Goal: Task Accomplishment & Management: Use online tool/utility

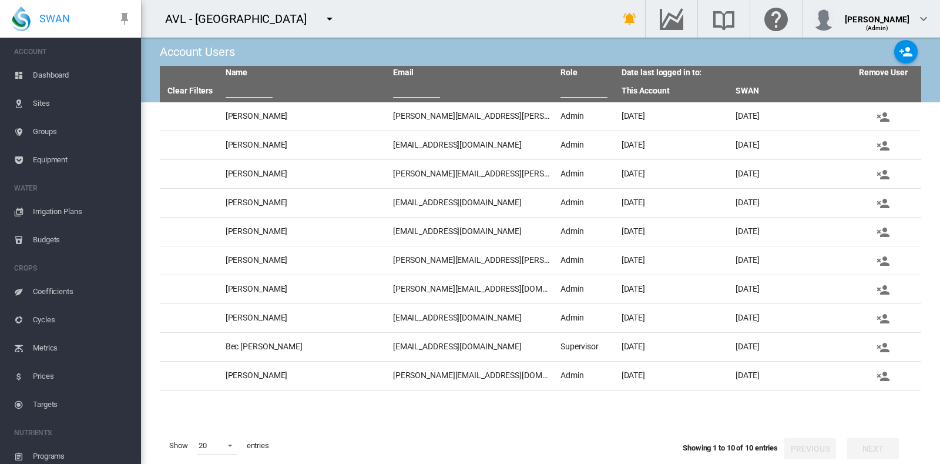
click at [323, 21] on md-icon "icon-menu-down" at bounding box center [330, 19] width 14 height 14
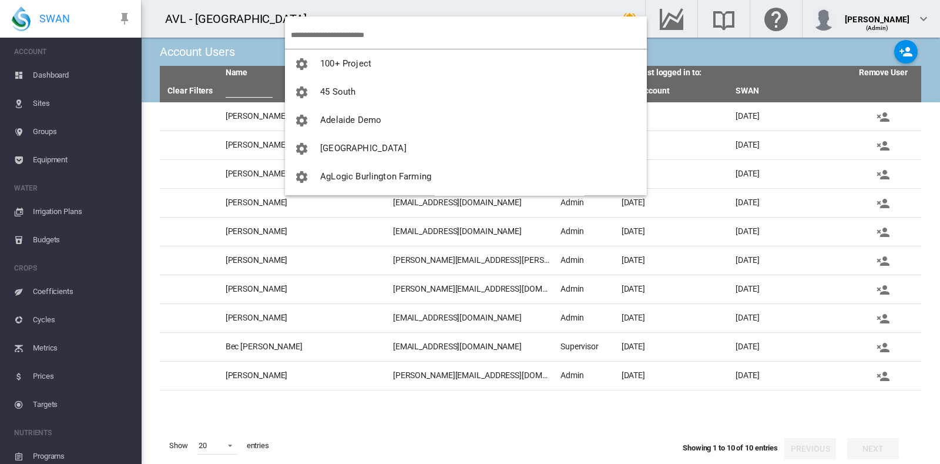
scroll to position [199, 0]
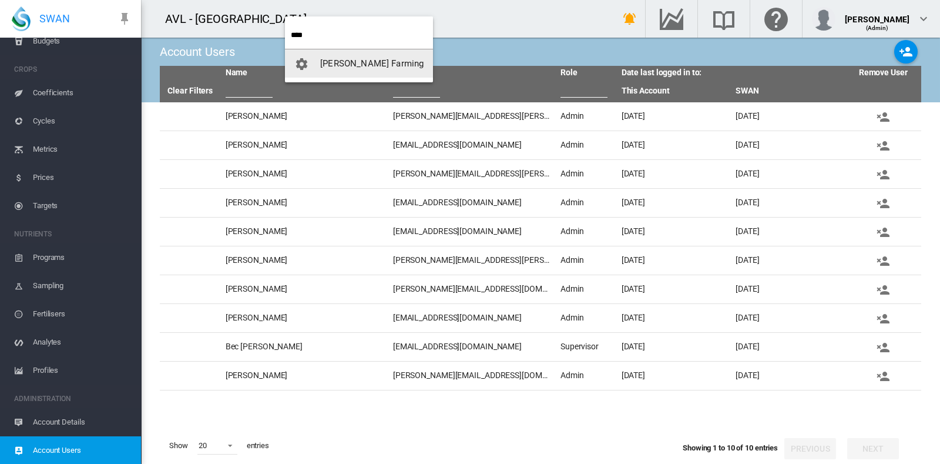
type input "****"
click at [356, 65] on span "[PERSON_NAME] Farming" at bounding box center [371, 63] width 103 height 11
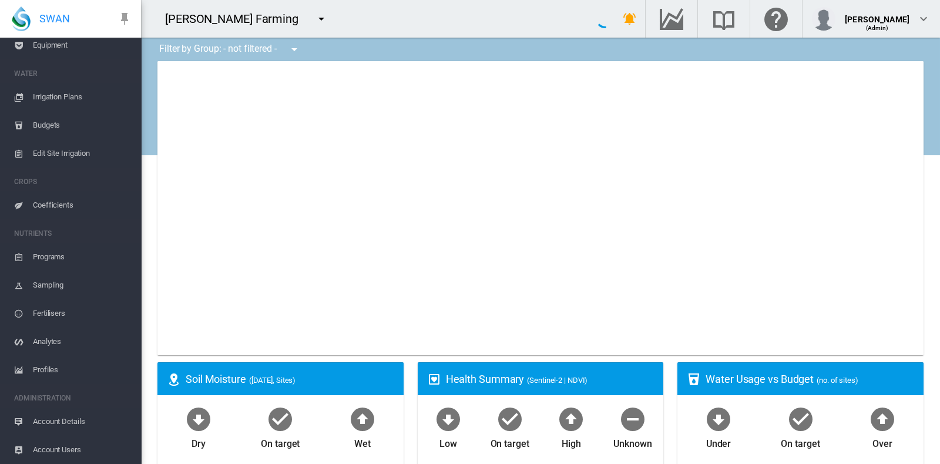
scroll to position [114, 0]
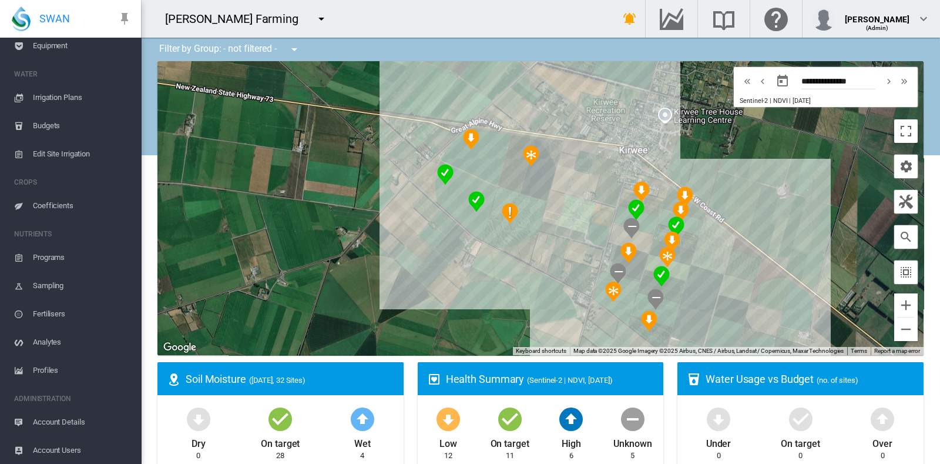
click at [65, 417] on span "Account Details" at bounding box center [82, 422] width 99 height 28
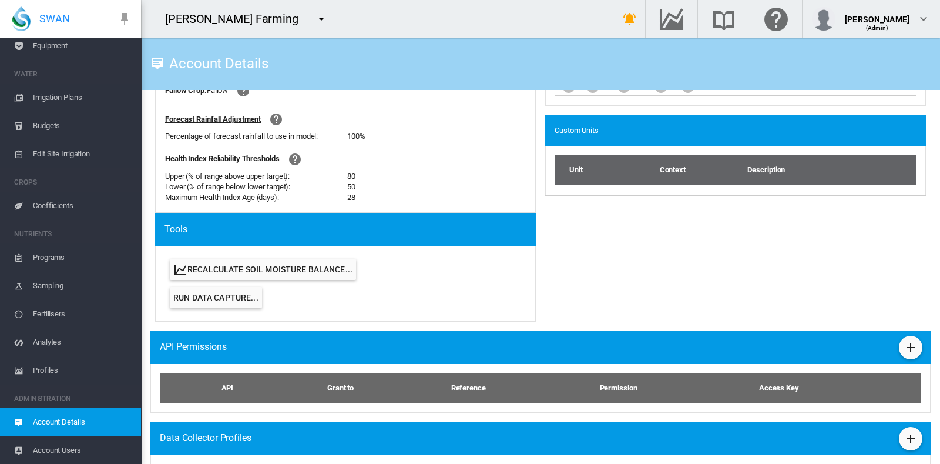
scroll to position [463, 0]
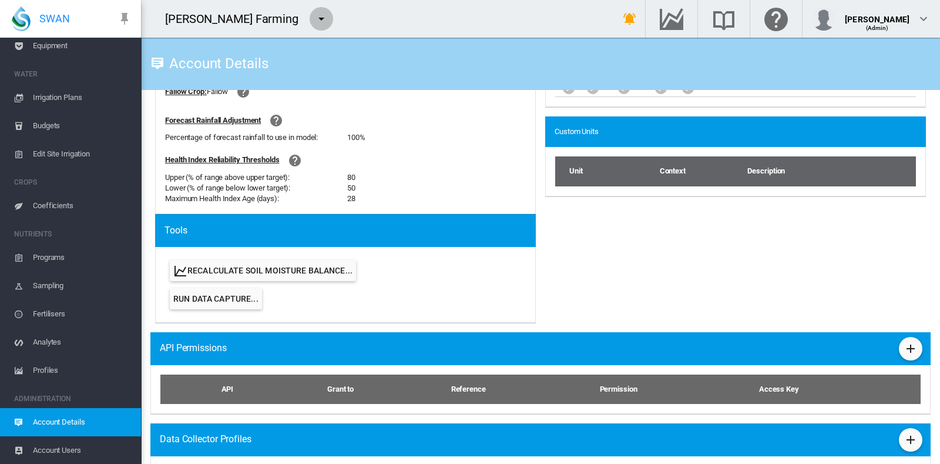
click at [314, 16] on md-icon "icon-menu-down" at bounding box center [321, 19] width 14 height 14
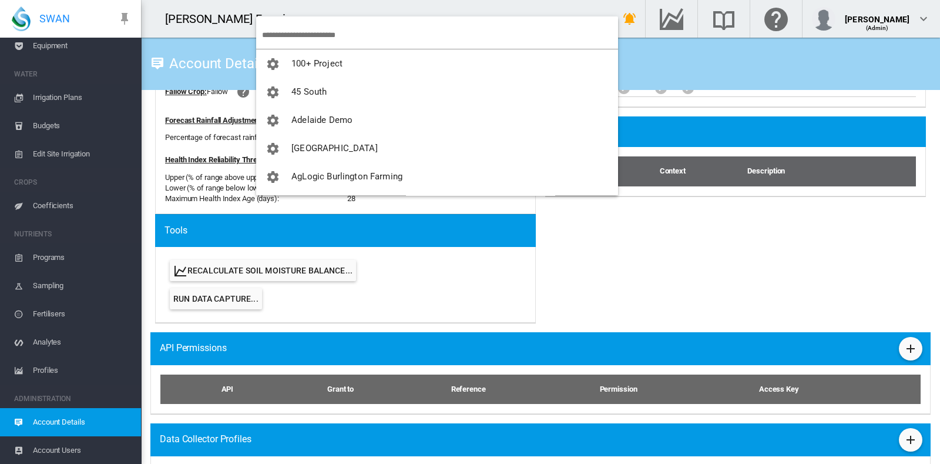
click at [285, 38] on input "search" at bounding box center [440, 35] width 356 height 28
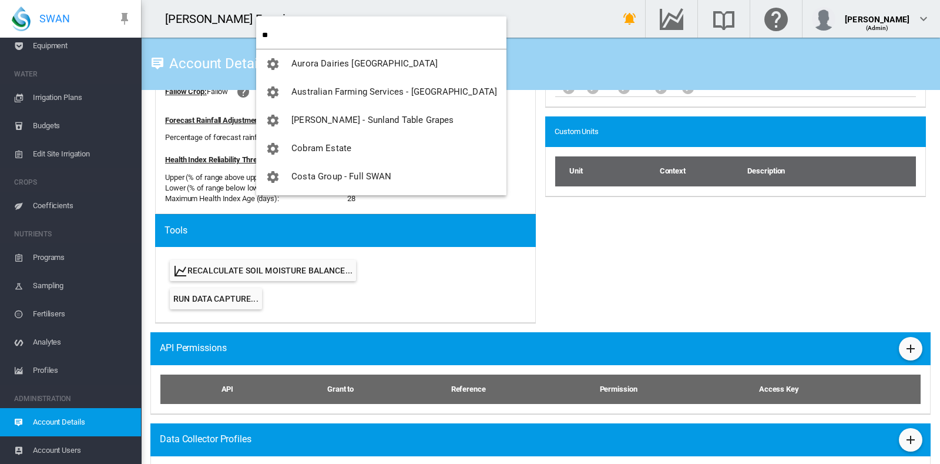
type input "**"
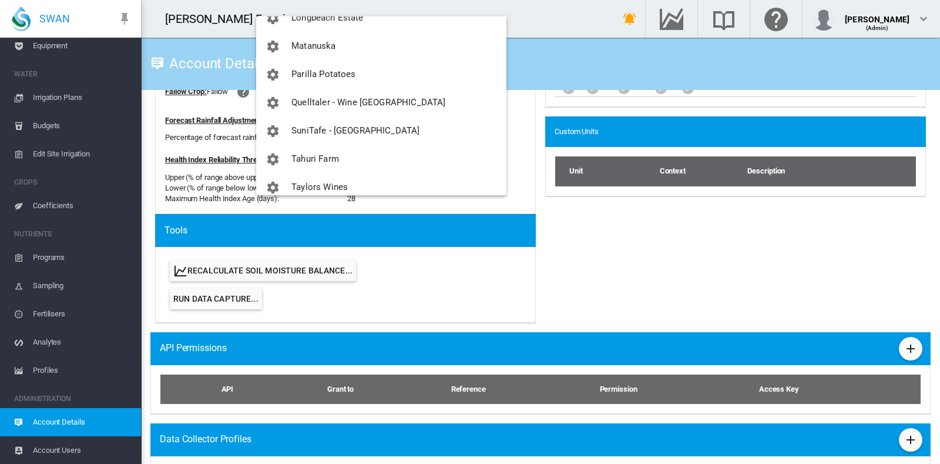
scroll to position [359, 0]
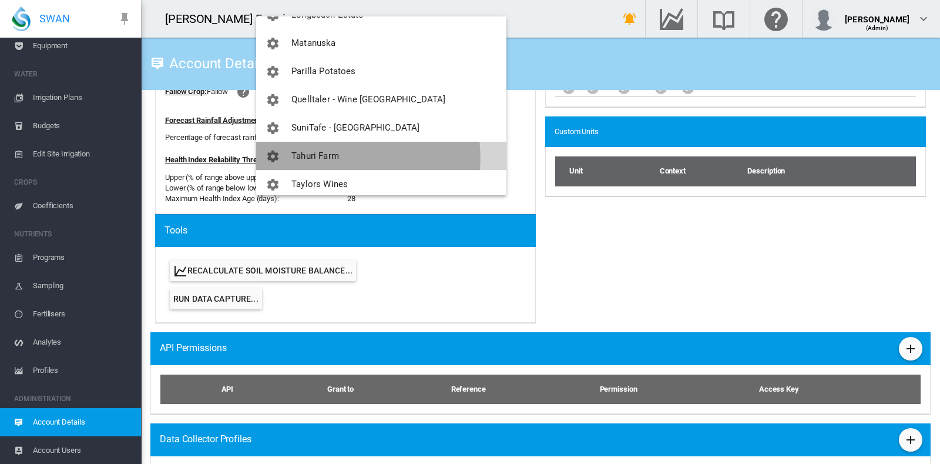
click at [312, 158] on span "Tahuri Farm" at bounding box center [316, 155] width 48 height 11
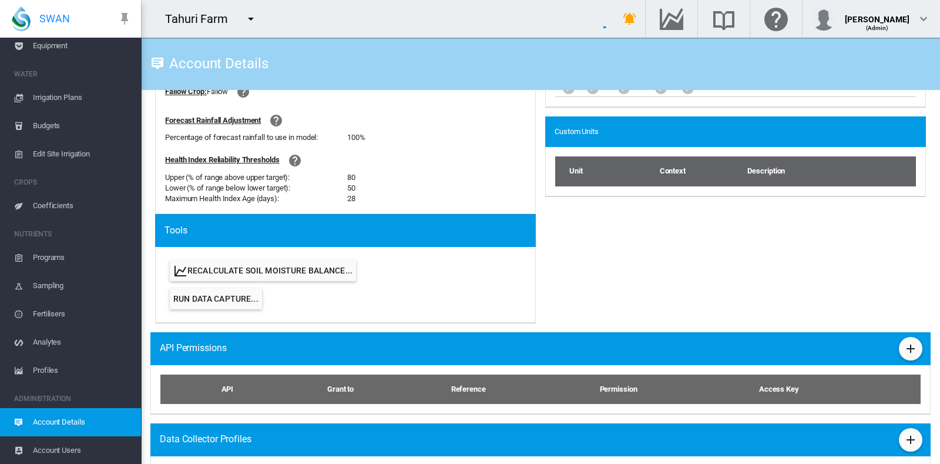
scroll to position [1883, 0]
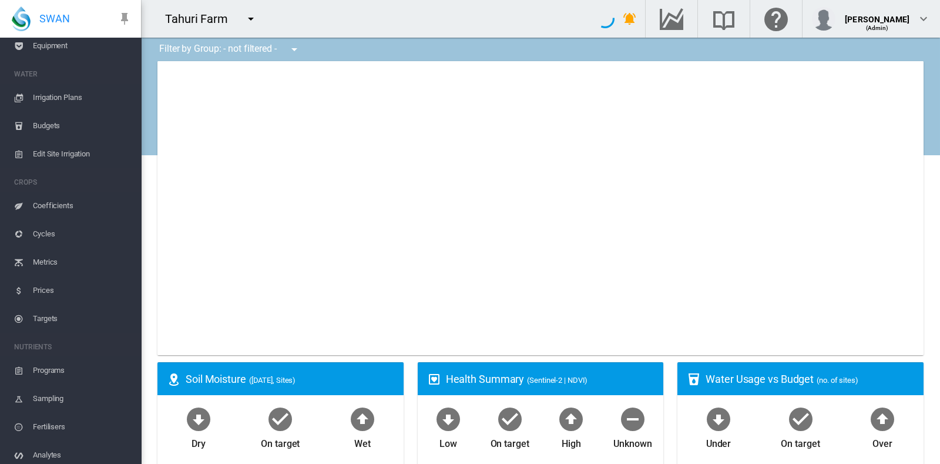
type input "**********"
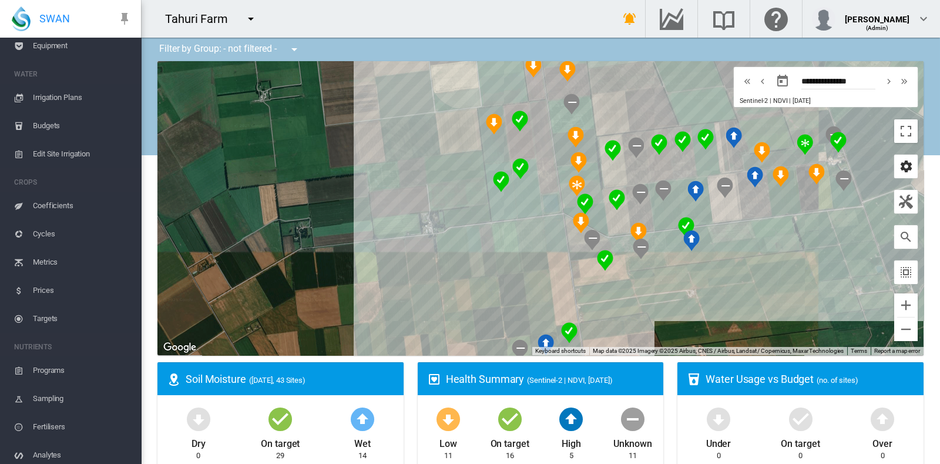
click at [899, 169] on md-icon "icon-cog" at bounding box center [906, 166] width 14 height 14
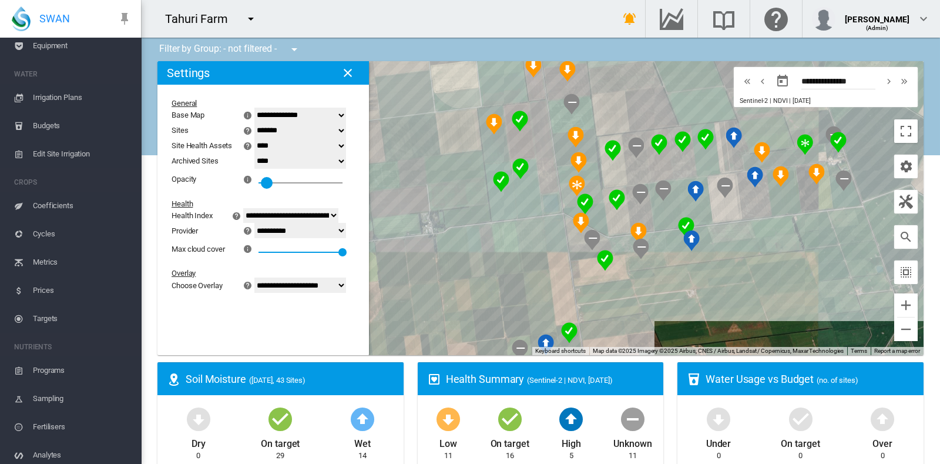
drag, startPoint x: 333, startPoint y: 182, endPoint x: 277, endPoint y: 180, distance: 55.3
click at [273, 180] on div at bounding box center [267, 183] width 12 height 12
click at [252, 20] on md-icon "icon-menu-down" at bounding box center [251, 19] width 14 height 14
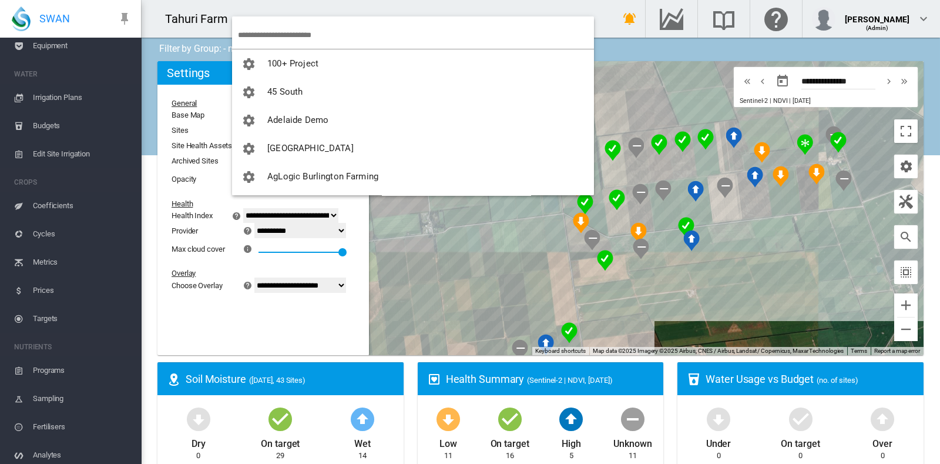
click at [264, 36] on input "search" at bounding box center [416, 35] width 356 height 28
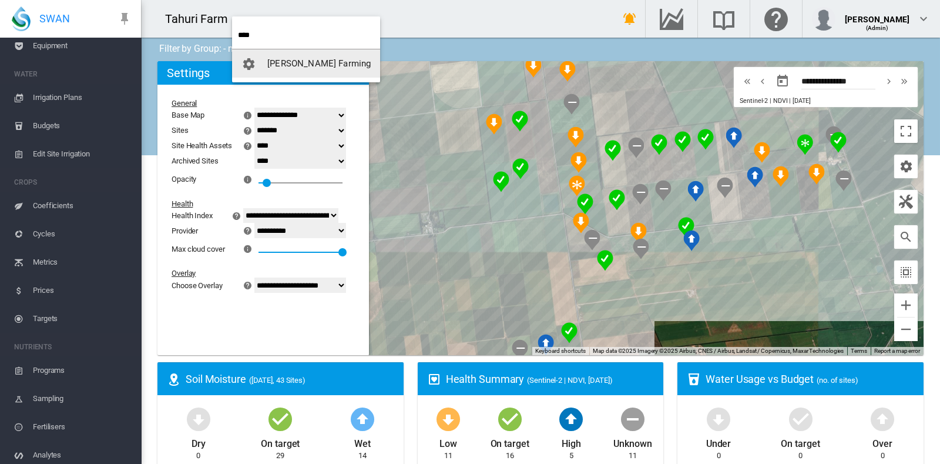
type input "****"
click at [297, 63] on span "[PERSON_NAME] Farming" at bounding box center [318, 63] width 103 height 11
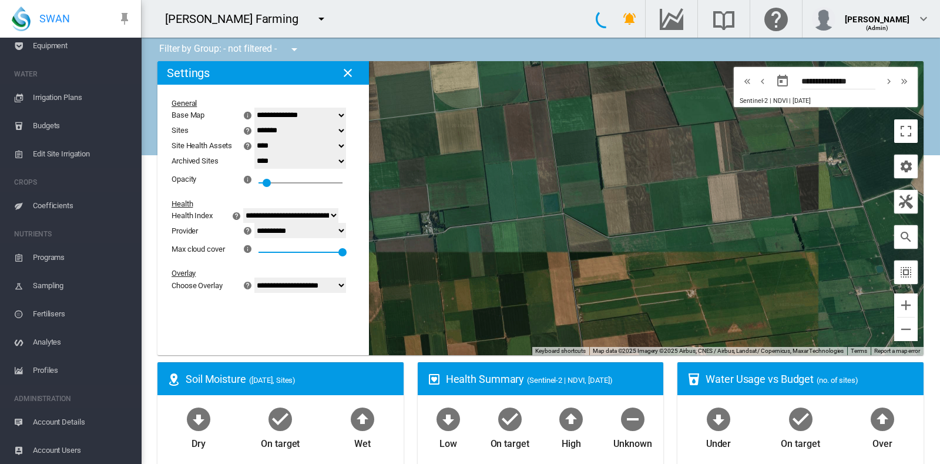
select select "**********"
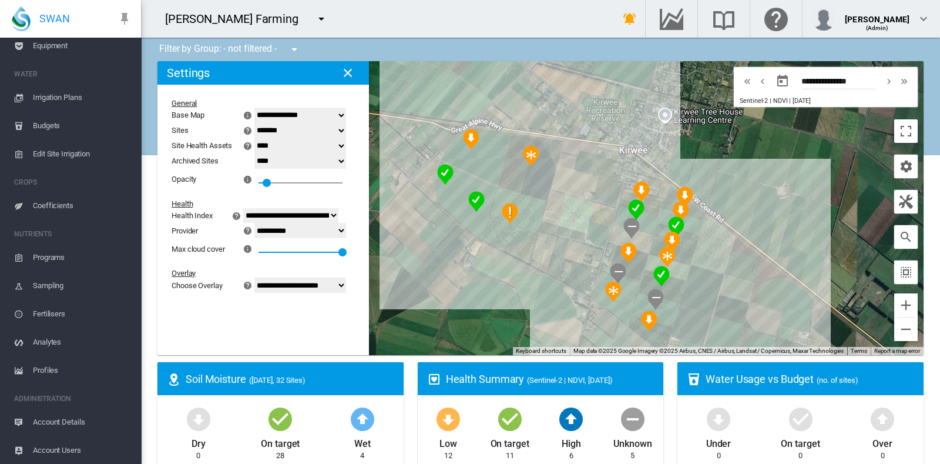
click at [314, 16] on md-icon "icon-menu-down" at bounding box center [321, 19] width 14 height 14
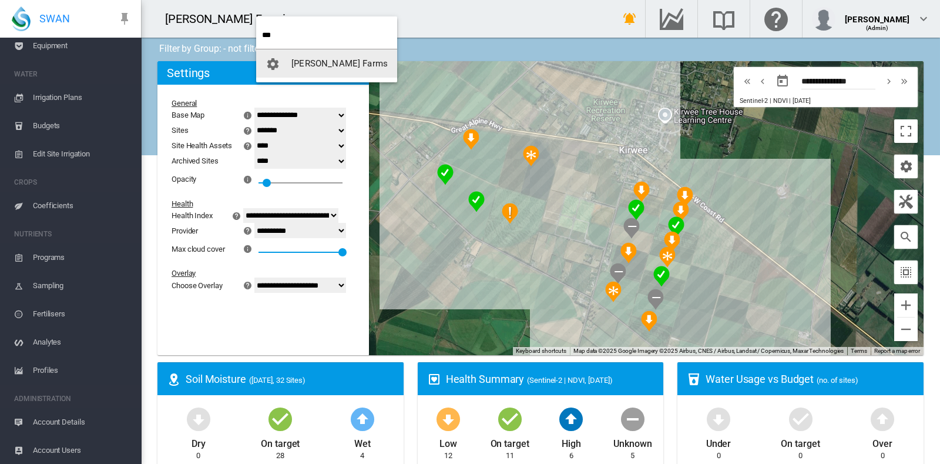
type input "***"
click at [320, 61] on span "[PERSON_NAME] Farms" at bounding box center [340, 63] width 96 height 11
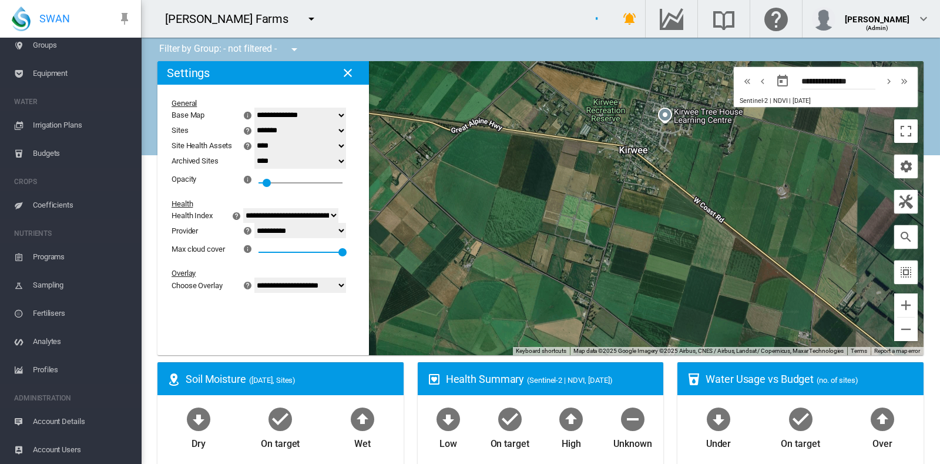
scroll to position [86, 0]
select select "**********"
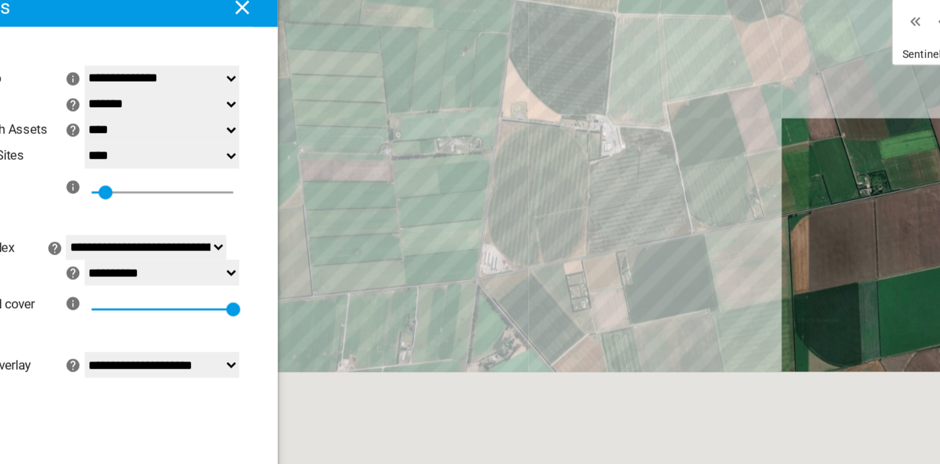
drag, startPoint x: 456, startPoint y: 297, endPoint x: 474, endPoint y: 128, distance: 170.8
click at [474, 128] on div at bounding box center [541, 208] width 766 height 294
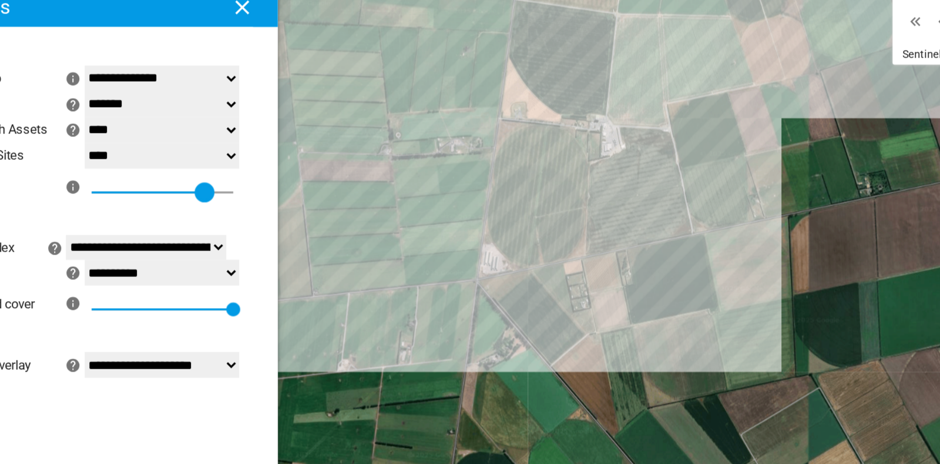
drag, startPoint x: 274, startPoint y: 184, endPoint x: 334, endPoint y: 181, distance: 60.0
click at [332, 181] on div at bounding box center [326, 183] width 12 height 12
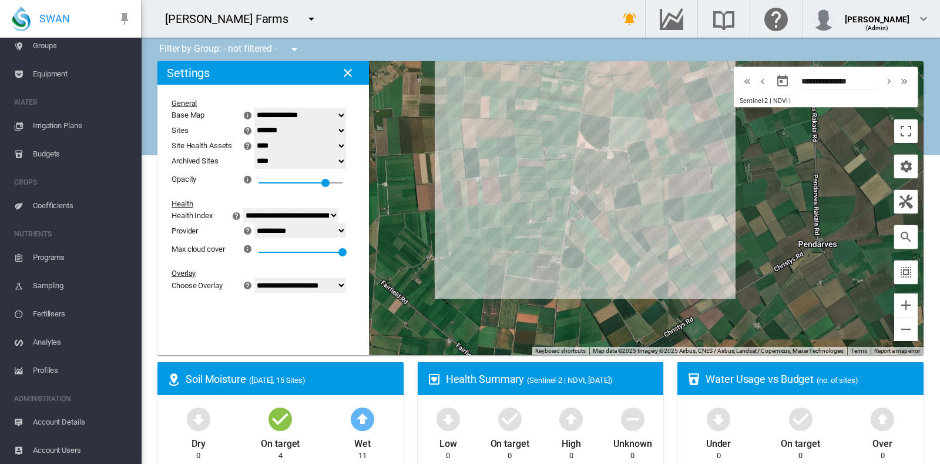
click at [41, 418] on span "Account Details" at bounding box center [82, 422] width 99 height 28
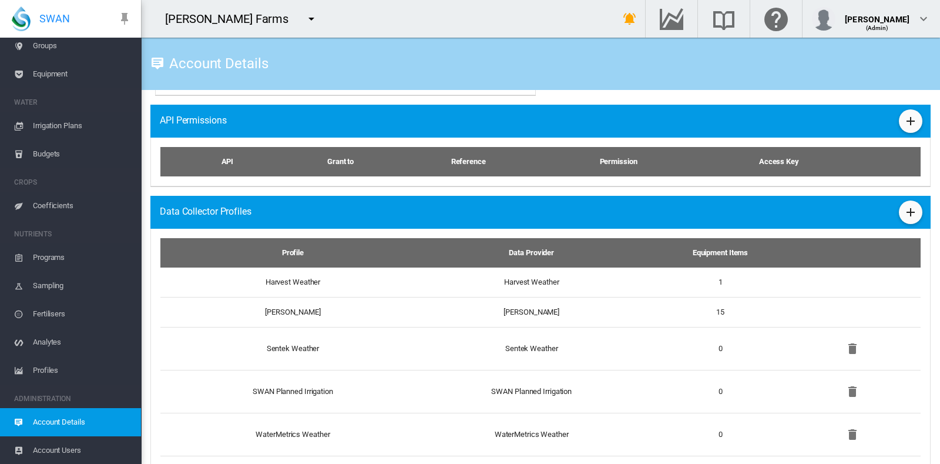
scroll to position [709, 0]
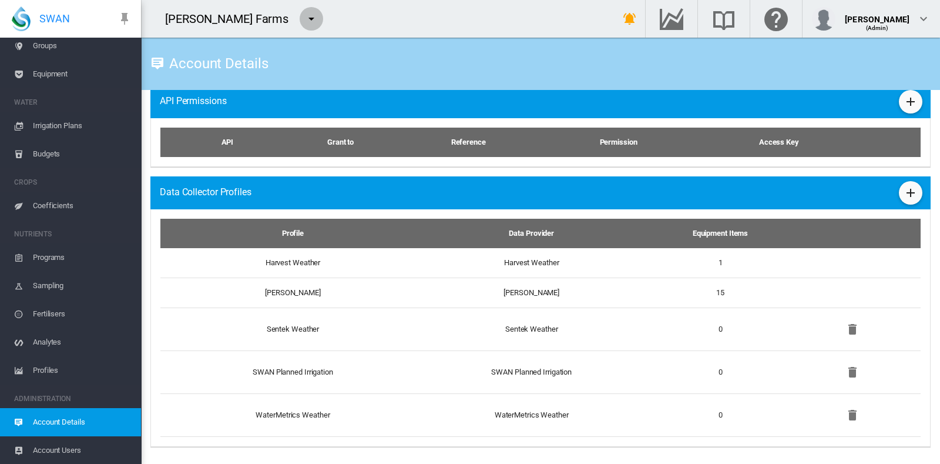
click at [304, 16] on md-icon "icon-menu-down" at bounding box center [311, 19] width 14 height 14
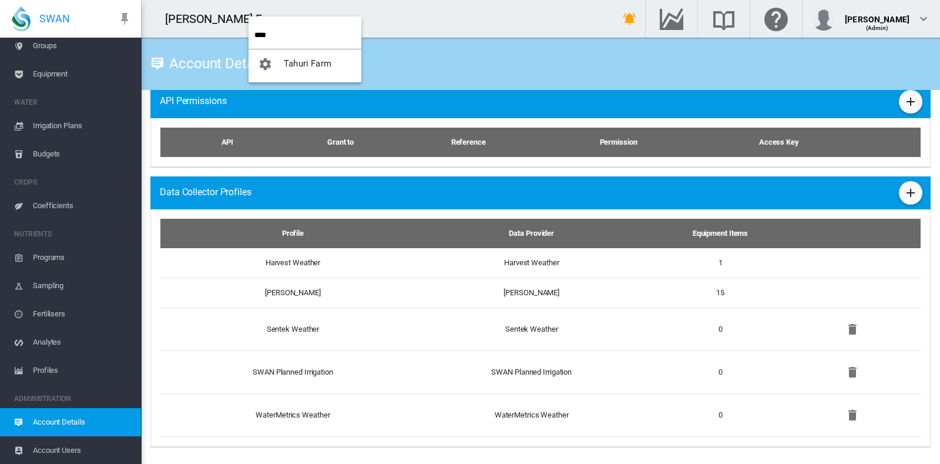
type input "****"
click at [310, 71] on button "Tahuri Farm" at bounding box center [305, 63] width 113 height 28
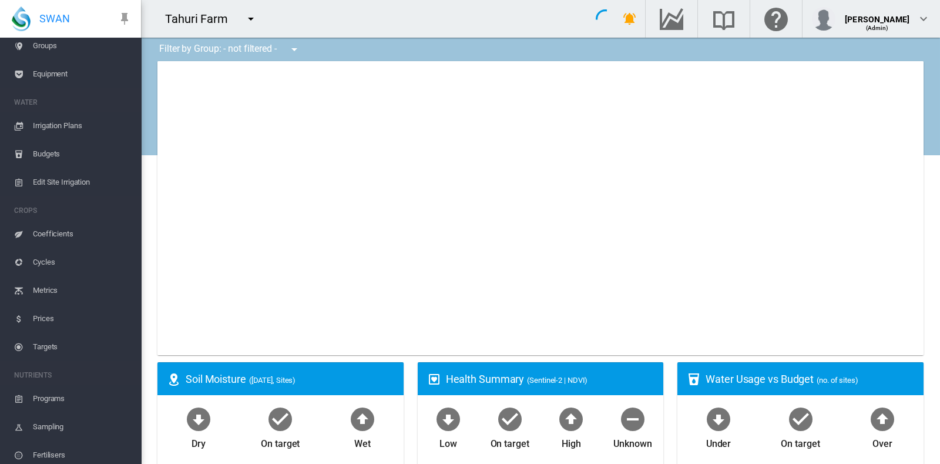
type input "**********"
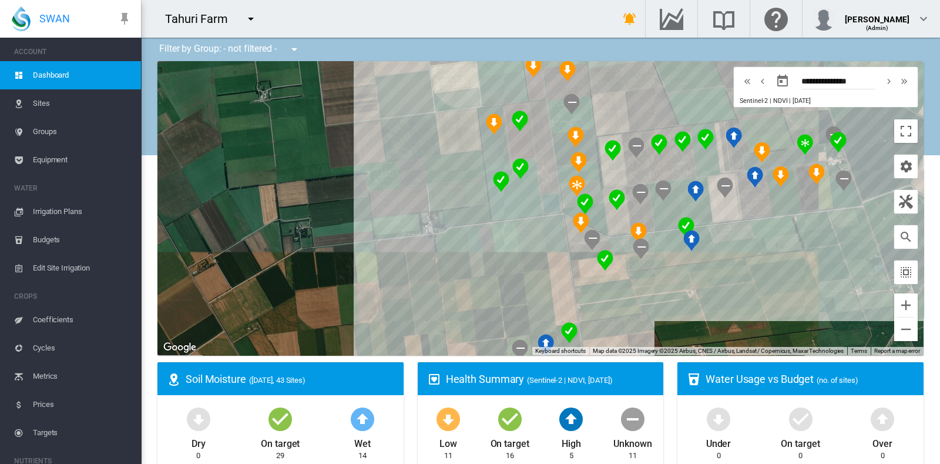
click at [51, 159] on span "Equipment" at bounding box center [82, 160] width 99 height 28
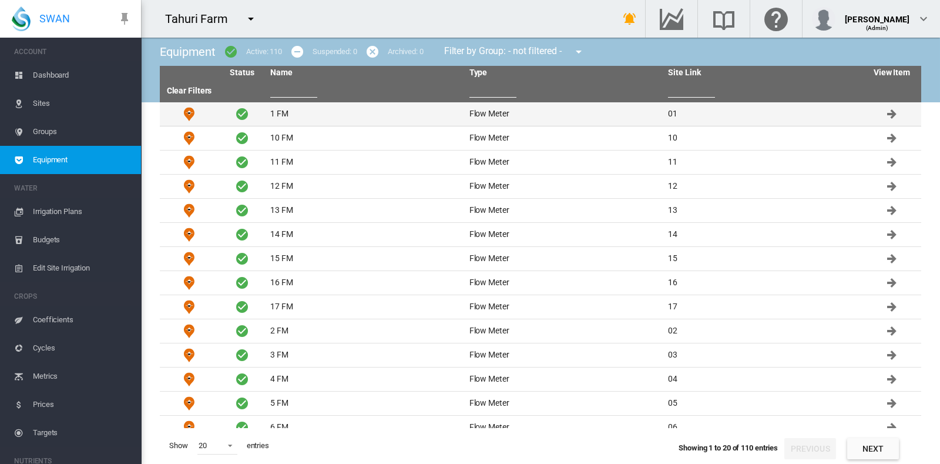
click at [282, 112] on td "1 FM" at bounding box center [365, 114] width 199 height 24
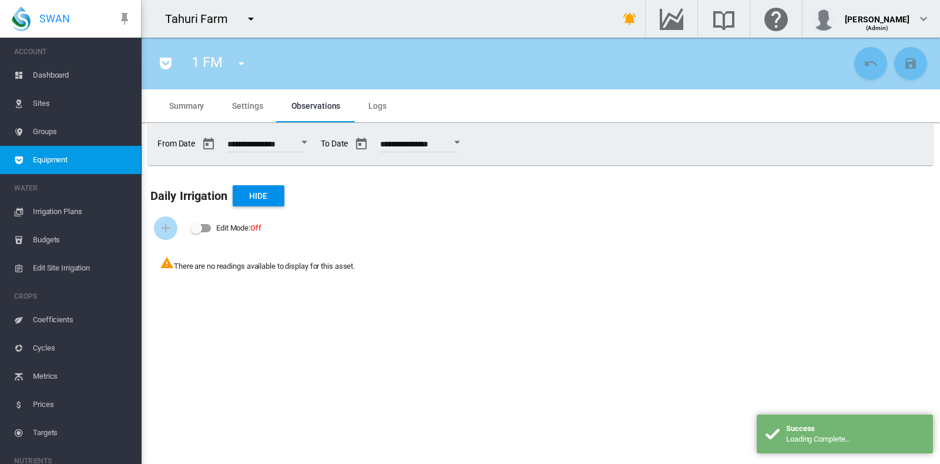
click at [243, 103] on span "Settings" at bounding box center [247, 105] width 31 height 9
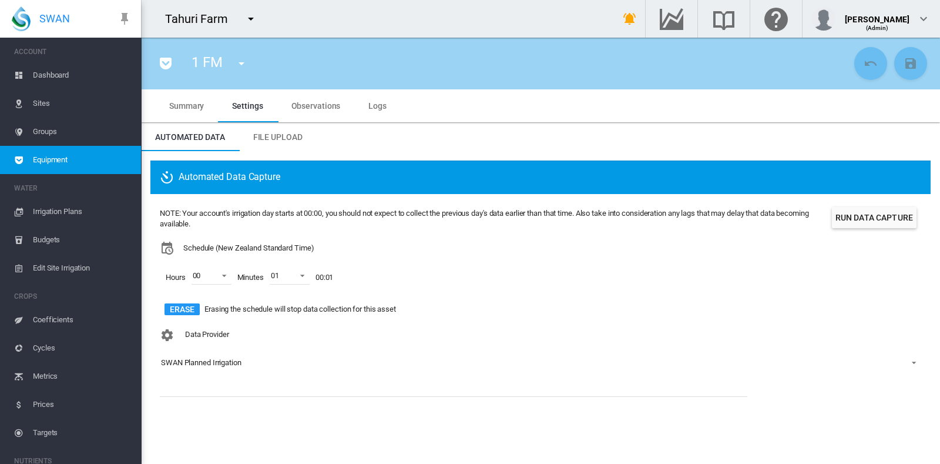
click at [242, 64] on md-icon "icon-menu-down" at bounding box center [242, 63] width 14 height 14
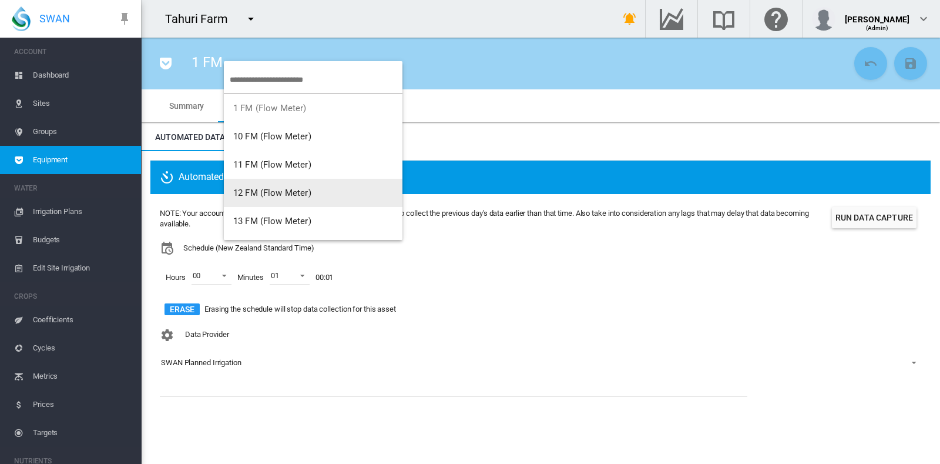
click at [256, 191] on span "12 FM (Flow Meter)" at bounding box center [272, 192] width 78 height 11
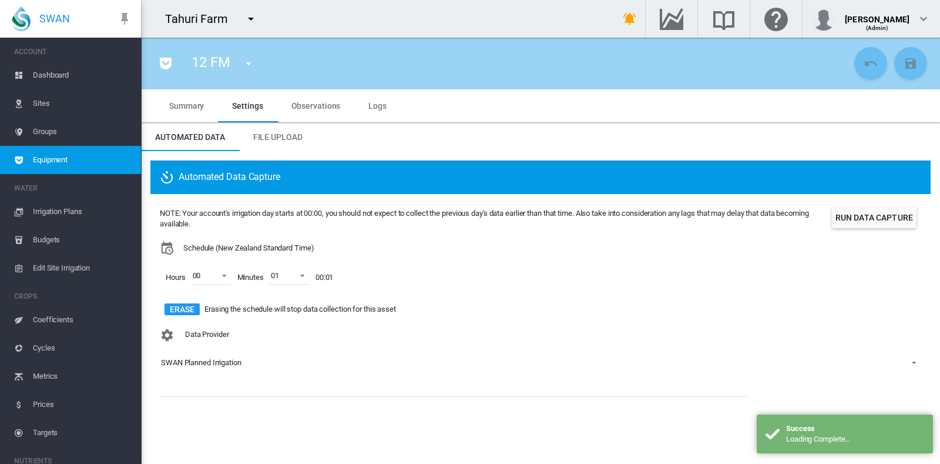
scroll to position [227, 0]
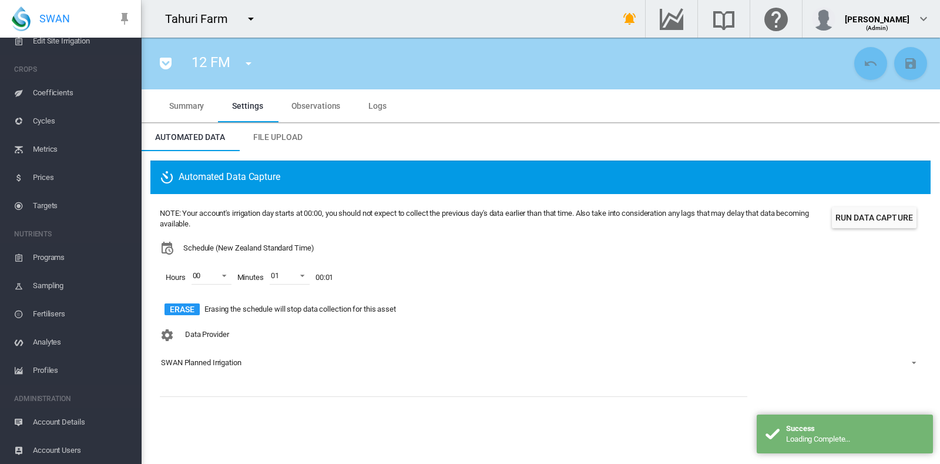
click at [56, 419] on span "Account Details" at bounding box center [82, 422] width 99 height 28
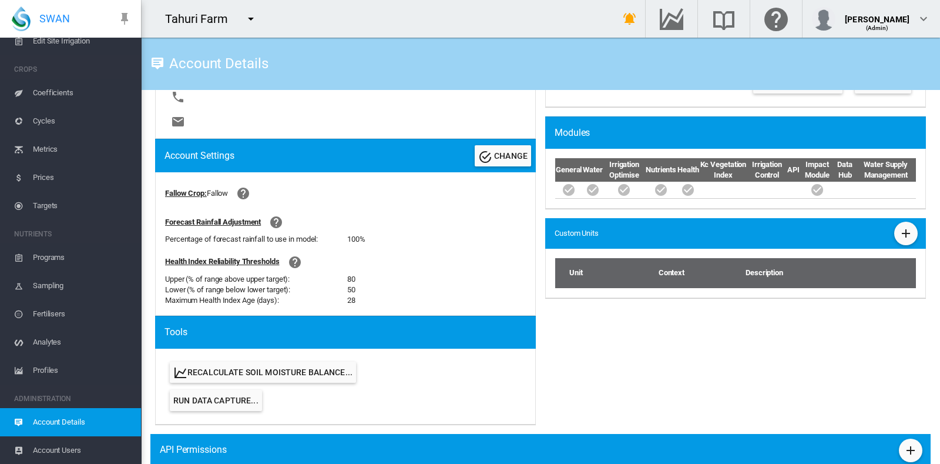
scroll to position [328, 0]
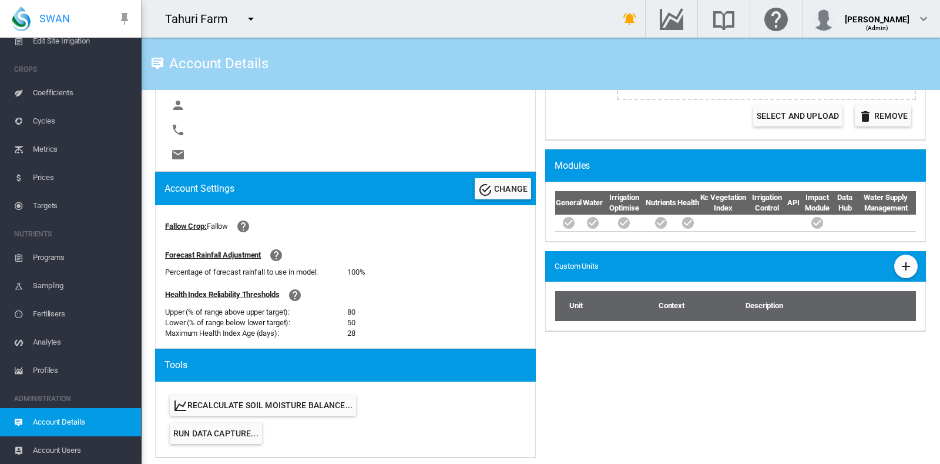
click at [249, 22] on md-icon "icon-menu-down" at bounding box center [251, 19] width 14 height 14
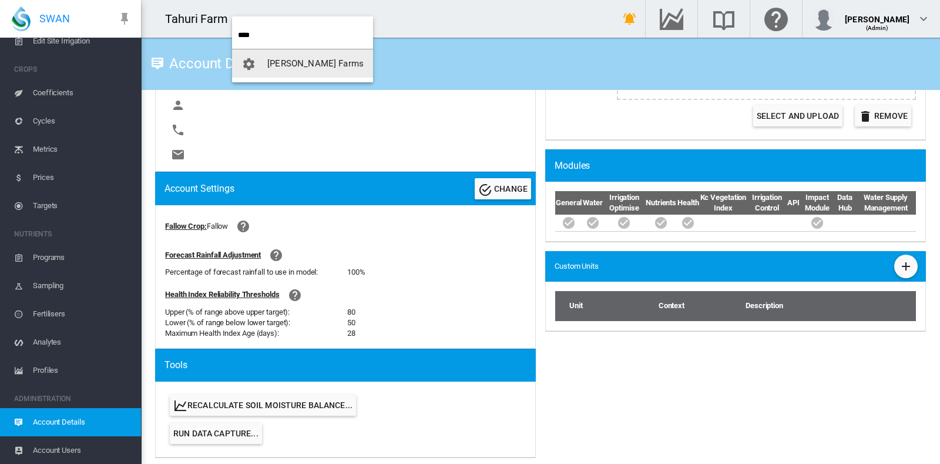
type input "****"
click at [303, 62] on span "[PERSON_NAME] Farms" at bounding box center [315, 63] width 96 height 11
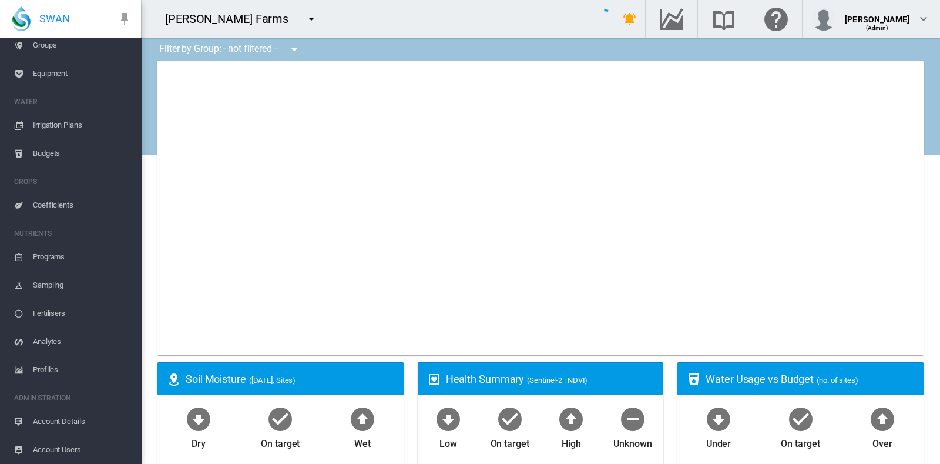
type input "**********"
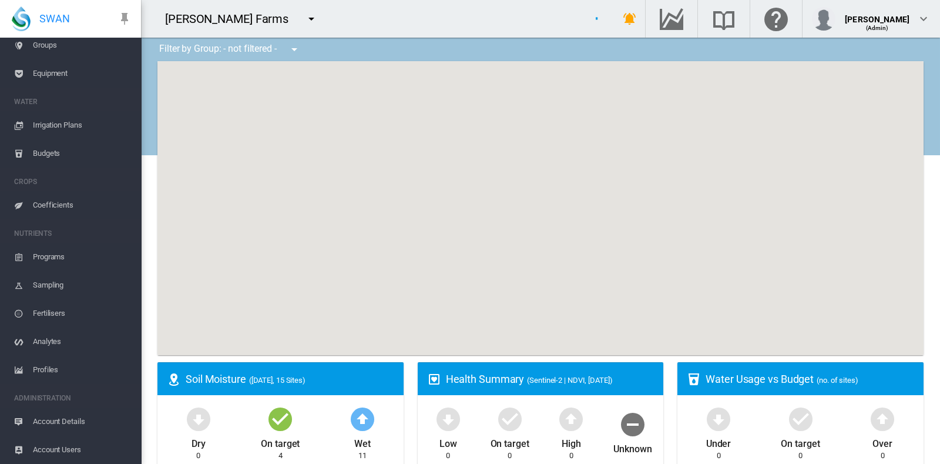
scroll to position [86, 0]
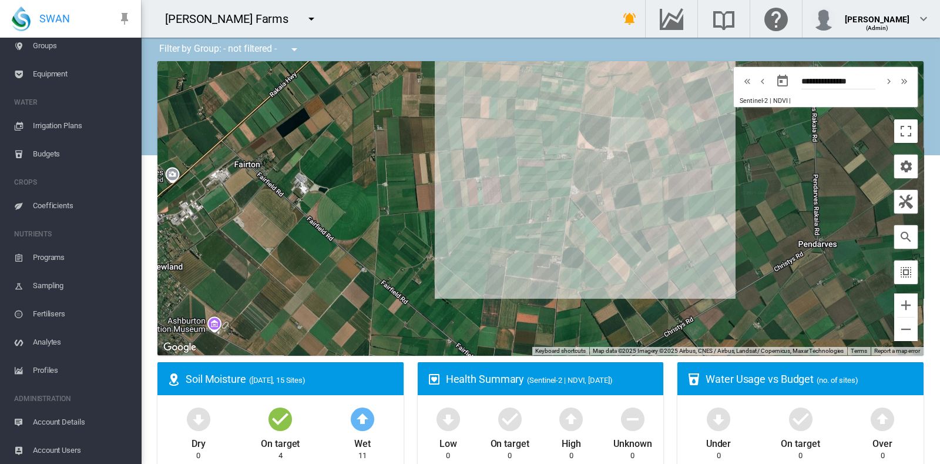
click at [72, 423] on span "Account Details" at bounding box center [82, 422] width 99 height 28
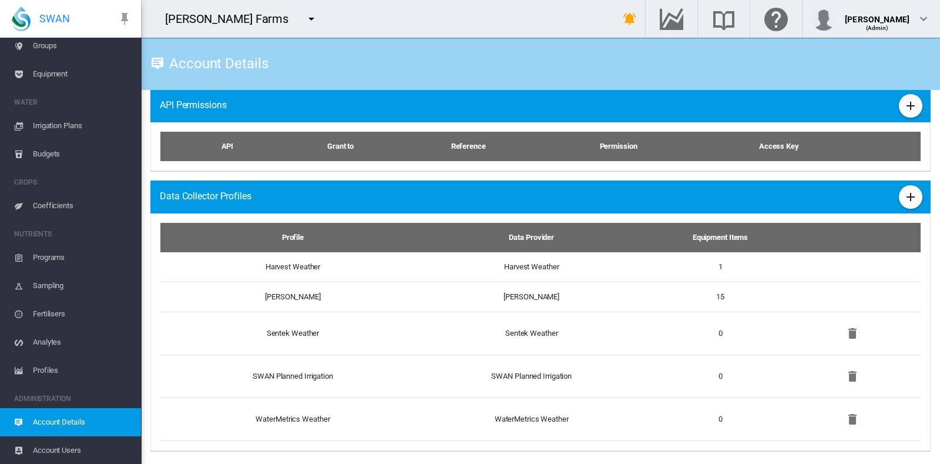
scroll to position [709, 0]
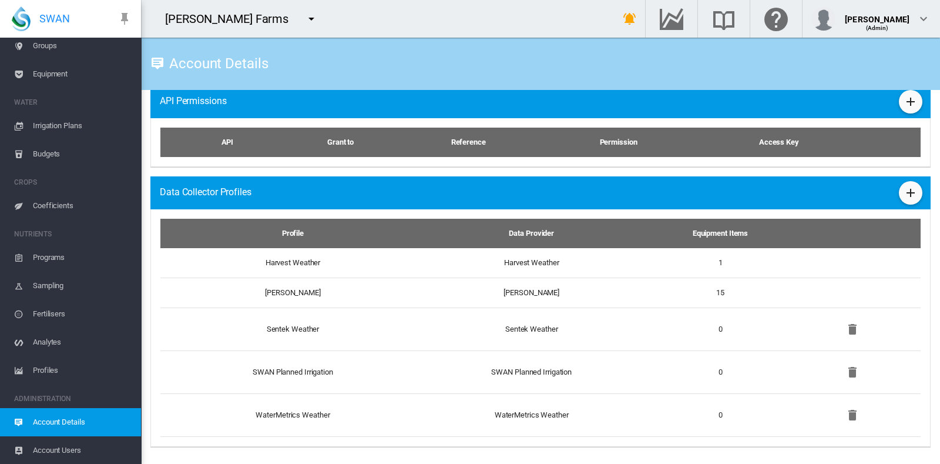
click at [304, 14] on md-icon "icon-menu-down" at bounding box center [311, 19] width 14 height 14
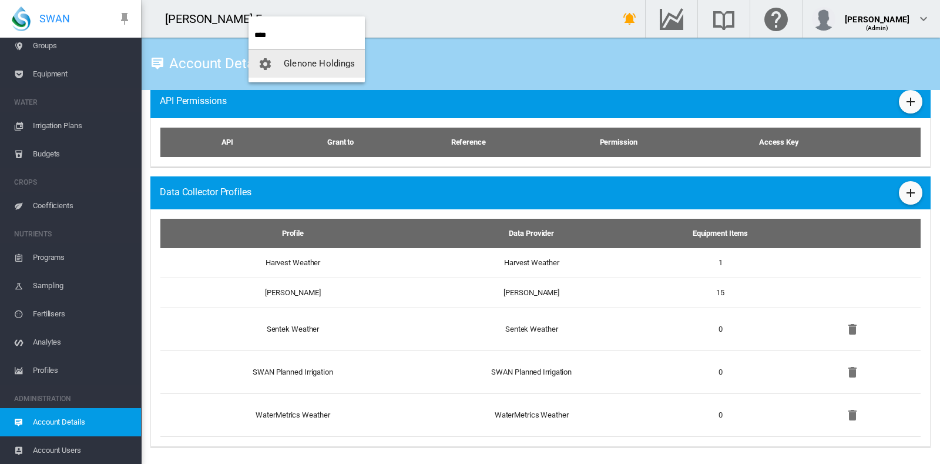
type input "****"
click at [310, 60] on span "Glenone Holdings" at bounding box center [319, 63] width 71 height 11
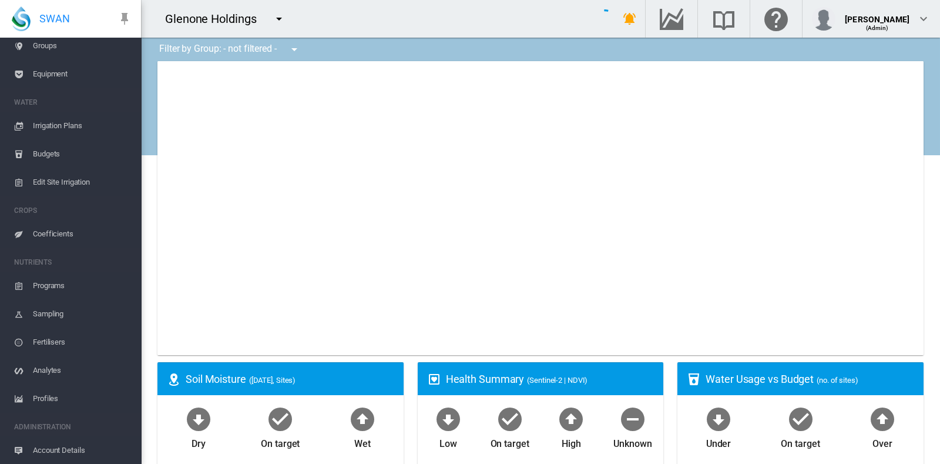
type input "**********"
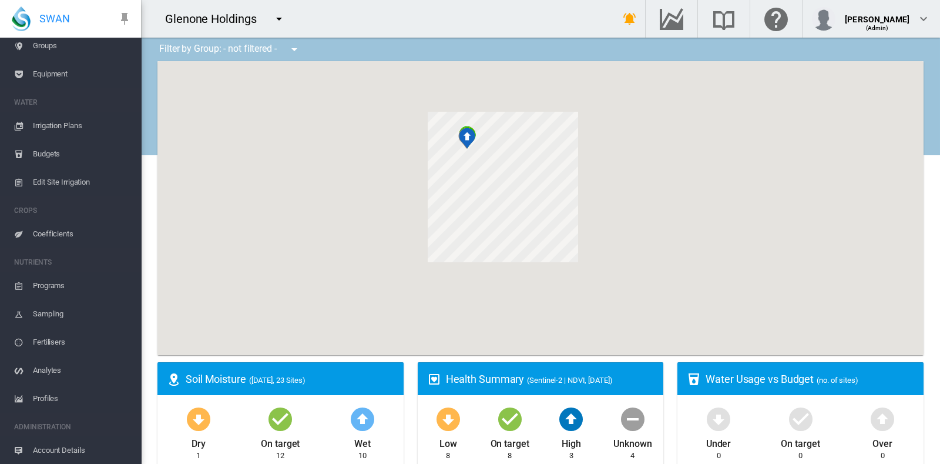
scroll to position [114, 0]
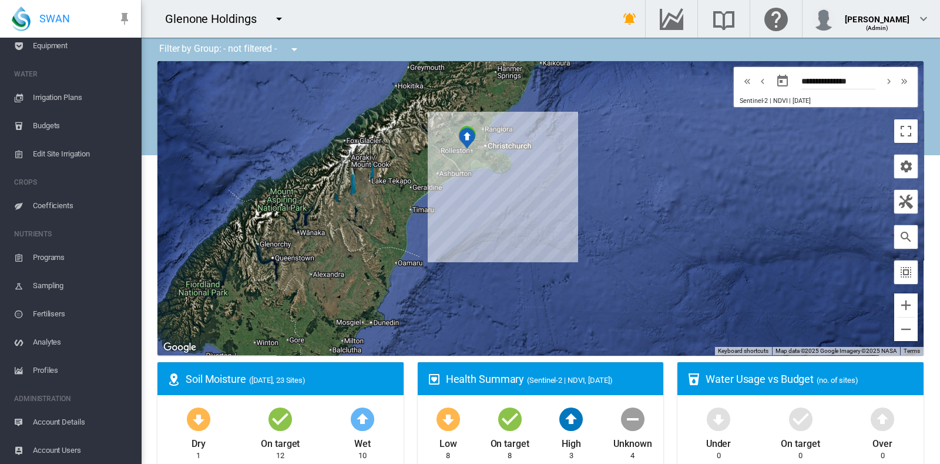
click at [59, 418] on span "Account Details" at bounding box center [82, 422] width 99 height 28
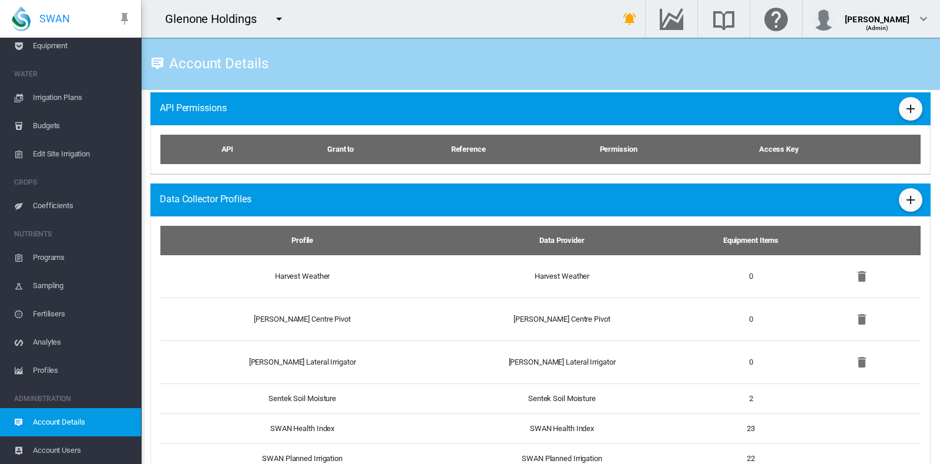
scroll to position [812, 0]
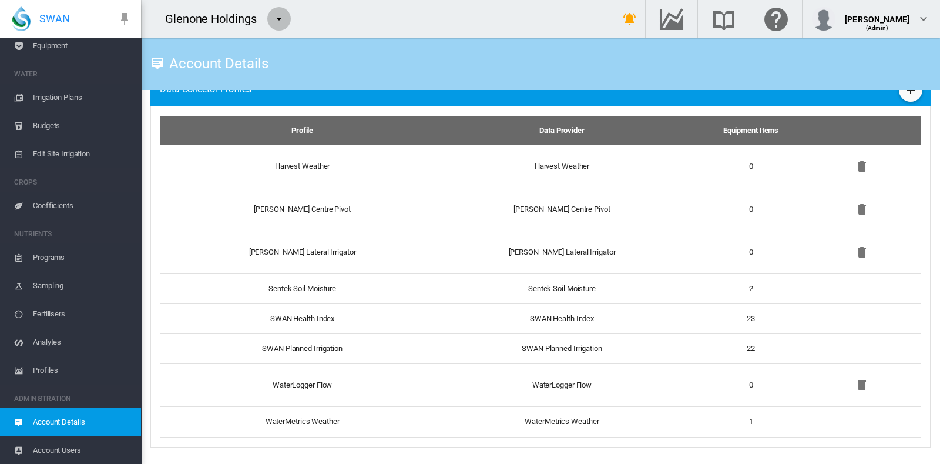
click at [279, 18] on md-icon "icon-menu-down" at bounding box center [279, 19] width 14 height 14
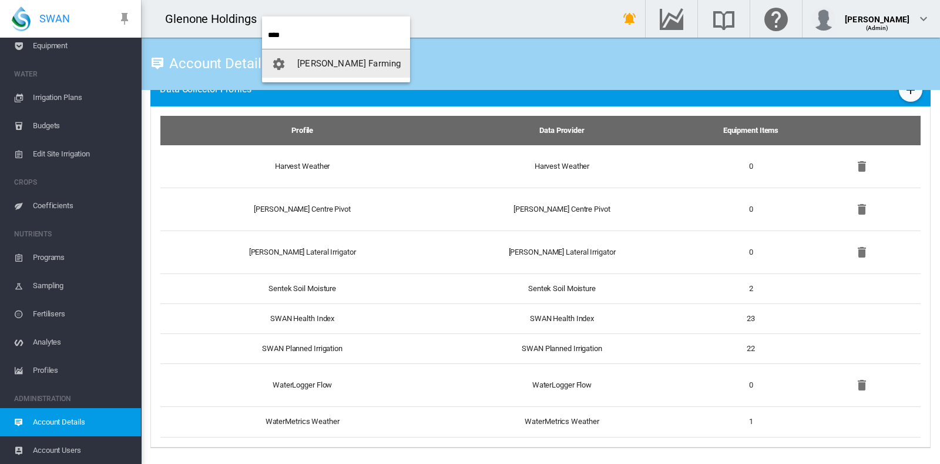
type input "****"
click at [324, 66] on span "[PERSON_NAME] Farming" at bounding box center [348, 63] width 103 height 11
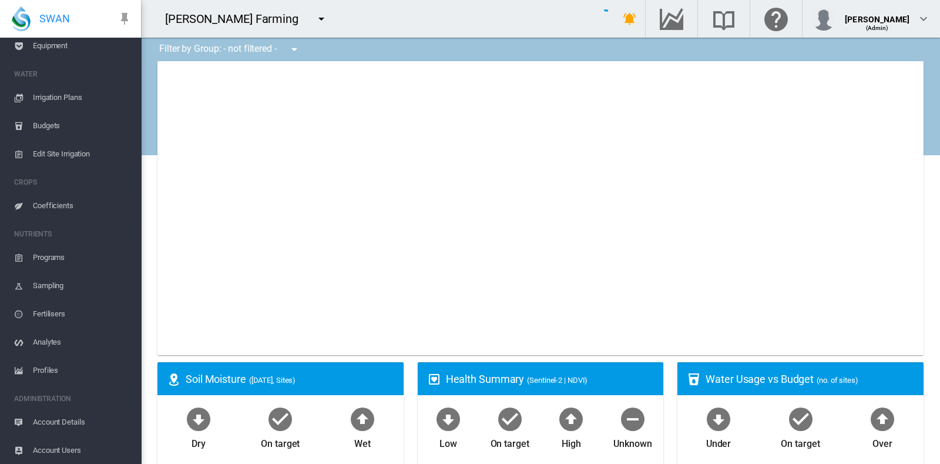
type input "**********"
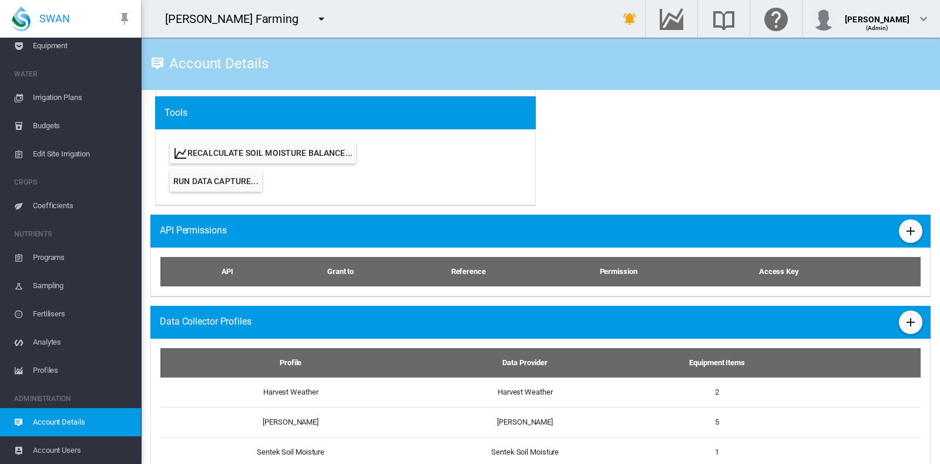
scroll to position [714, 0]
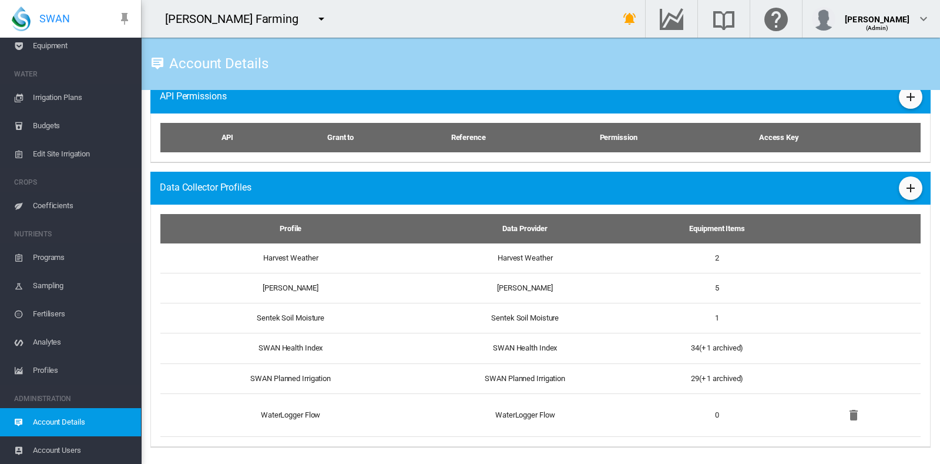
click at [314, 20] on md-icon "icon-menu-down" at bounding box center [321, 19] width 14 height 14
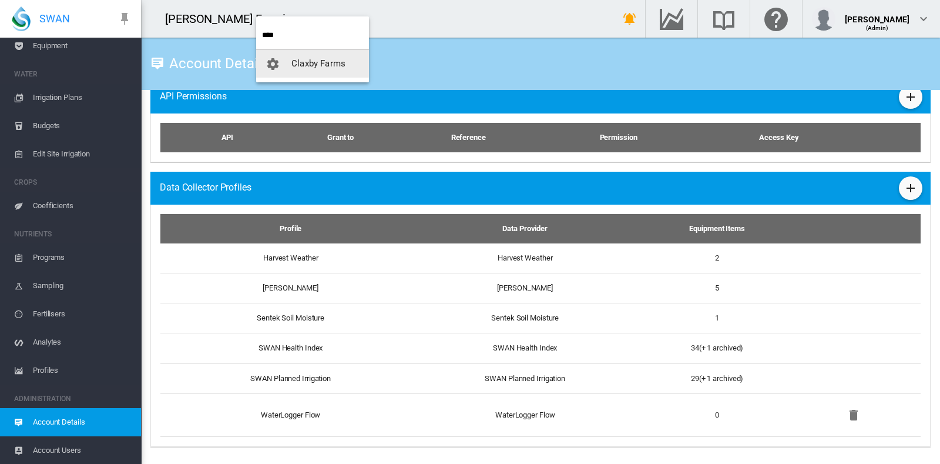
type input "****"
click at [302, 63] on span "Claxby Farms" at bounding box center [319, 63] width 54 height 11
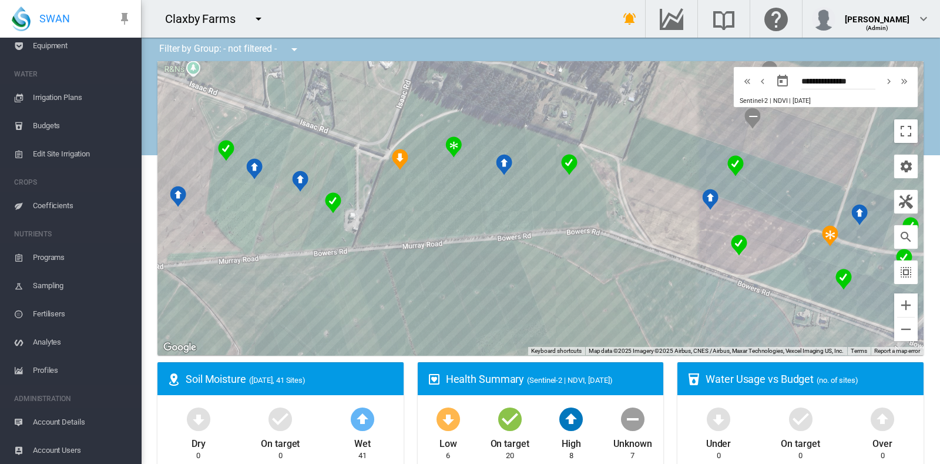
click at [66, 418] on span "Account Details" at bounding box center [82, 422] width 99 height 28
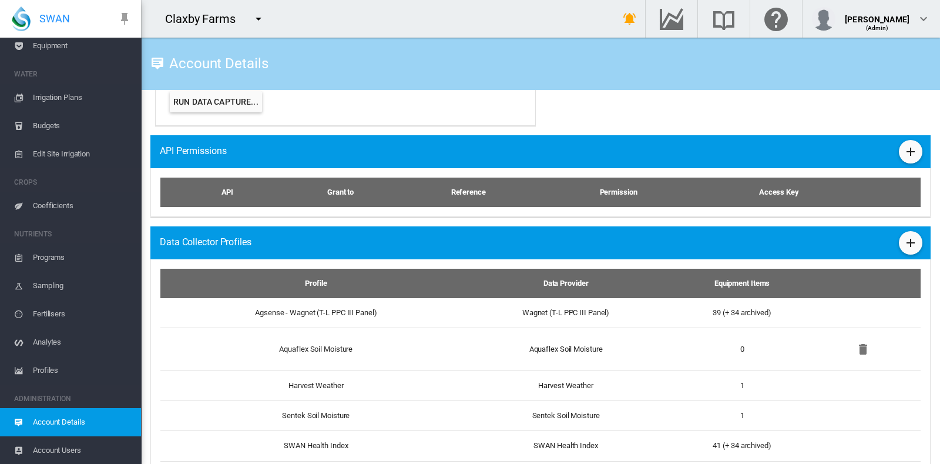
scroll to position [714, 0]
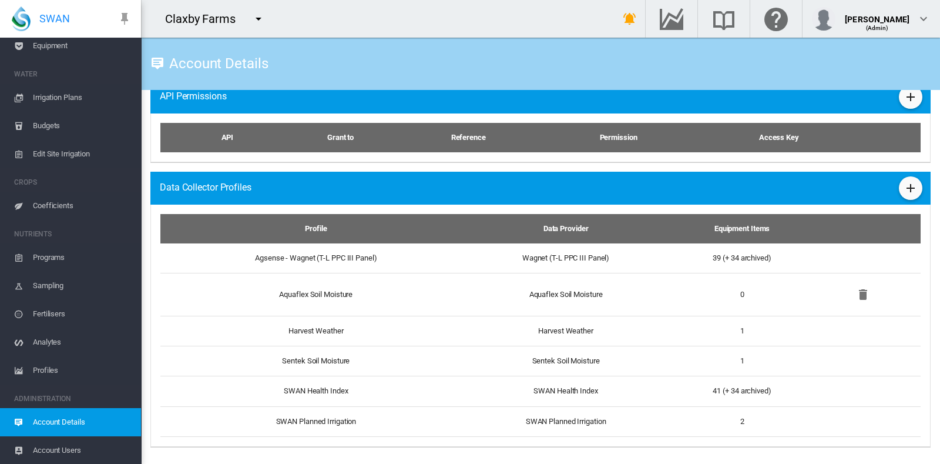
click at [261, 9] on button "button" at bounding box center [259, 19] width 24 height 24
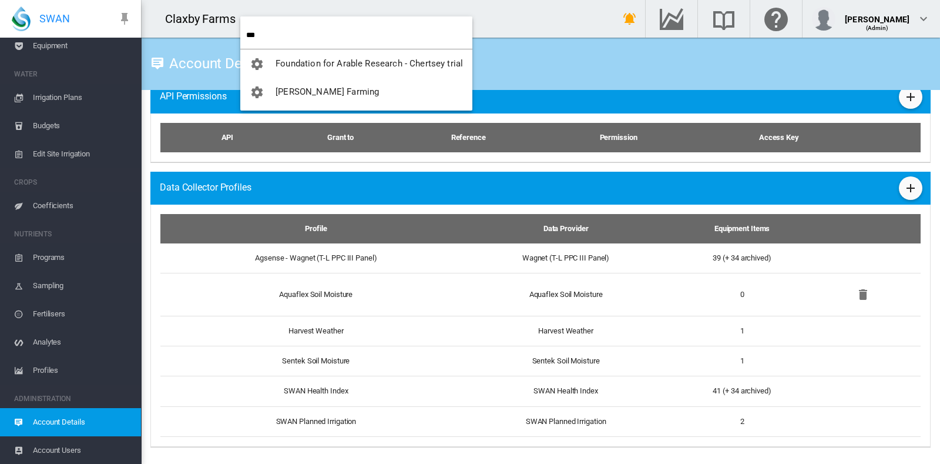
type input "***"
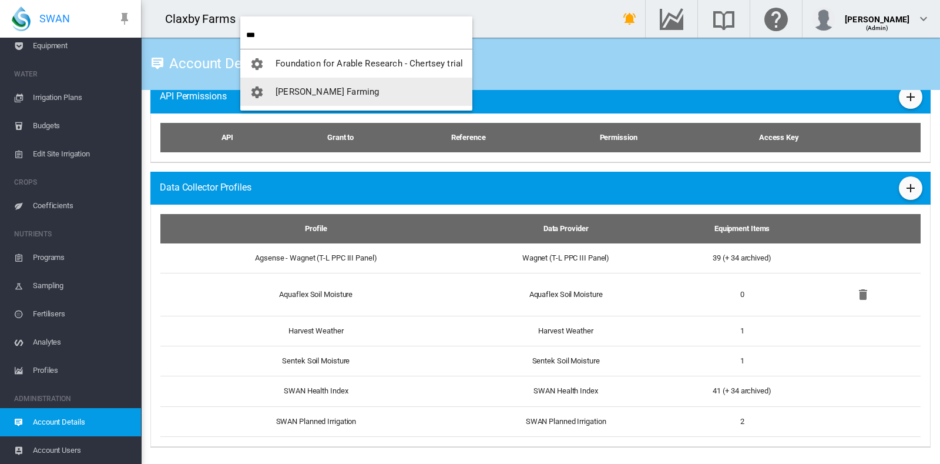
click at [312, 92] on span "[PERSON_NAME] Farming" at bounding box center [327, 91] width 103 height 11
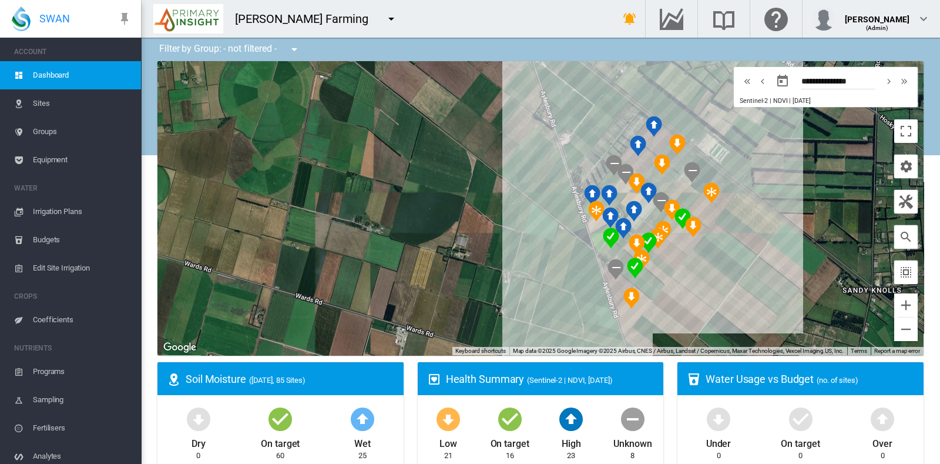
click at [54, 165] on span "Equipment" at bounding box center [82, 160] width 99 height 28
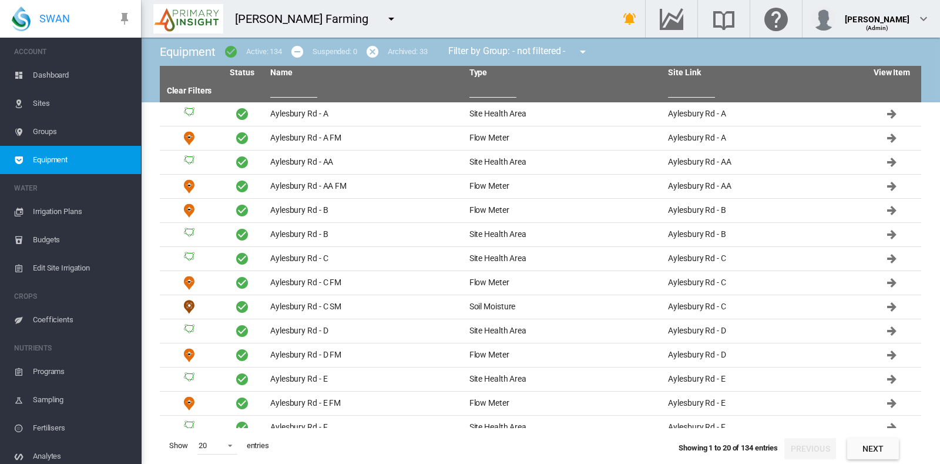
scroll to position [114, 0]
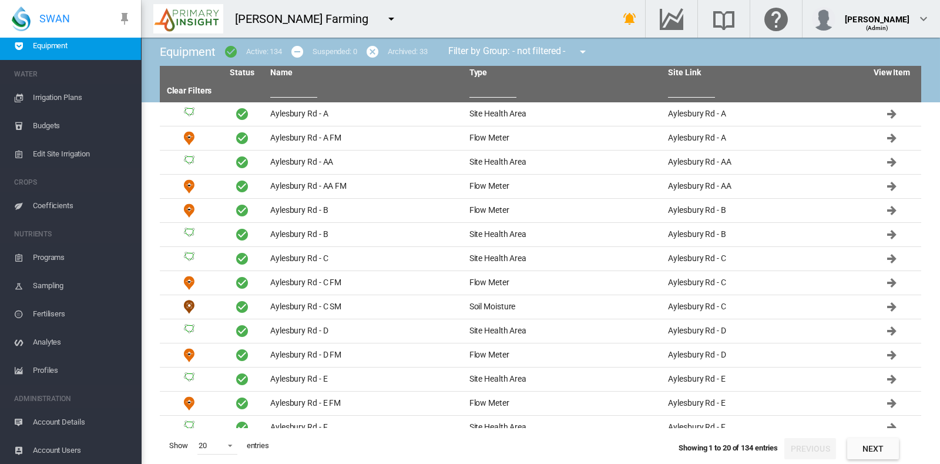
click at [65, 415] on span "Account Details" at bounding box center [82, 422] width 99 height 28
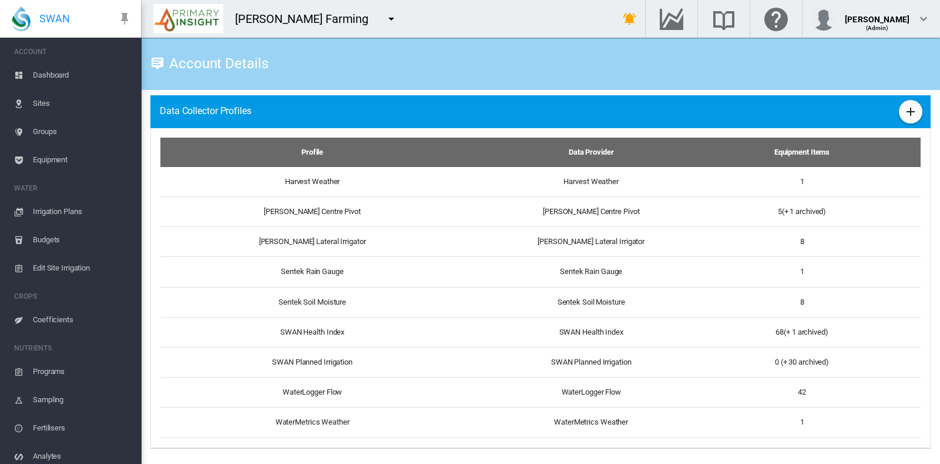
click at [62, 157] on span "Equipment" at bounding box center [82, 160] width 99 height 28
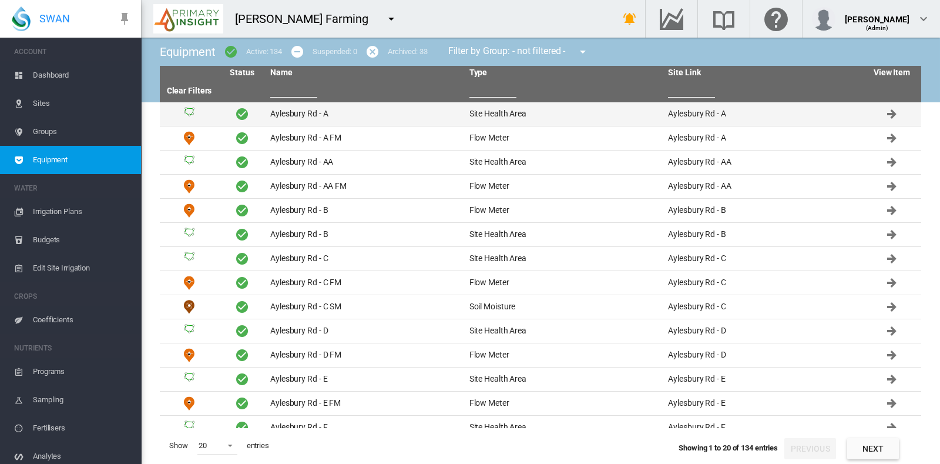
click at [284, 109] on td "Aylesbury Rd - A" at bounding box center [365, 114] width 199 height 24
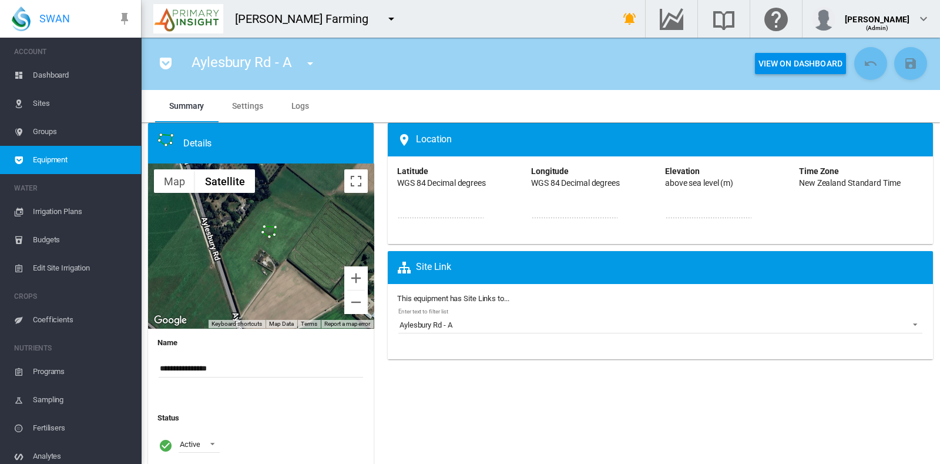
click at [252, 102] on span "Settings" at bounding box center [247, 105] width 31 height 9
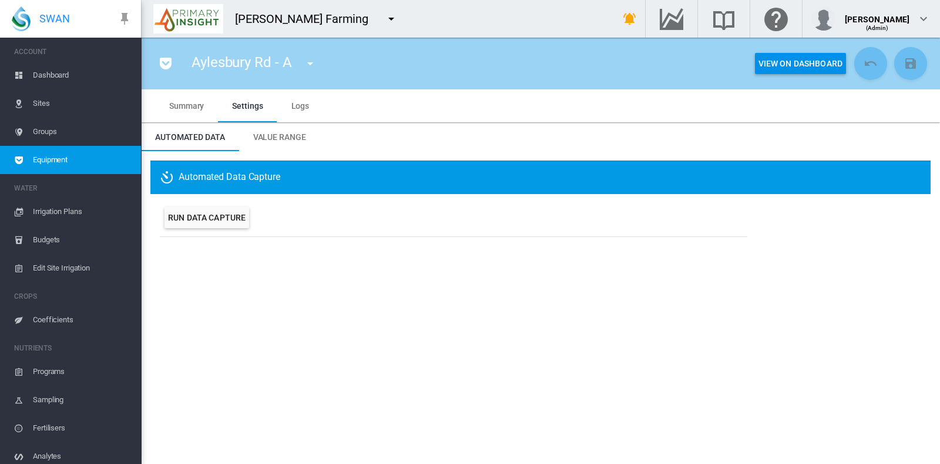
click at [60, 162] on span "Equipment" at bounding box center [82, 160] width 99 height 28
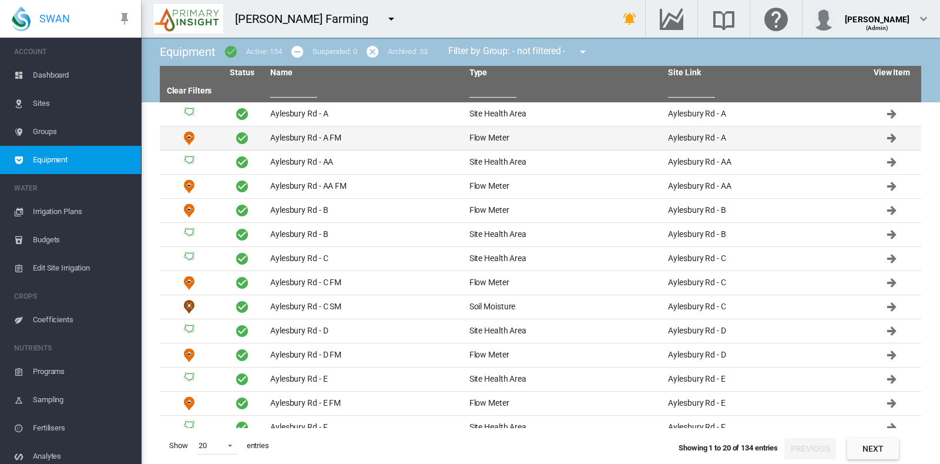
click at [302, 133] on td "Aylesbury Rd - A FM" at bounding box center [365, 138] width 199 height 24
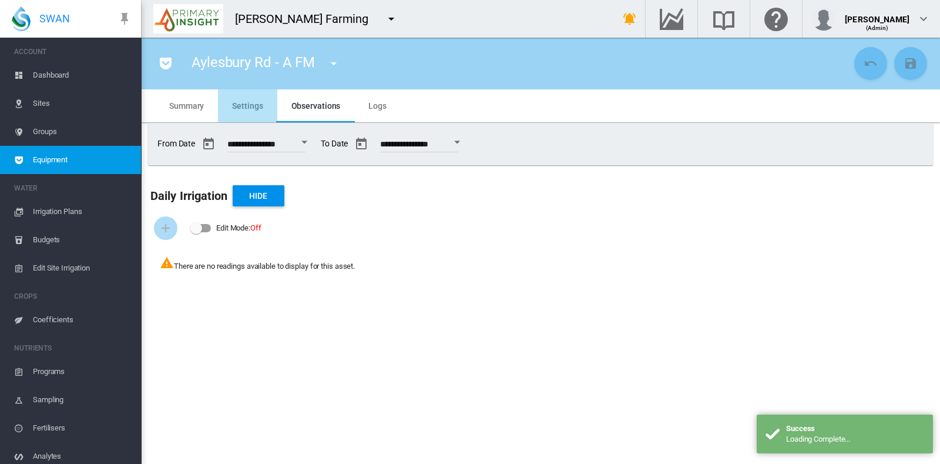
click at [248, 104] on span "Settings" at bounding box center [247, 105] width 31 height 9
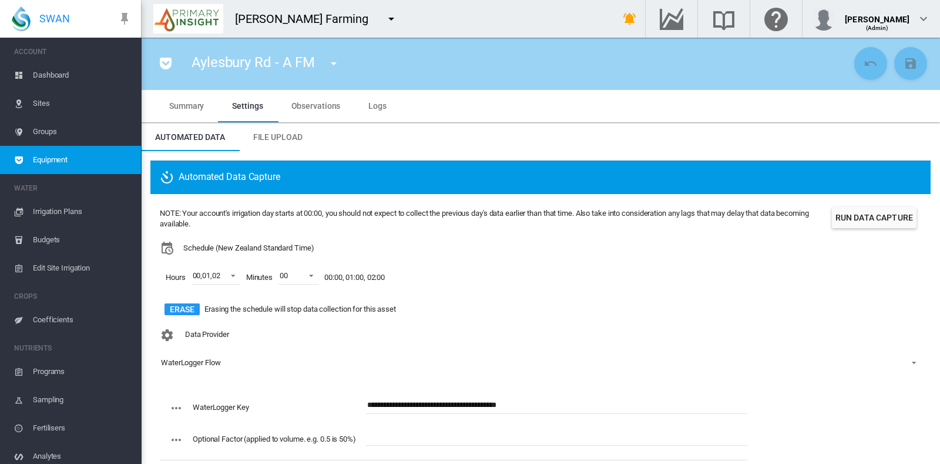
click at [378, 105] on span "Logs" at bounding box center [378, 105] width 18 height 9
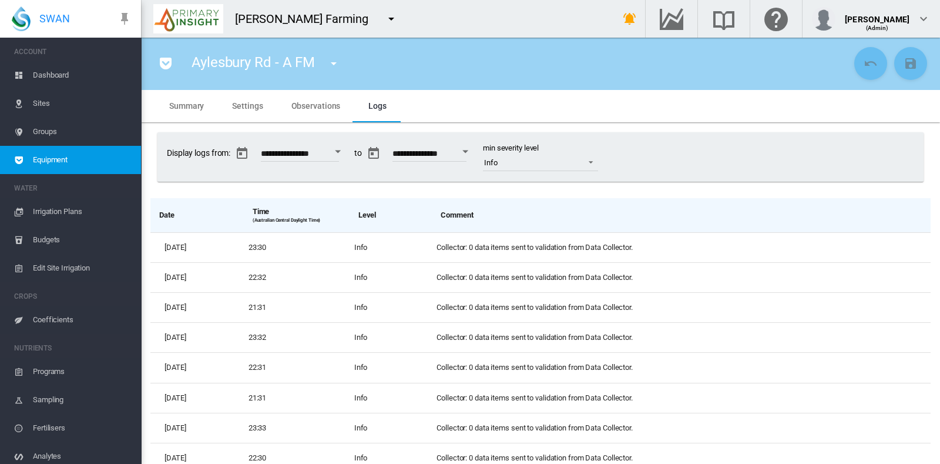
click at [320, 107] on span "Observations" at bounding box center [316, 105] width 49 height 9
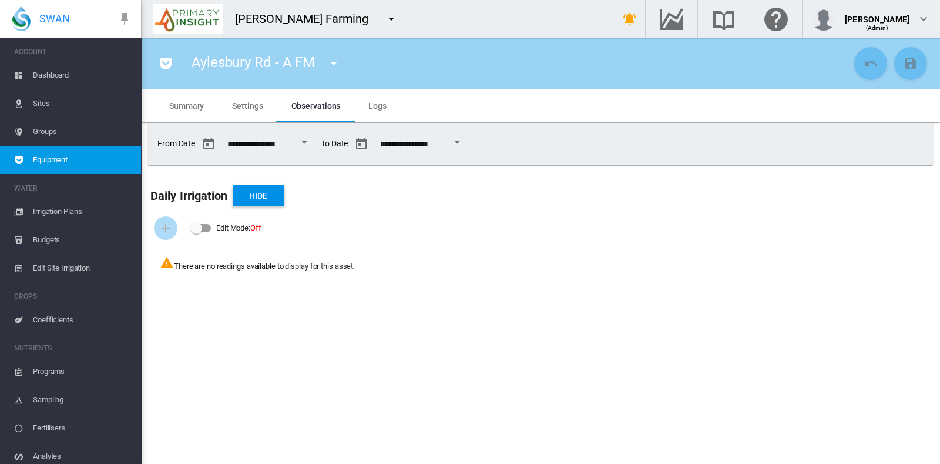
click at [244, 108] on span "Settings" at bounding box center [247, 105] width 31 height 9
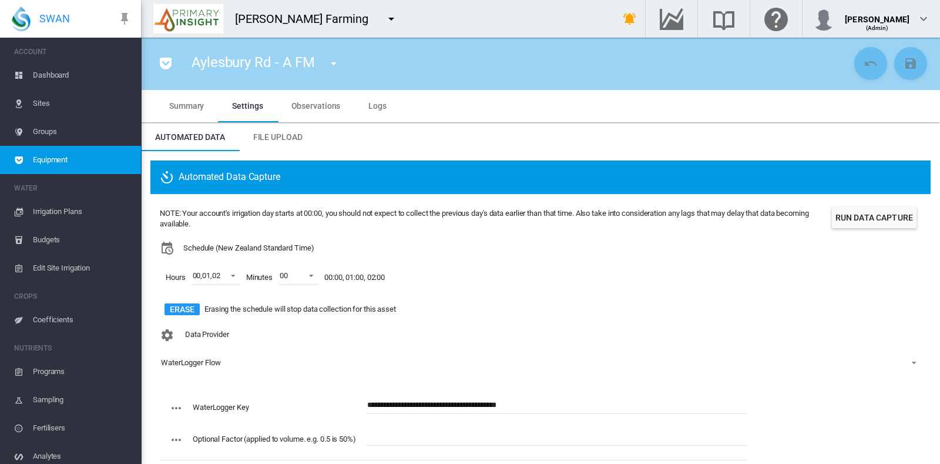
click at [73, 268] on span "Edit Site Irrigation" at bounding box center [82, 268] width 99 height 28
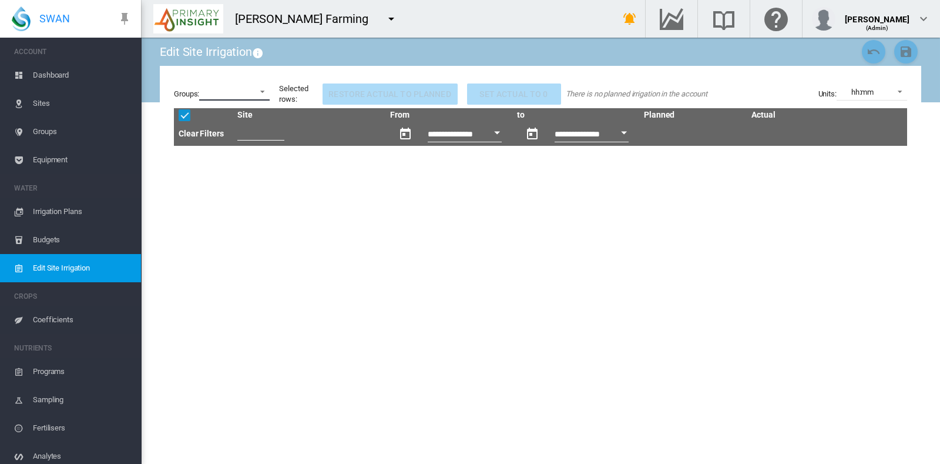
click at [262, 89] on md-select at bounding box center [234, 92] width 71 height 18
click at [262, 89] on md-content at bounding box center [241, 92] width 80 height 28
click at [297, 264] on md-backdrop at bounding box center [470, 232] width 940 height 464
click at [53, 72] on span "Dashboard" at bounding box center [82, 75] width 99 height 28
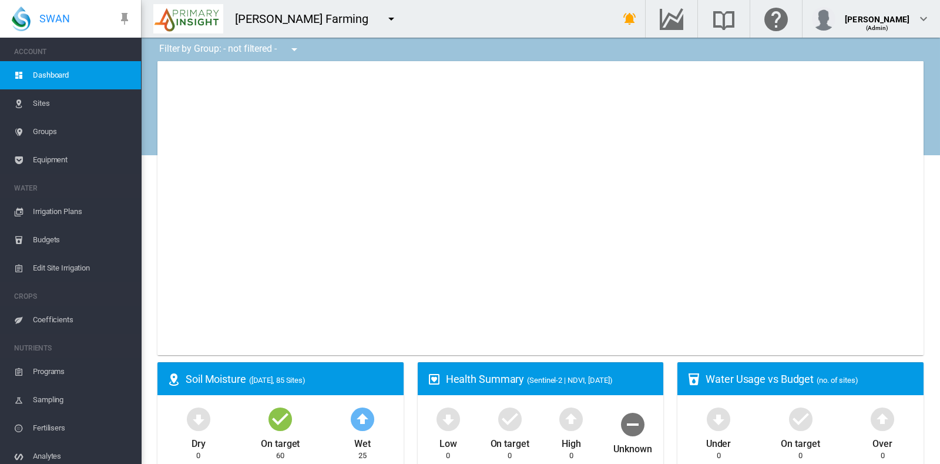
type input "**********"
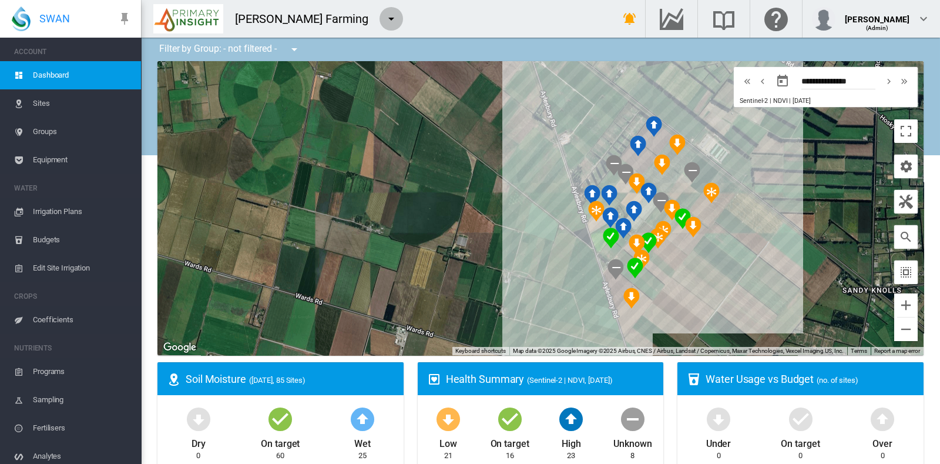
click at [384, 22] on md-icon "icon-menu-down" at bounding box center [391, 19] width 14 height 14
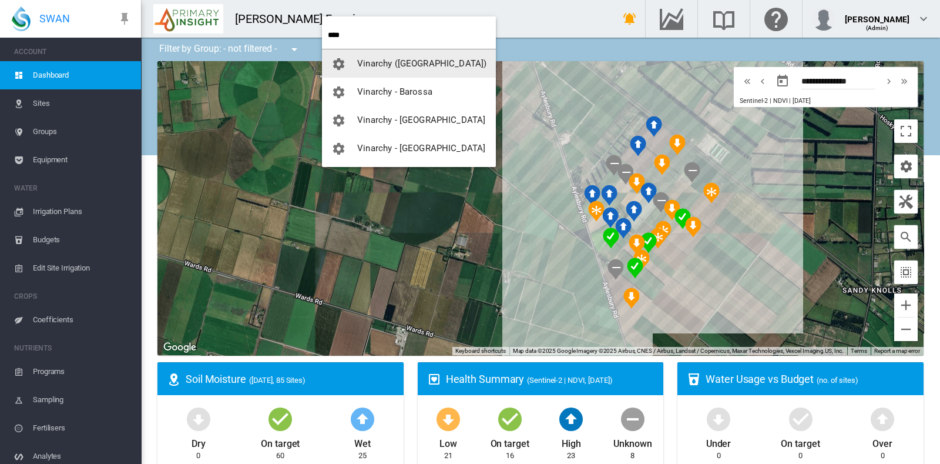
type input "****"
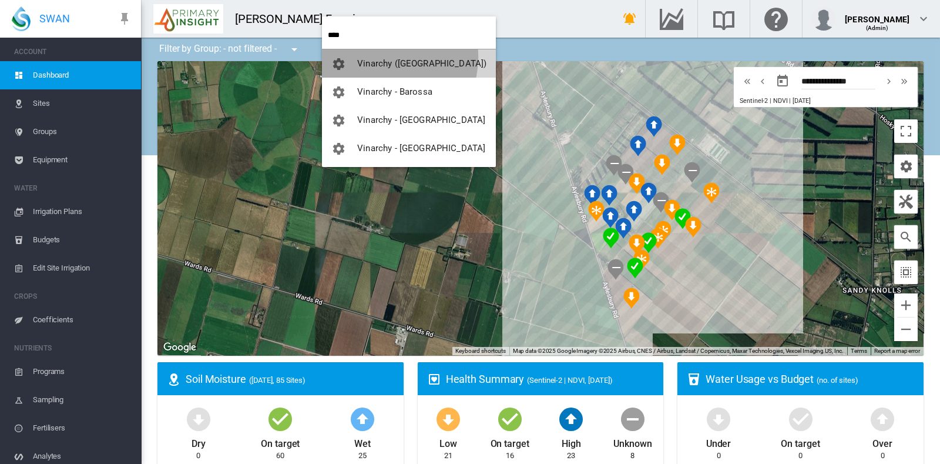
click at [383, 58] on span "Vinarchy ([GEOGRAPHIC_DATA])" at bounding box center [421, 63] width 129 height 11
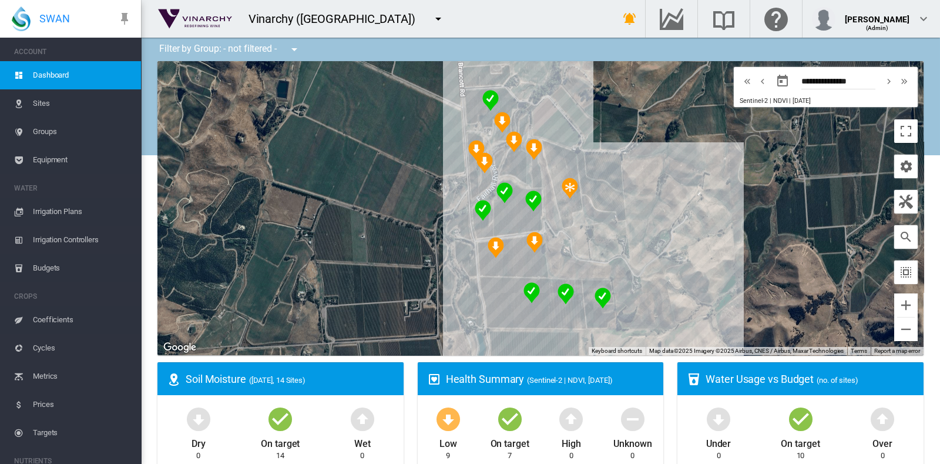
click at [43, 99] on span "Sites" at bounding box center [82, 103] width 99 height 28
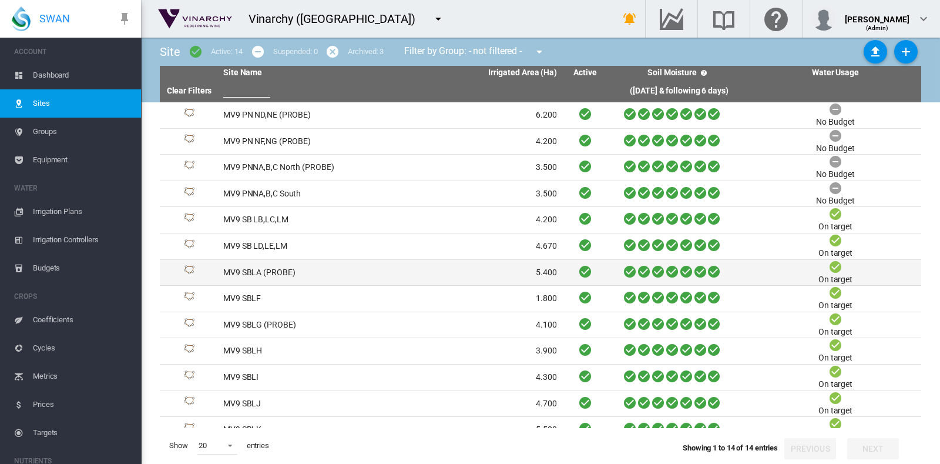
click at [262, 272] on td "MV9 SBLA (PROBE)" at bounding box center [305, 273] width 172 height 26
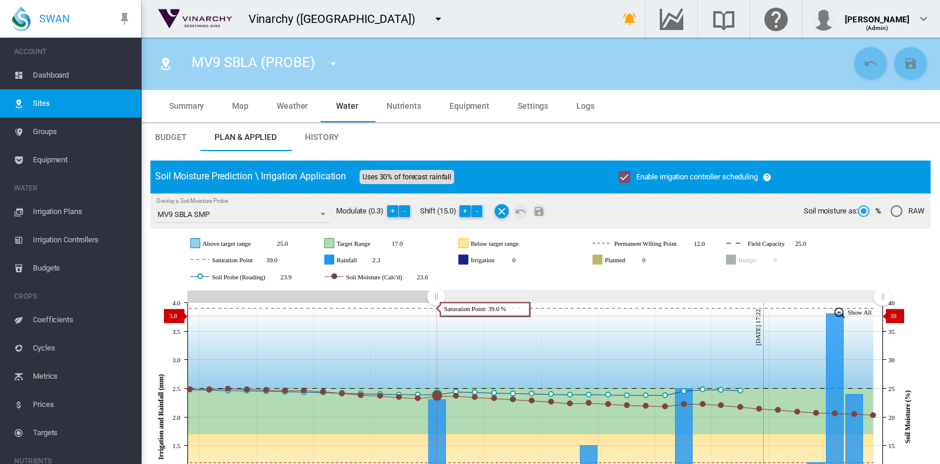
click at [447, 321] on icon "JavaScript chart by amCharts 3.21.15 Sep 09 Sep 12 Sep 15 Sep 18 Sep 21 Sep 24 …" at bounding box center [534, 416] width 769 height 259
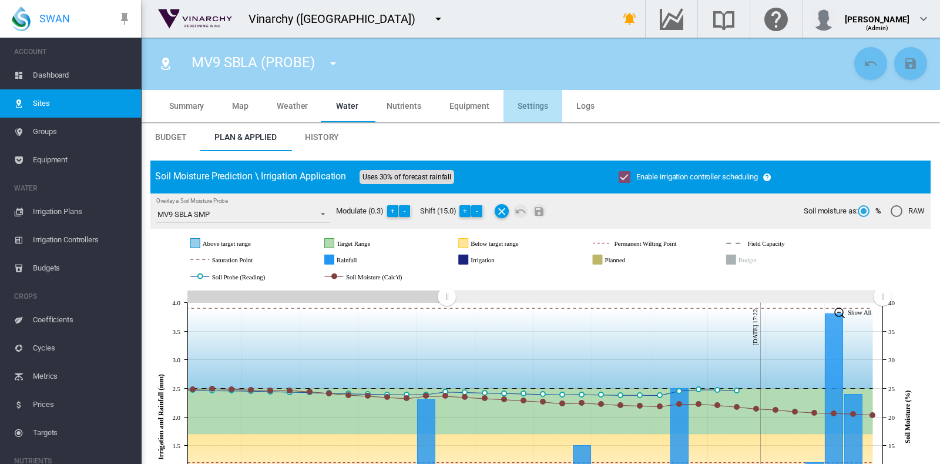
drag, startPoint x: 533, startPoint y: 106, endPoint x: 450, endPoint y: 128, distance: 86.2
click at [532, 107] on span "Settings" at bounding box center [533, 105] width 31 height 9
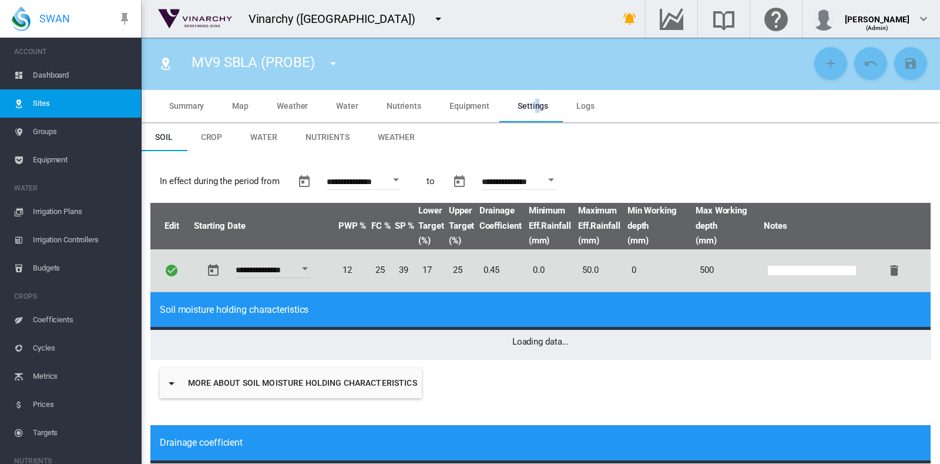
type input "*"
type input "**"
type input "*******"
type input "***"
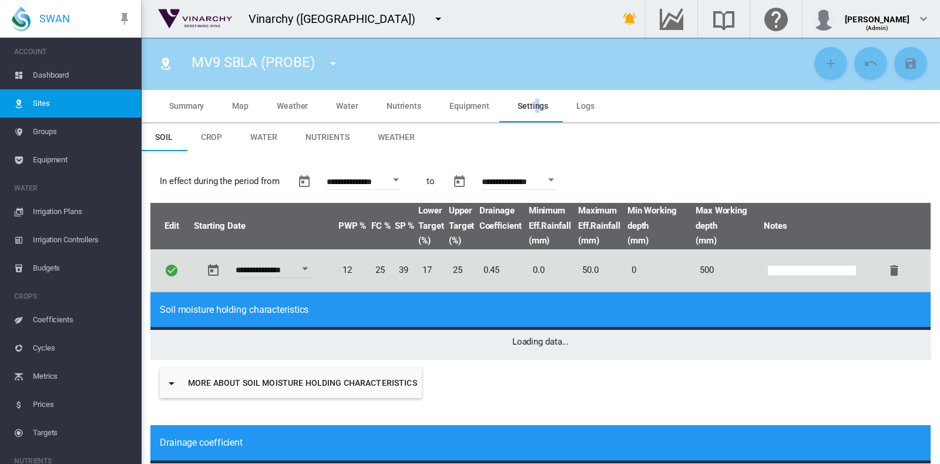
type input "****"
type input "***"
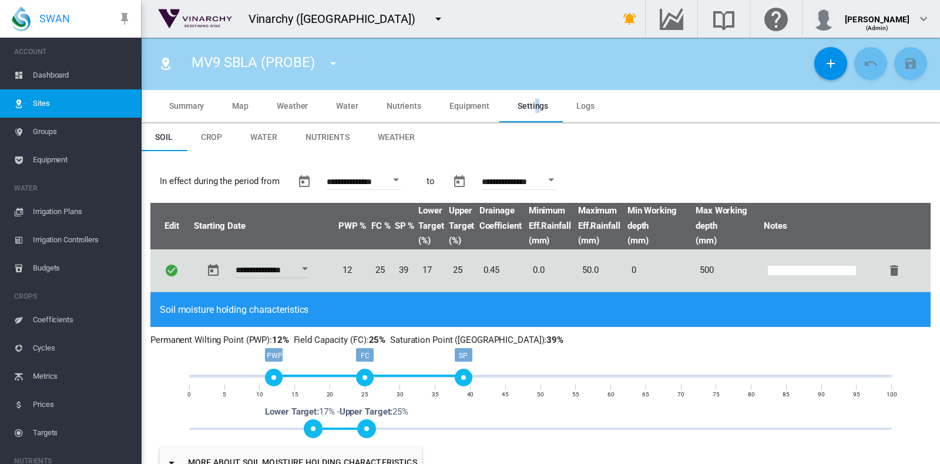
click at [73, 237] on span "Irrigation Controllers" at bounding box center [82, 240] width 99 height 28
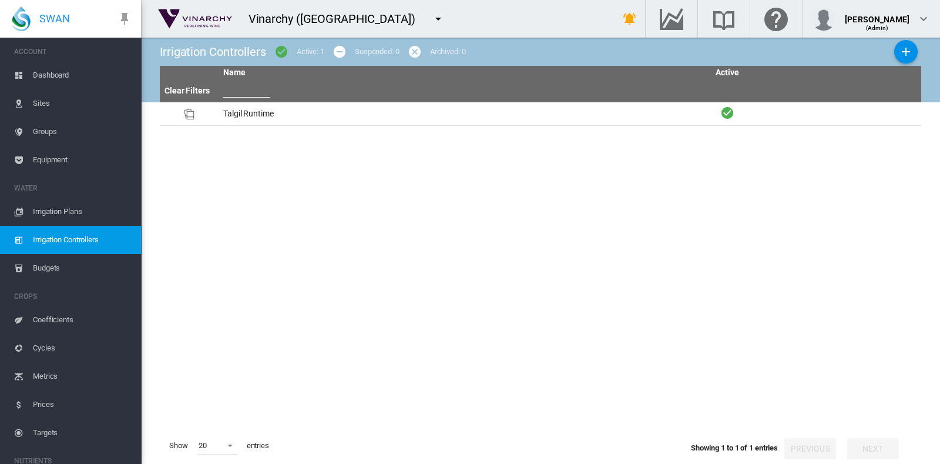
click at [68, 215] on span "Irrigation Plans" at bounding box center [82, 211] width 99 height 28
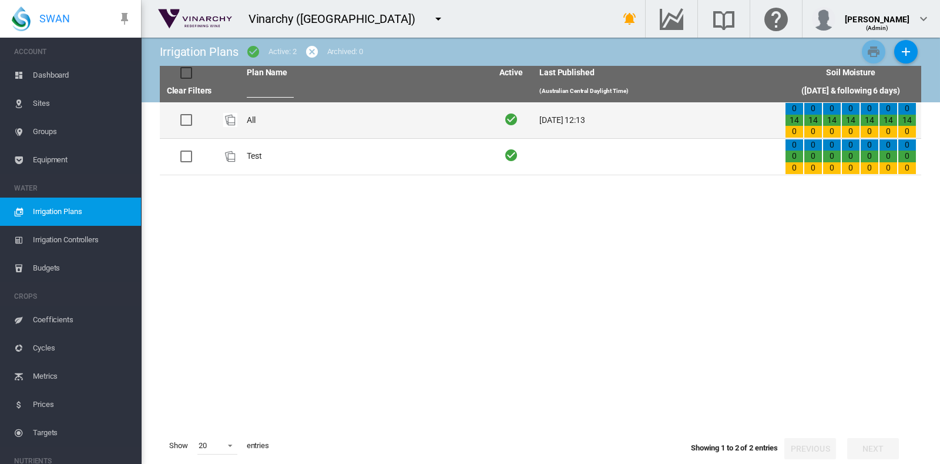
click at [247, 115] on td "All" at bounding box center [365, 120] width 246 height 36
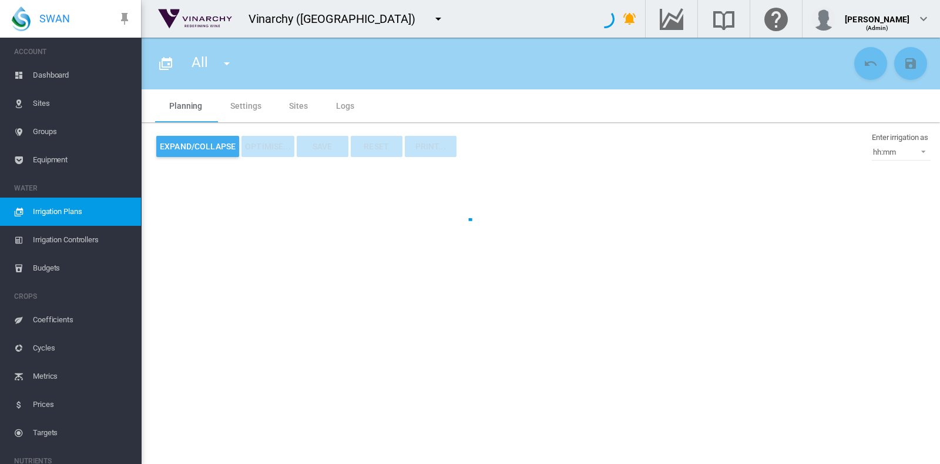
type input "***"
type input "*"
type input "****"
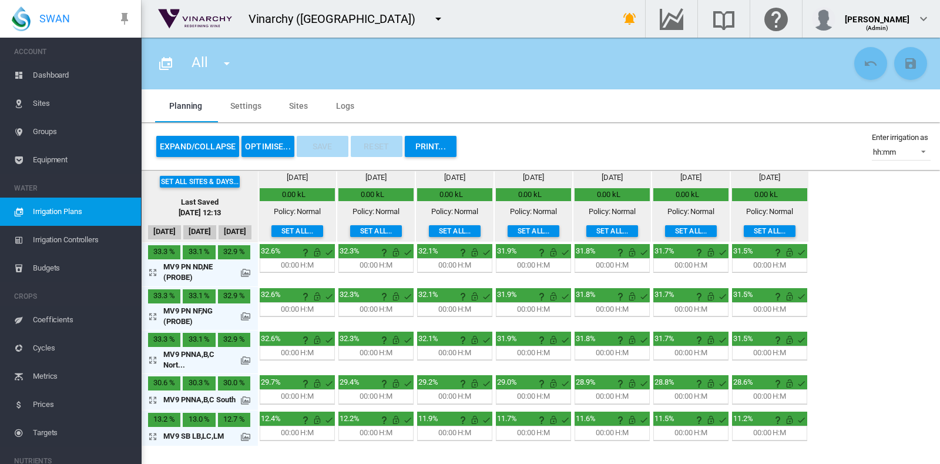
click at [246, 269] on md-icon at bounding box center [245, 272] width 9 height 9
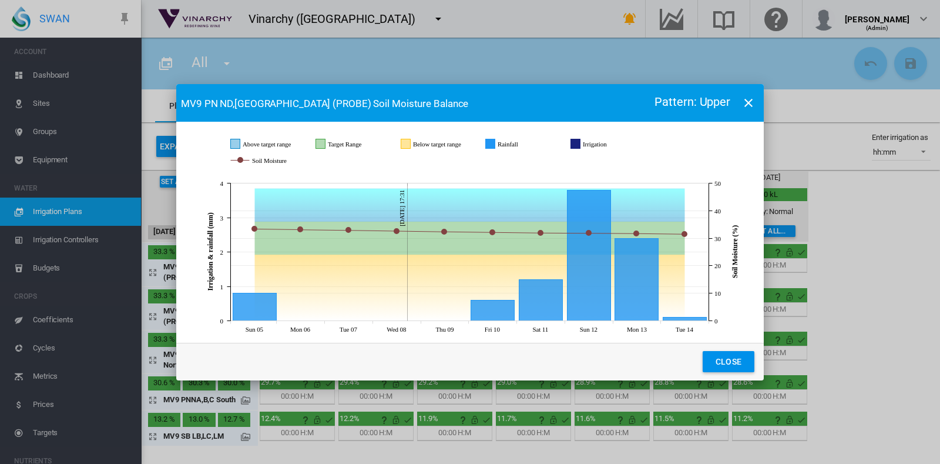
click at [726, 359] on button "Close" at bounding box center [729, 361] width 52 height 21
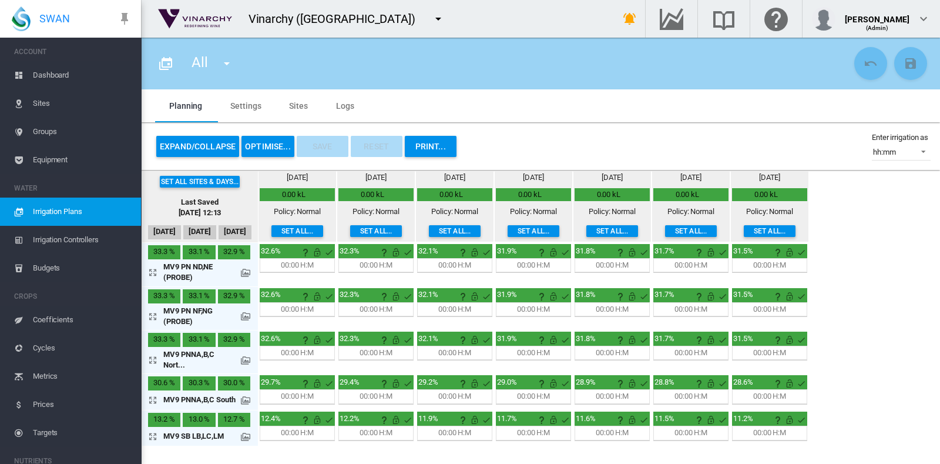
click at [260, 145] on button "OPTIMISE..." at bounding box center [268, 146] width 53 height 21
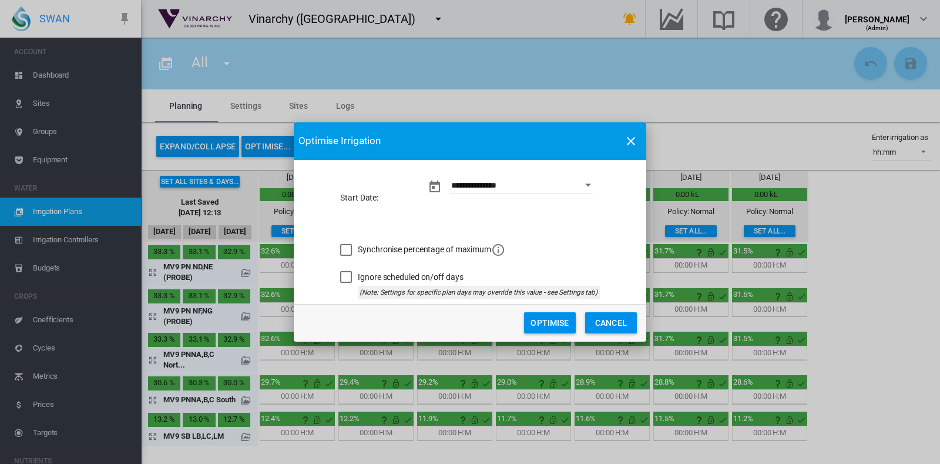
click at [547, 322] on button "Optimise" at bounding box center [550, 322] width 52 height 21
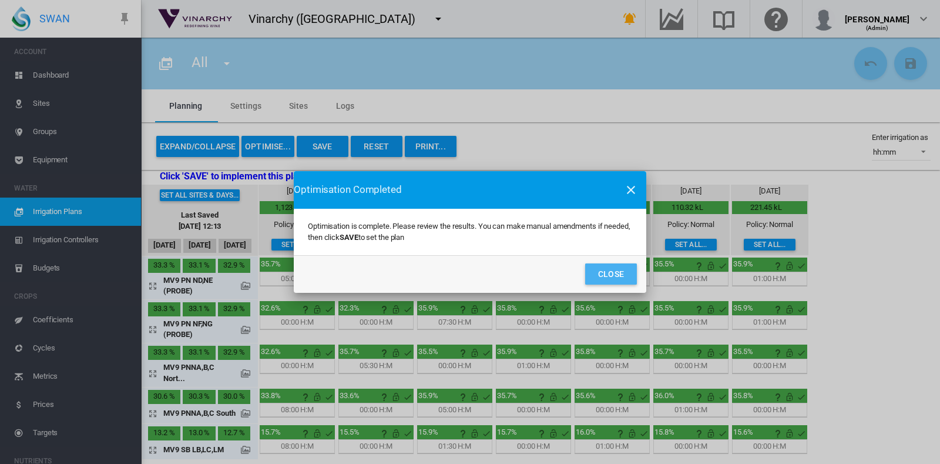
click at [611, 274] on button "Close" at bounding box center [611, 273] width 52 height 21
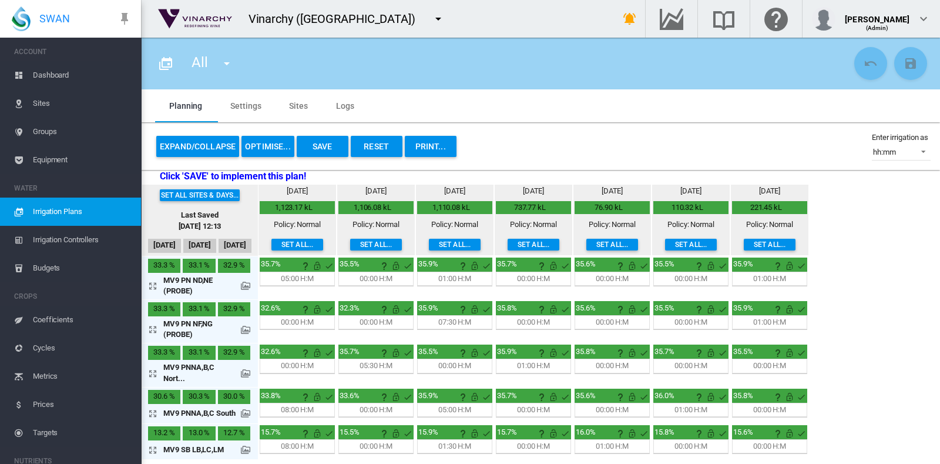
click at [300, 110] on md-tab-item "Sites" at bounding box center [298, 105] width 47 height 33
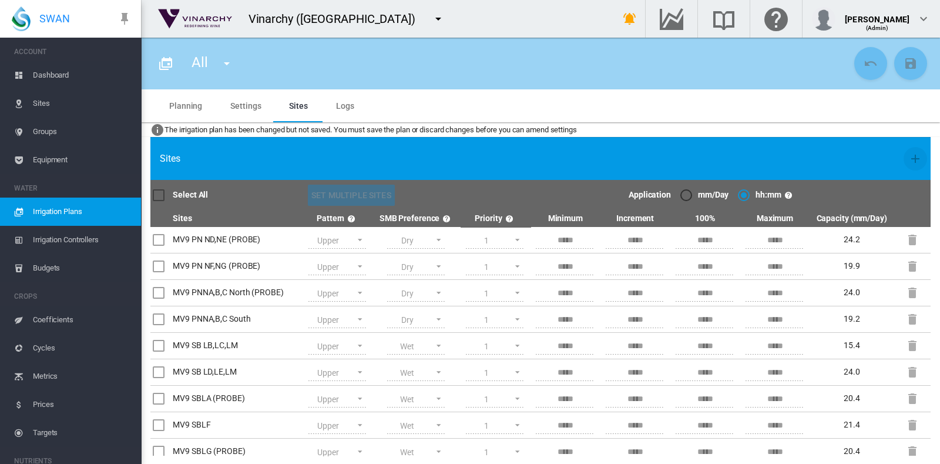
click at [188, 103] on md-tab-item "Planning" at bounding box center [185, 105] width 61 height 33
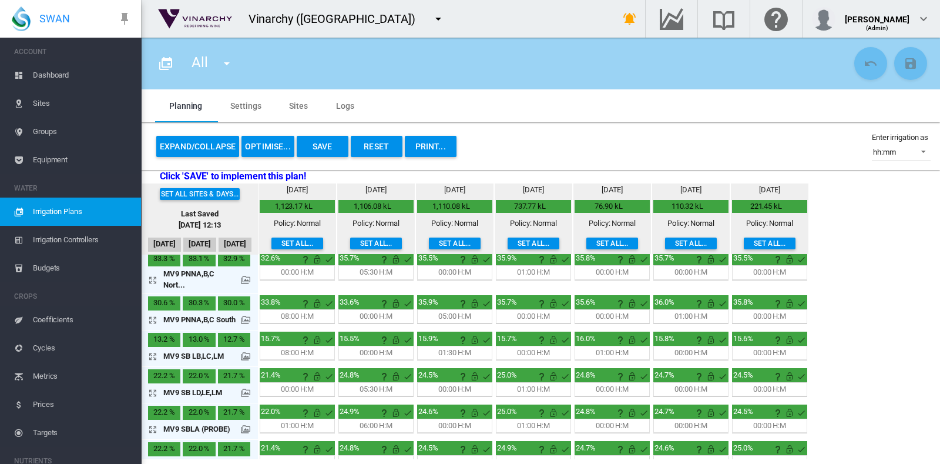
scroll to position [117, 0]
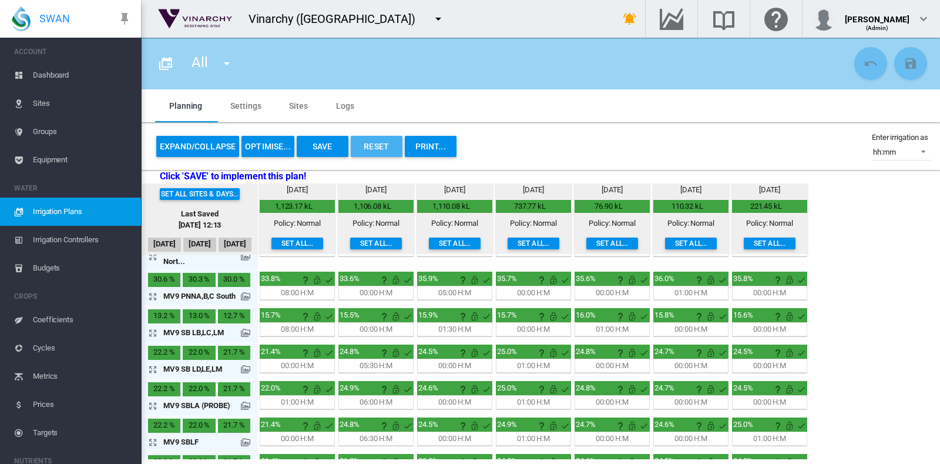
click at [369, 144] on button "Reset" at bounding box center [377, 146] width 52 height 21
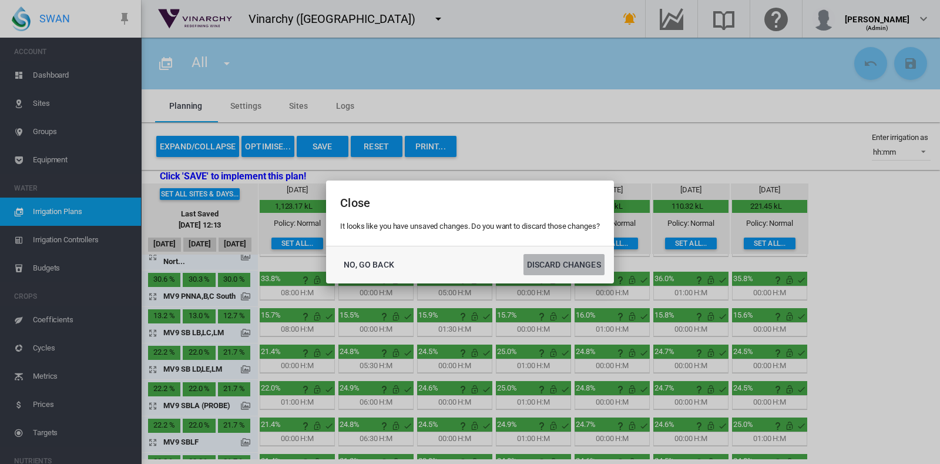
click at [555, 260] on button "DISCARD CHANGES" at bounding box center [564, 264] width 81 height 21
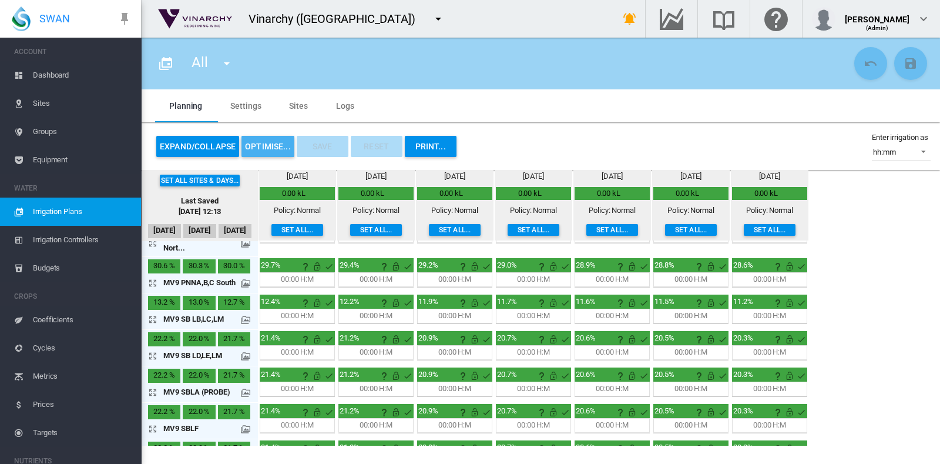
click at [269, 144] on button "OPTIMISE..." at bounding box center [268, 146] width 53 height 21
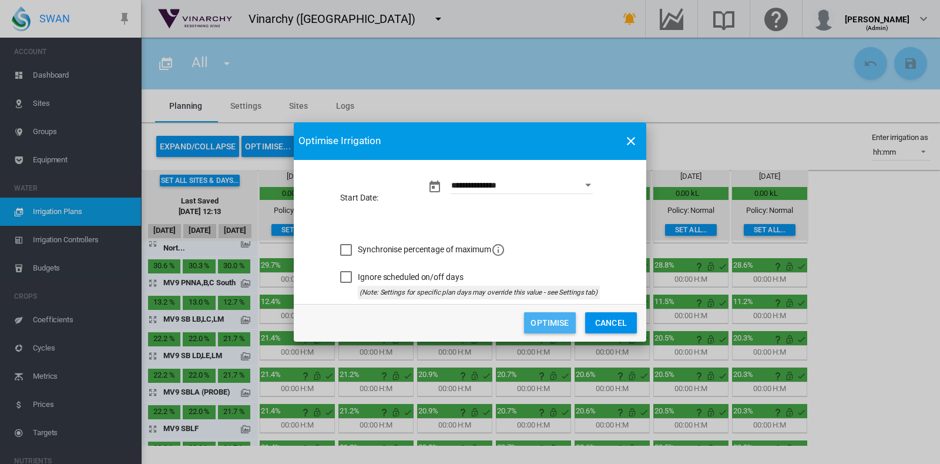
click at [533, 320] on button "Optimise" at bounding box center [550, 322] width 52 height 21
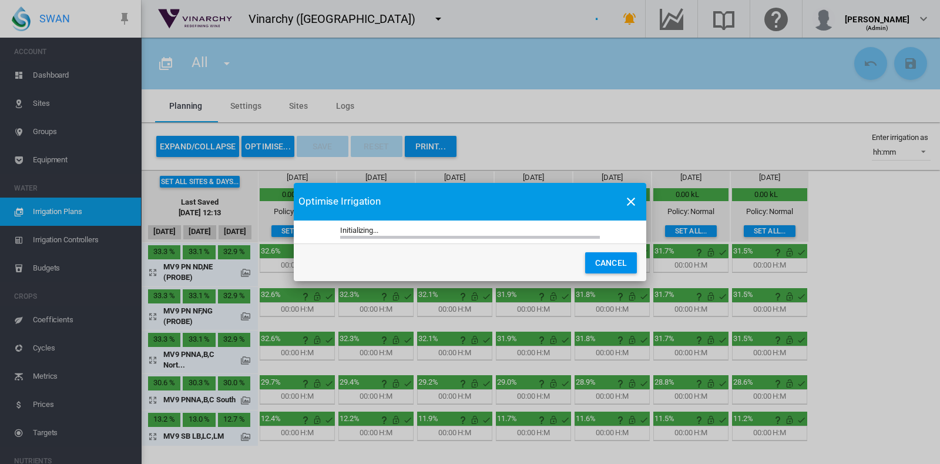
scroll to position [117, 0]
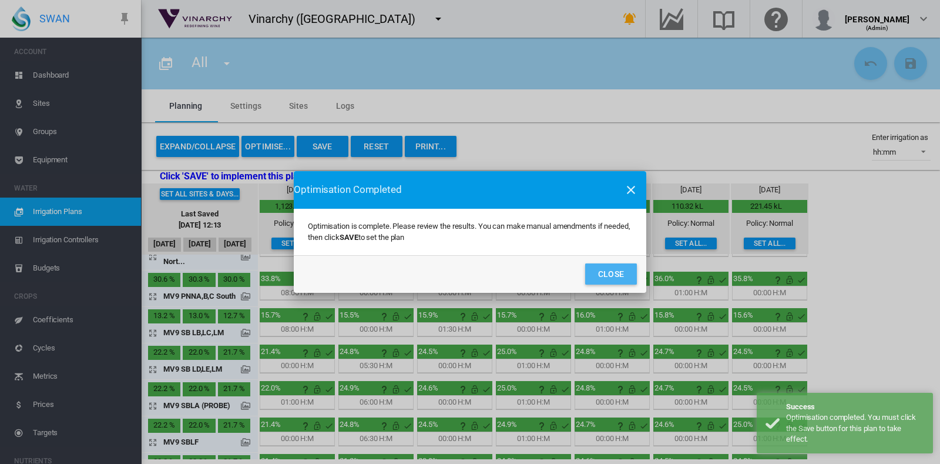
click at [618, 280] on button "Close" at bounding box center [611, 273] width 52 height 21
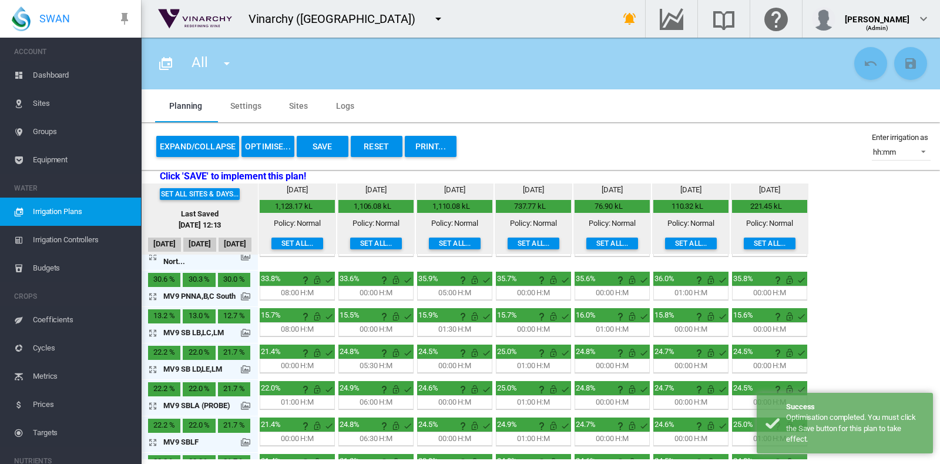
click at [426, 147] on button "PRINT..." at bounding box center [431, 146] width 52 height 21
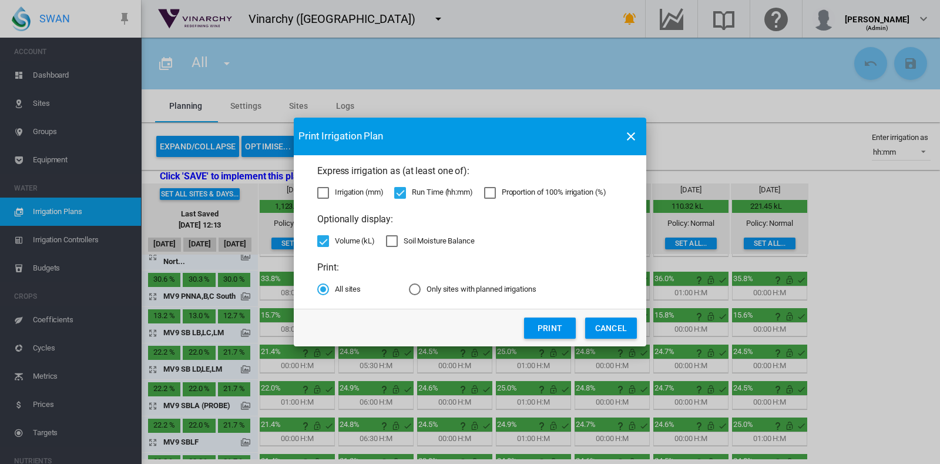
click at [322, 242] on div "Volume (kL)" at bounding box center [323, 241] width 12 height 12
click at [550, 326] on button "Print" at bounding box center [550, 327] width 52 height 21
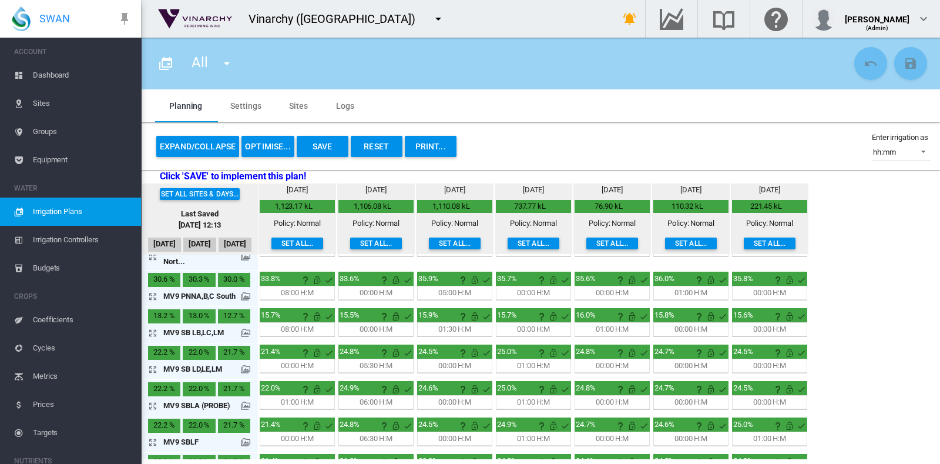
click at [363, 146] on button "Reset" at bounding box center [377, 146] width 52 height 21
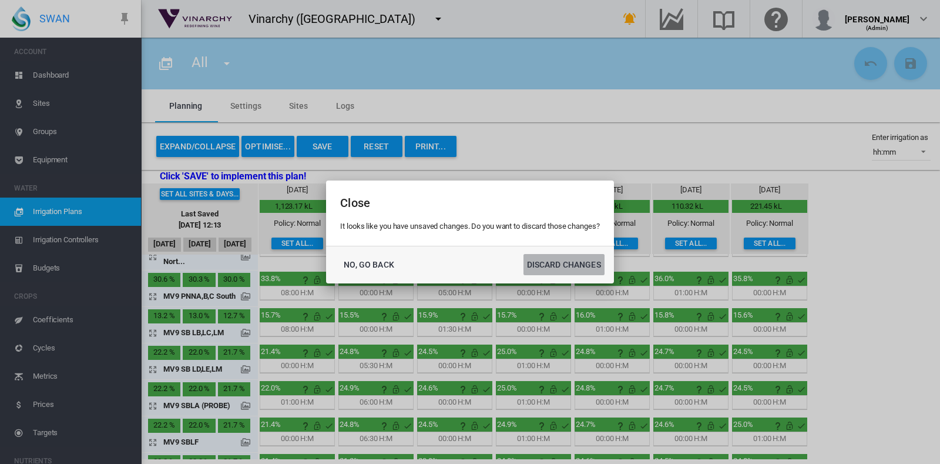
click at [549, 260] on button "DISCARD CHANGES" at bounding box center [564, 264] width 81 height 21
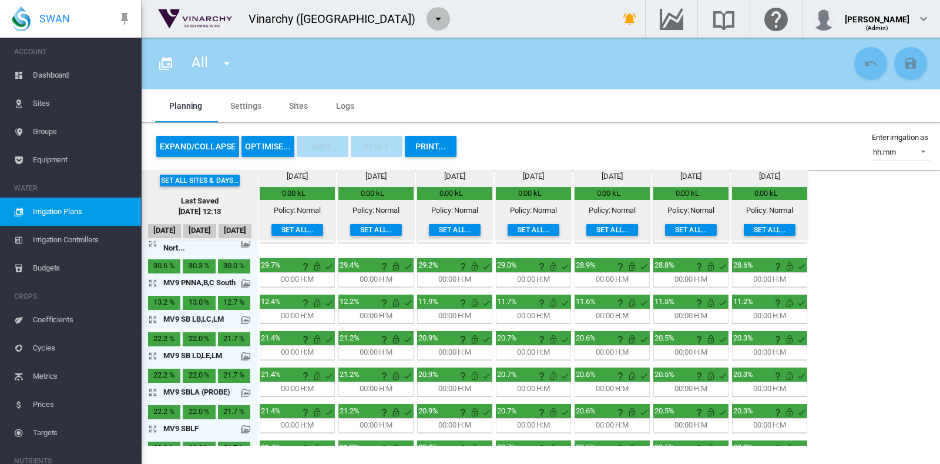
click at [431, 21] on md-icon "icon-menu-down" at bounding box center [438, 19] width 14 height 14
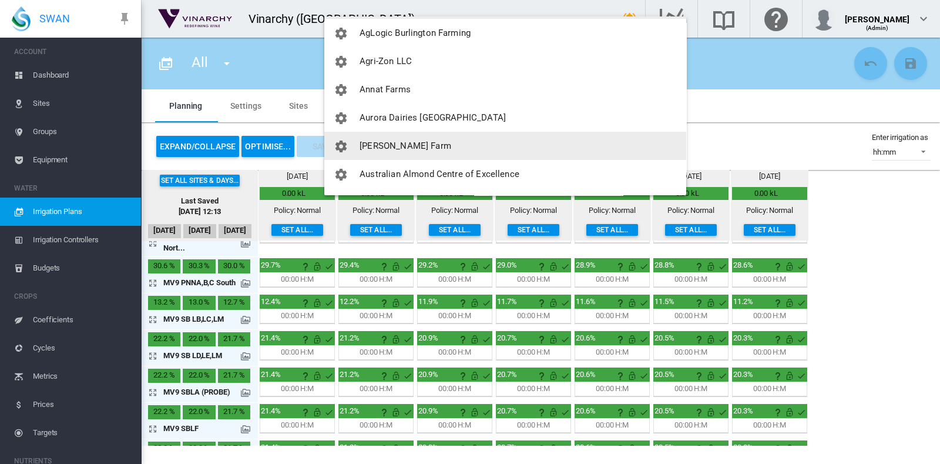
scroll to position [145, 0]
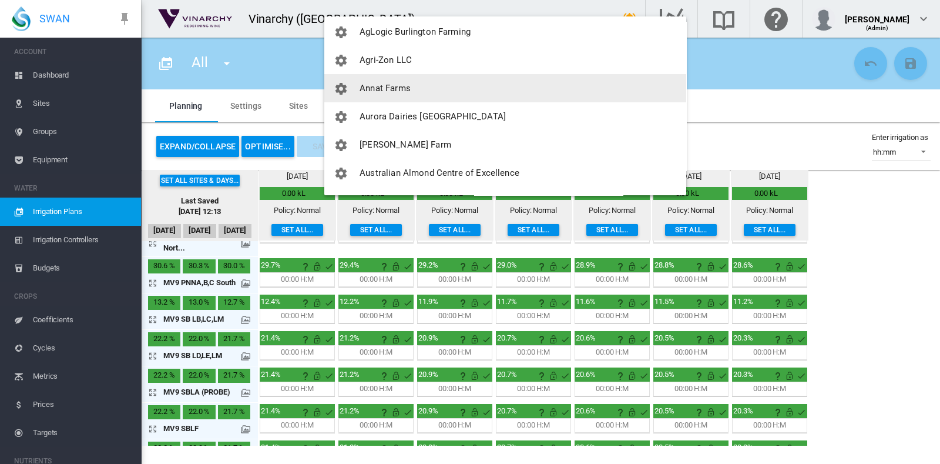
click at [379, 83] on span "Annat Farms" at bounding box center [385, 88] width 51 height 11
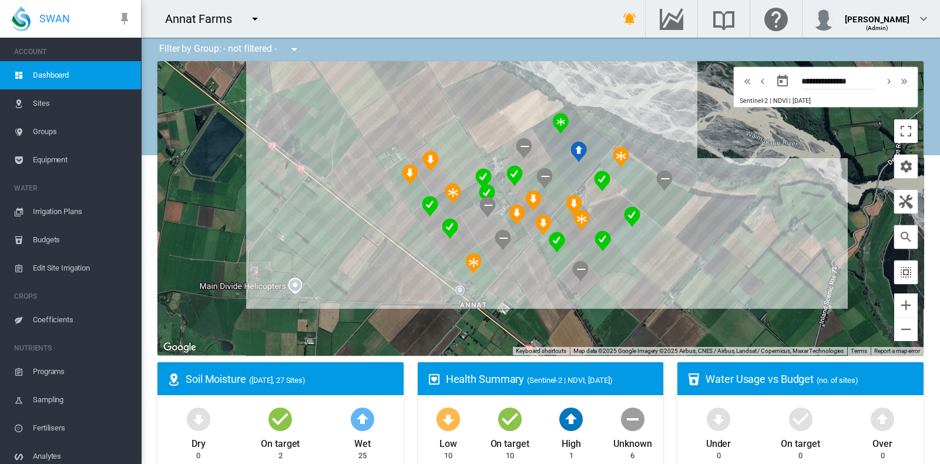
scroll to position [114, 0]
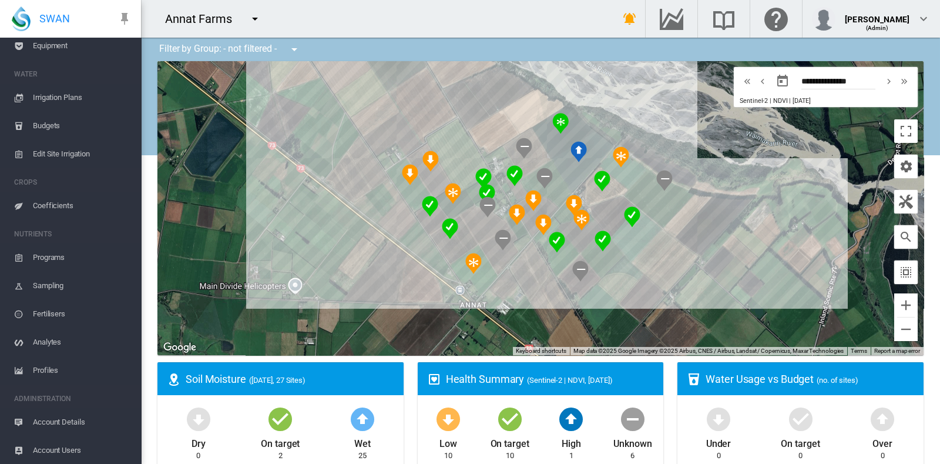
click at [60, 421] on span "Account Details" at bounding box center [82, 422] width 99 height 28
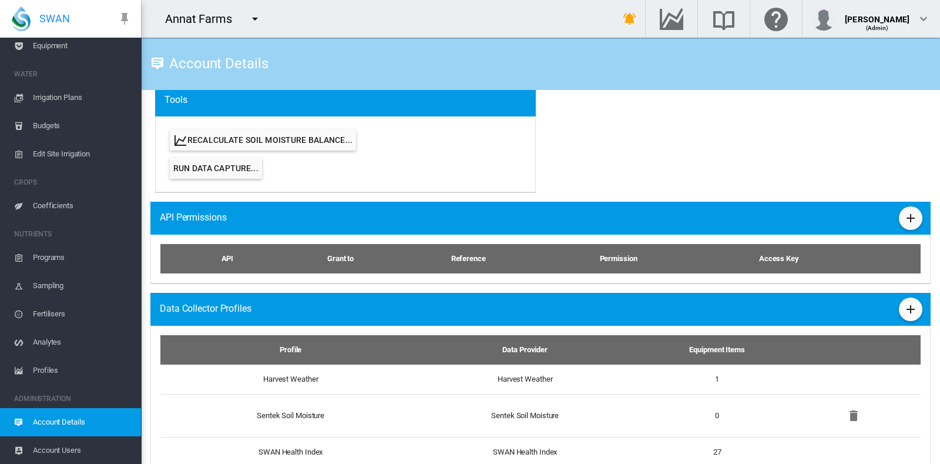
scroll to position [654, 0]
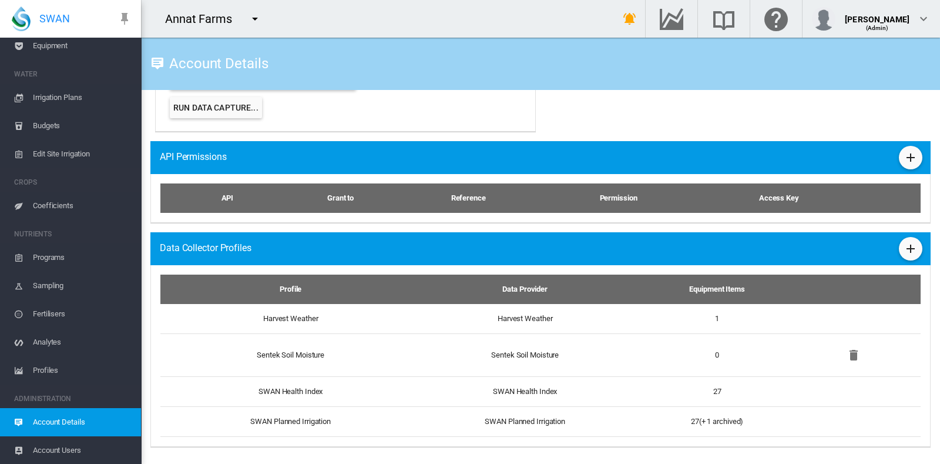
click at [253, 18] on md-icon "icon-menu-down" at bounding box center [255, 19] width 14 height 14
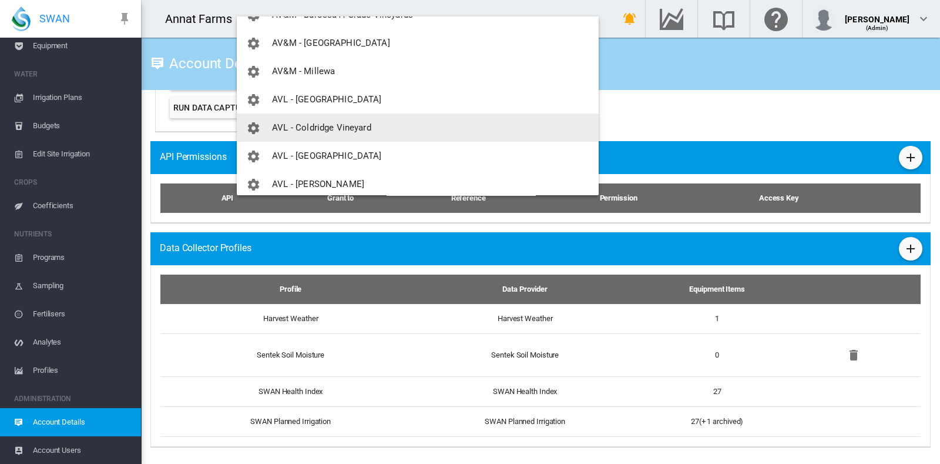
scroll to position [423, 0]
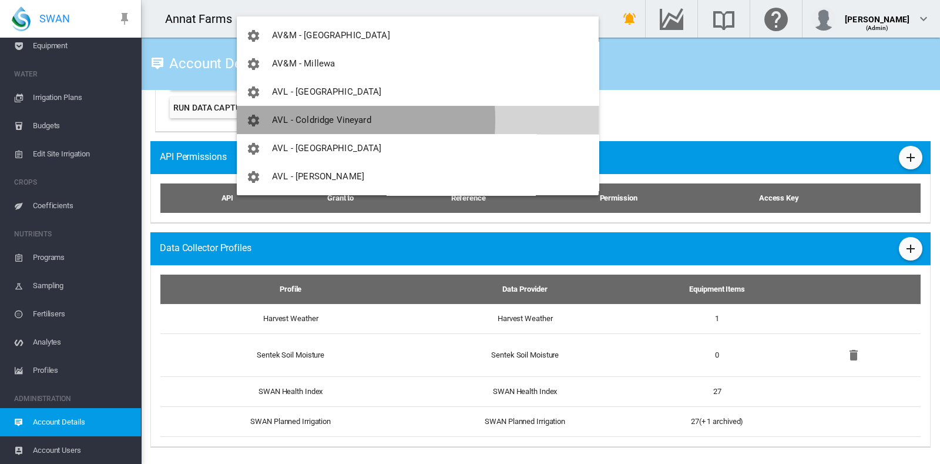
click at [312, 120] on span "AVL - Coldridge Vineyard" at bounding box center [321, 120] width 99 height 11
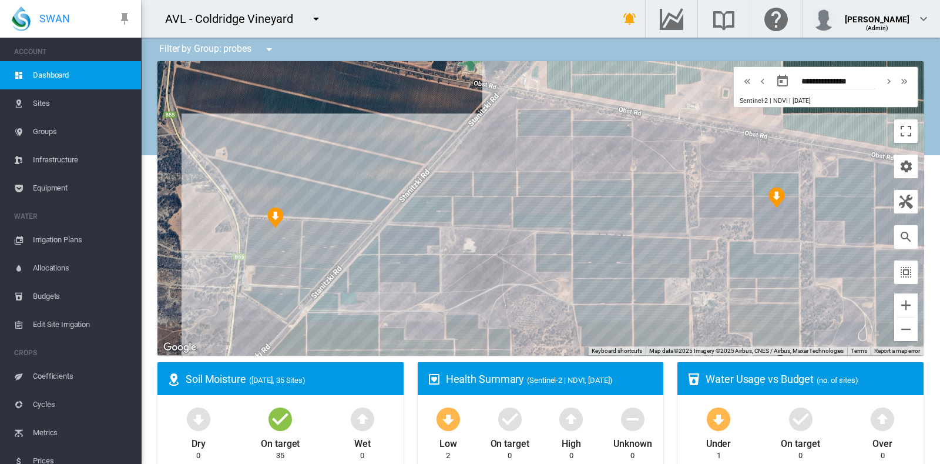
click at [49, 107] on span "Sites" at bounding box center [82, 103] width 99 height 28
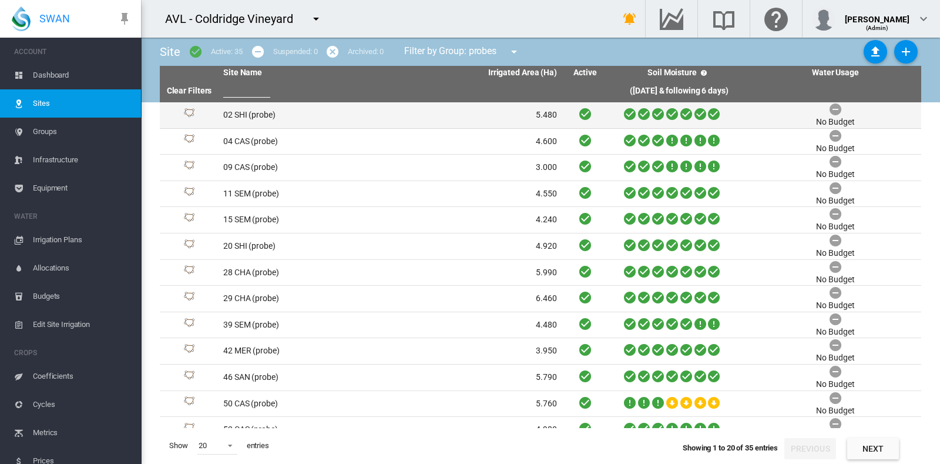
click at [253, 116] on td "02 SHI (probe)" at bounding box center [305, 115] width 172 height 26
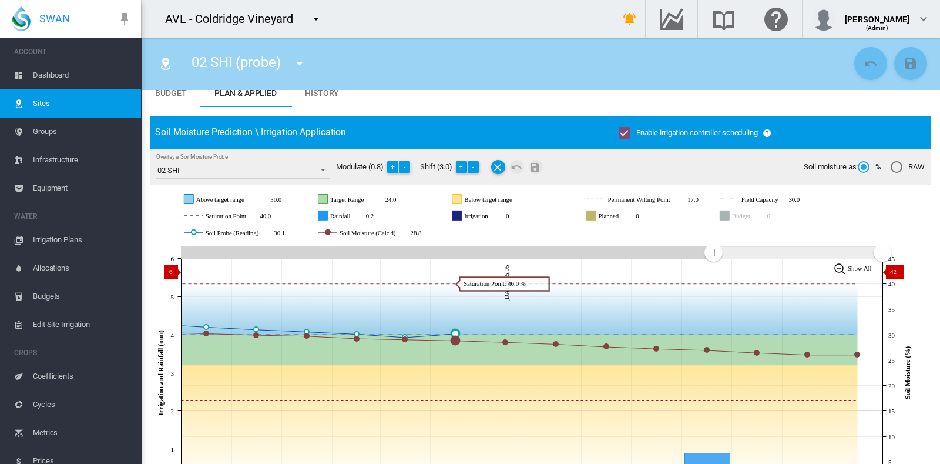
scroll to position [45, 0]
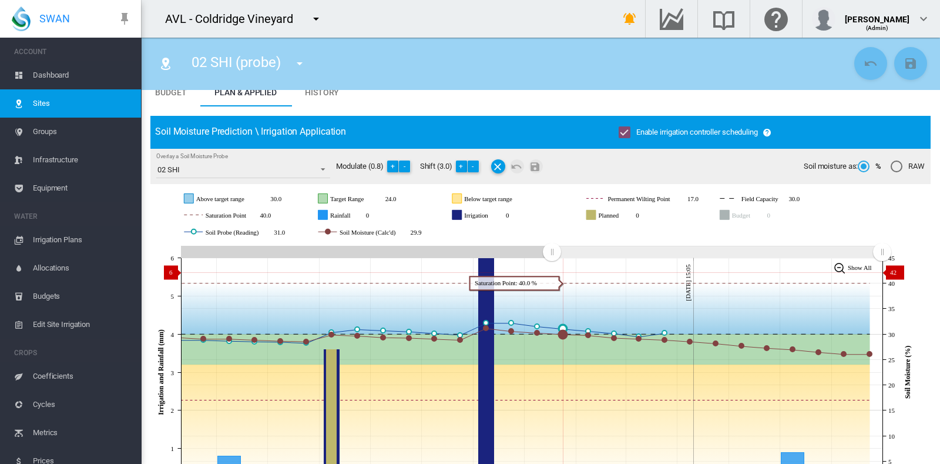
drag, startPoint x: 654, startPoint y: 253, endPoint x: 552, endPoint y: 272, distance: 103.4
click at [552, 272] on icon "JavaScript chart by amCharts 3.21.15 Sep 20 Sep 22 Sep 24 Sep 26 Sep 28 Sep 30 …" at bounding box center [534, 372] width 769 height 259
click at [300, 63] on md-icon "icon-menu-down" at bounding box center [300, 63] width 14 height 14
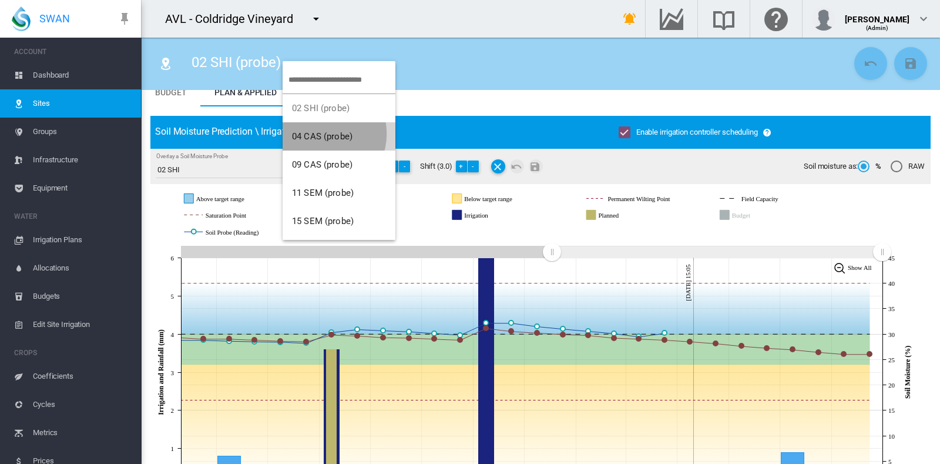
click at [320, 133] on span "04 CAS (probe)" at bounding box center [322, 136] width 61 height 11
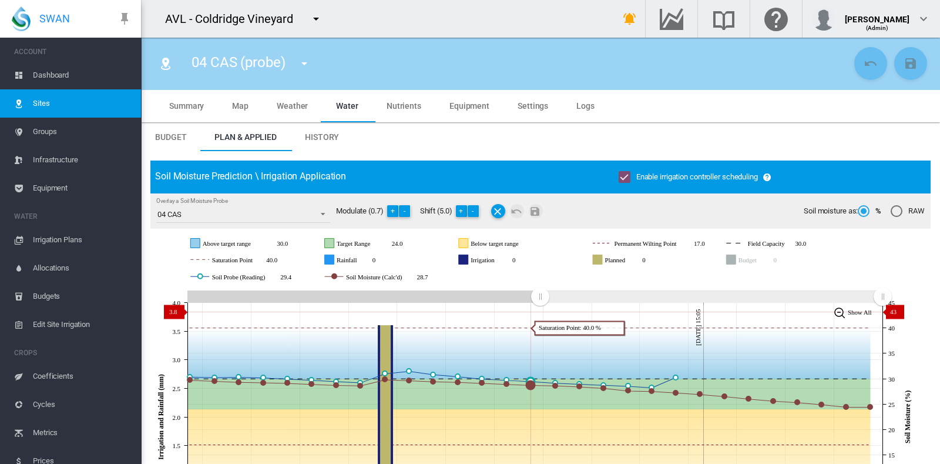
drag, startPoint x: 718, startPoint y: 297, endPoint x: 540, endPoint y: 312, distance: 178.1
click at [540, 312] on icon "JavaScript chart by amCharts 3.21.15 Sep 18 Sep 20 Sep 22 Sep 24 Sep 26 Sep 28 …" at bounding box center [534, 416] width 769 height 259
click at [620, 259] on rect "Planned" at bounding box center [634, 260] width 61 height 11
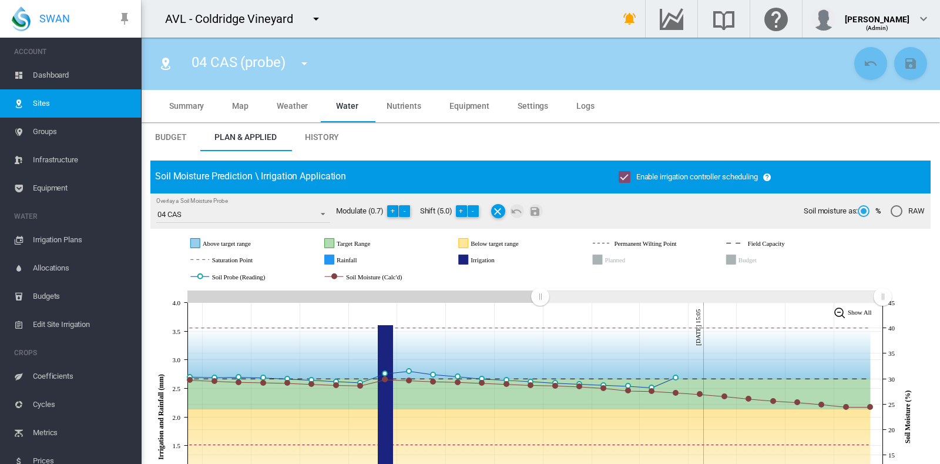
click at [620, 259] on rect "Planned" at bounding box center [634, 260] width 61 height 11
click at [306, 65] on md-icon "icon-menu-down" at bounding box center [304, 63] width 14 height 14
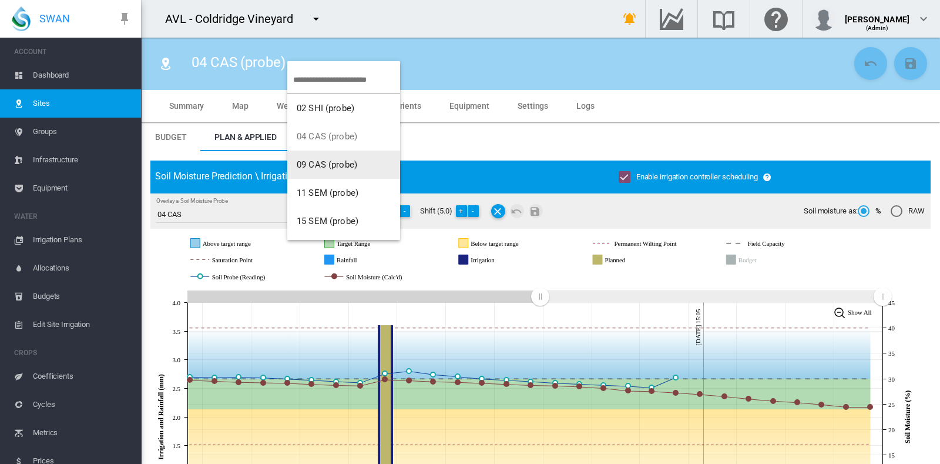
click at [320, 160] on span "09 CAS (probe)" at bounding box center [327, 164] width 61 height 11
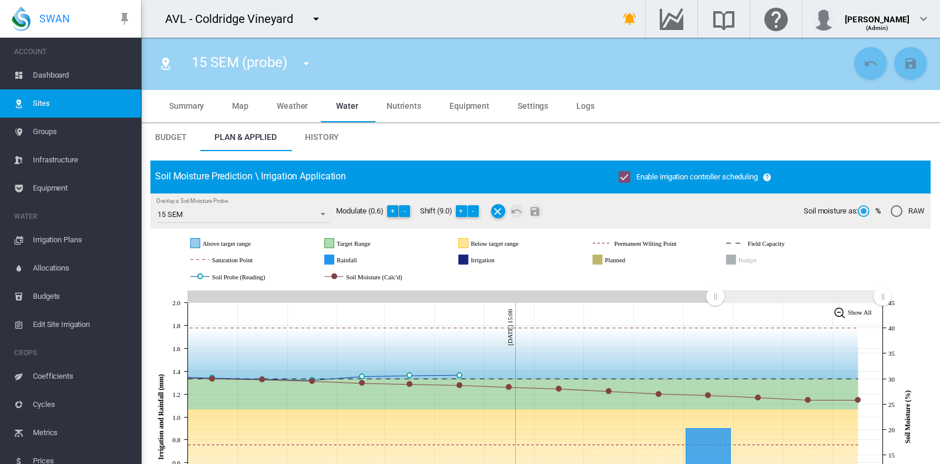
click at [318, 17] on md-icon "icon-menu-down" at bounding box center [316, 19] width 14 height 14
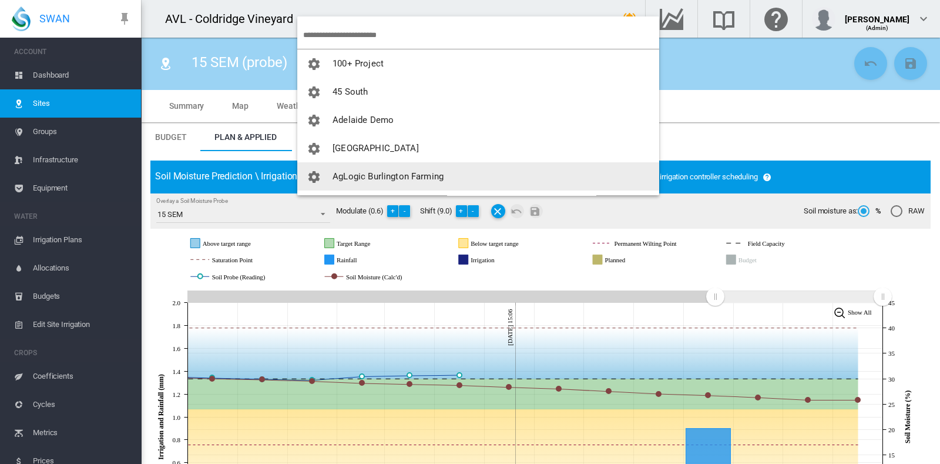
click at [375, 196] on md-backdrop at bounding box center [470, 232] width 940 height 464
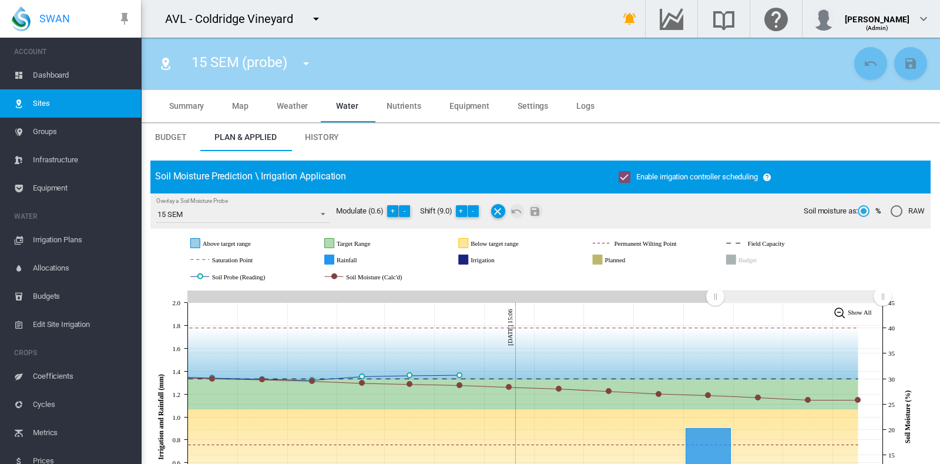
scroll to position [42, 0]
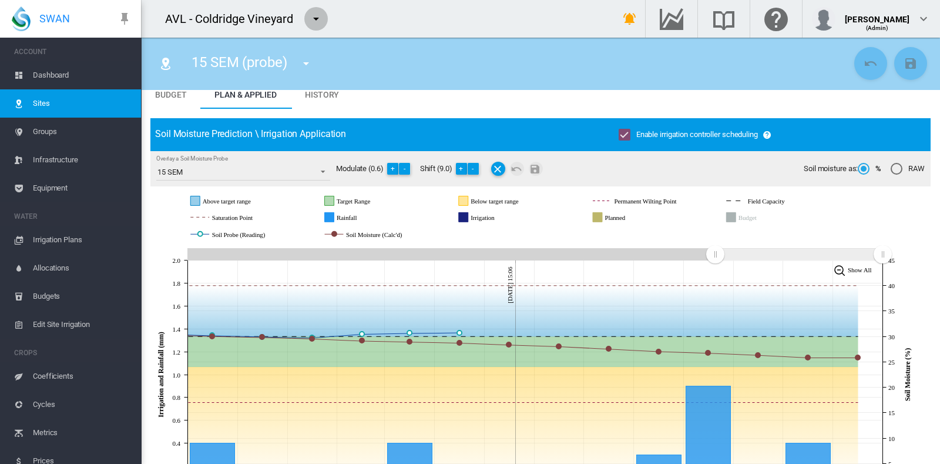
click at [314, 17] on md-icon "icon-menu-down" at bounding box center [316, 19] width 14 height 14
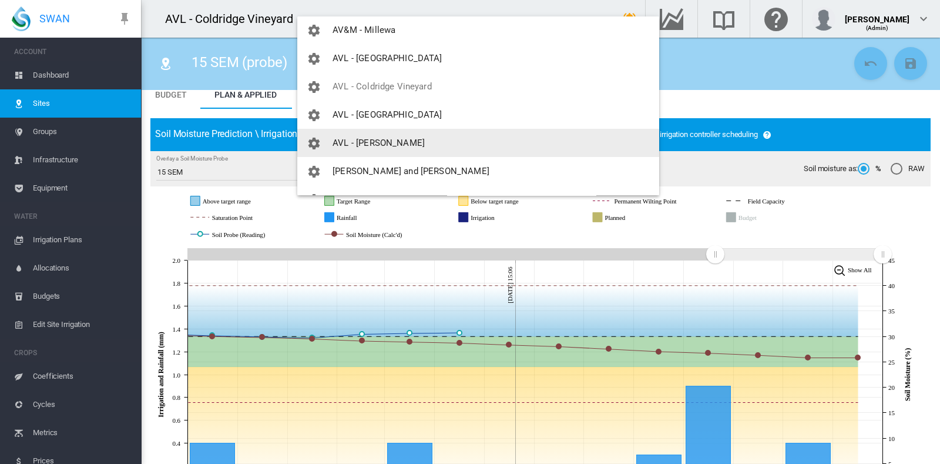
scroll to position [458, 0]
click at [377, 135] on button "AVL - [PERSON_NAME]" at bounding box center [478, 142] width 362 height 28
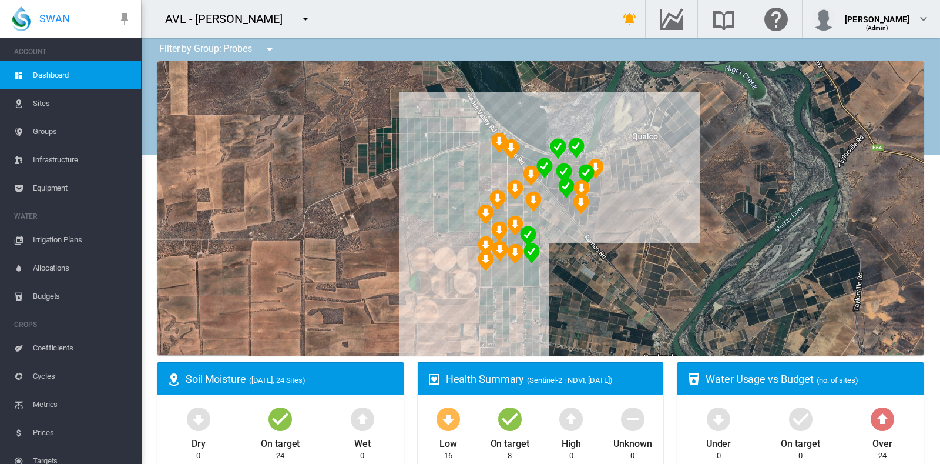
click at [38, 97] on span "Sites" at bounding box center [82, 103] width 99 height 28
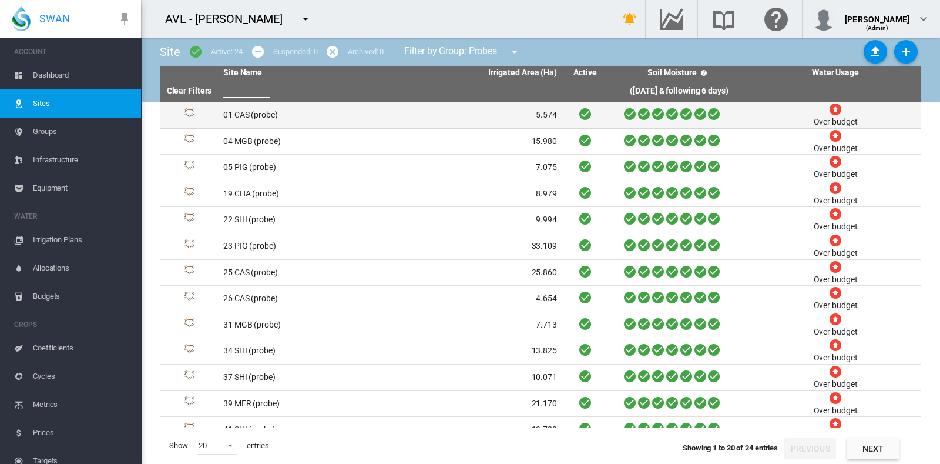
click at [256, 112] on td "01 CAS (probe)" at bounding box center [305, 115] width 172 height 26
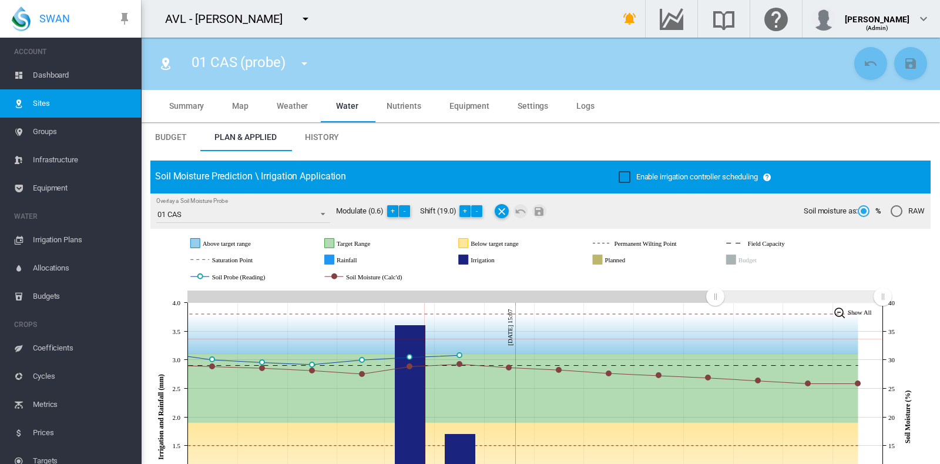
scroll to position [56, 0]
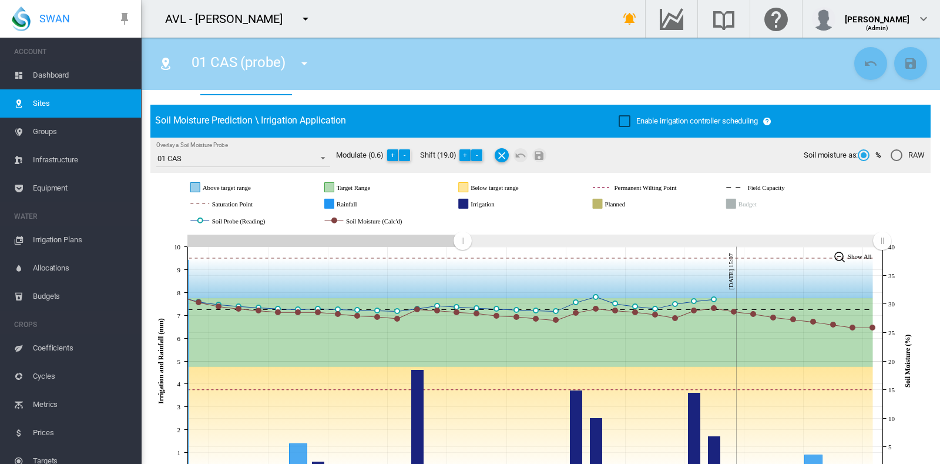
drag, startPoint x: 715, startPoint y: 243, endPoint x: 463, endPoint y: 242, distance: 252.7
click at [463, 242] on rect "Zoom chart using cursor arrows" at bounding box center [463, 241] width 15 height 12
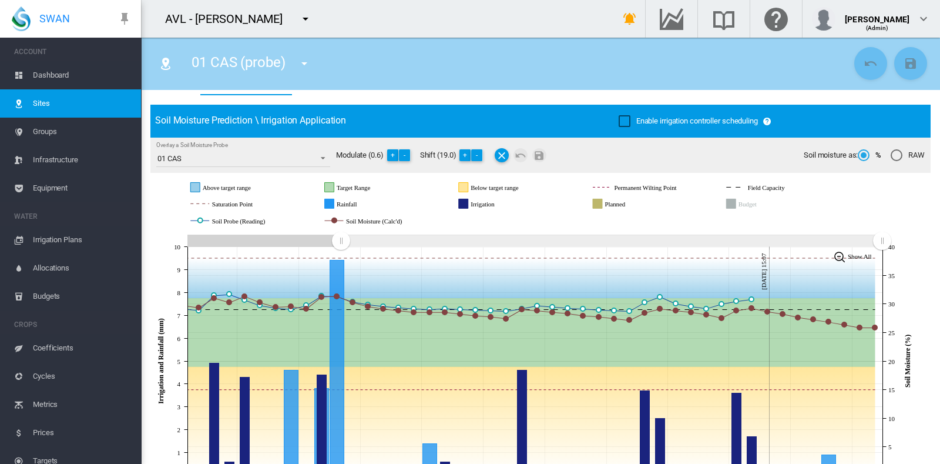
drag, startPoint x: 397, startPoint y: 248, endPoint x: 341, endPoint y: 245, distance: 55.9
click at [341, 245] on rect "Zoom chart using cursor arrows" at bounding box center [341, 241] width 15 height 12
click at [305, 63] on md-icon "icon-menu-down" at bounding box center [304, 63] width 14 height 14
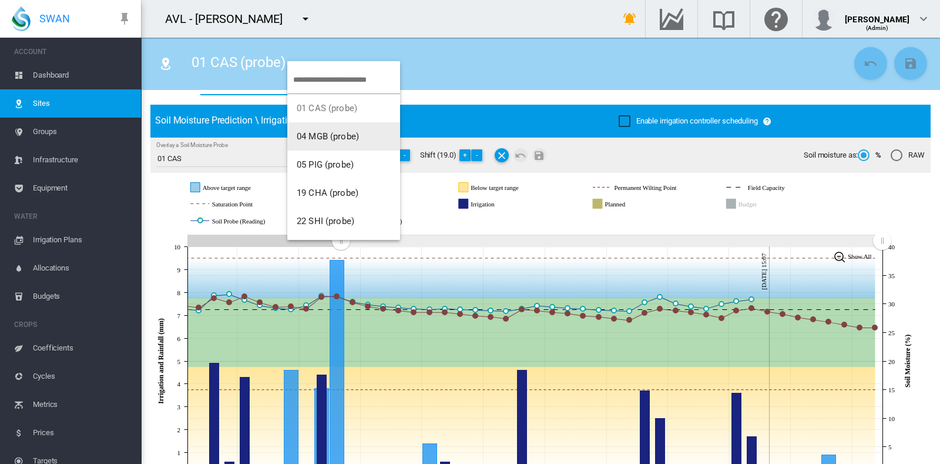
click at [309, 136] on span "04 MGB (probe)" at bounding box center [328, 136] width 62 height 11
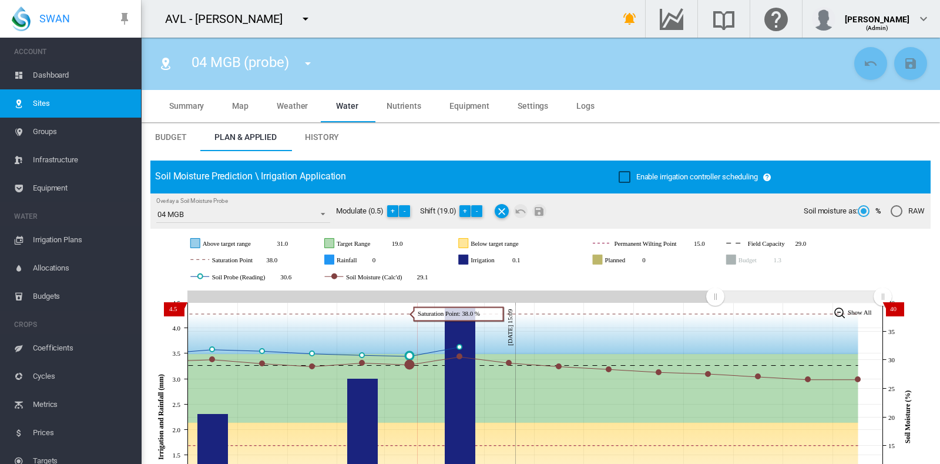
scroll to position [70, 0]
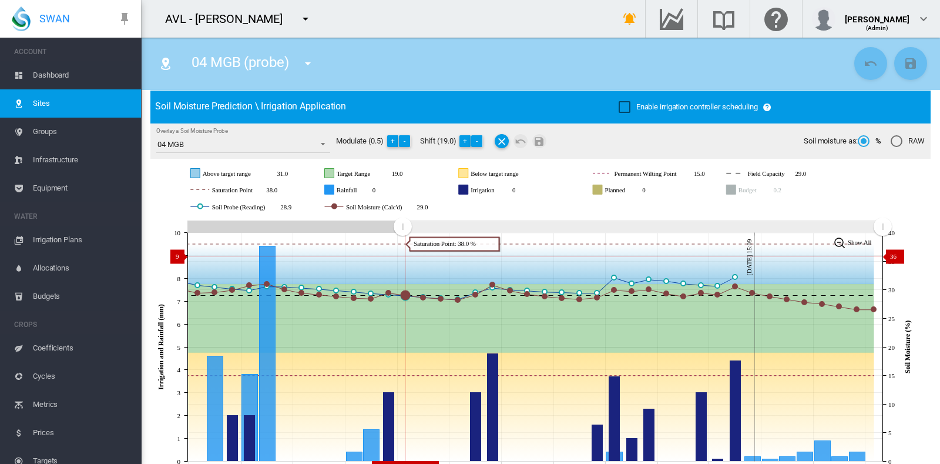
drag, startPoint x: 714, startPoint y: 224, endPoint x: 529, endPoint y: 242, distance: 185.5
click at [403, 256] on icon "JavaScript chart by amCharts [DATE] [DATE] Sep [DATE] Sep [DATE] Sep [DATE] Sep…" at bounding box center [534, 346] width 769 height 259
click at [312, 63] on md-icon "icon-menu-down" at bounding box center [308, 63] width 14 height 14
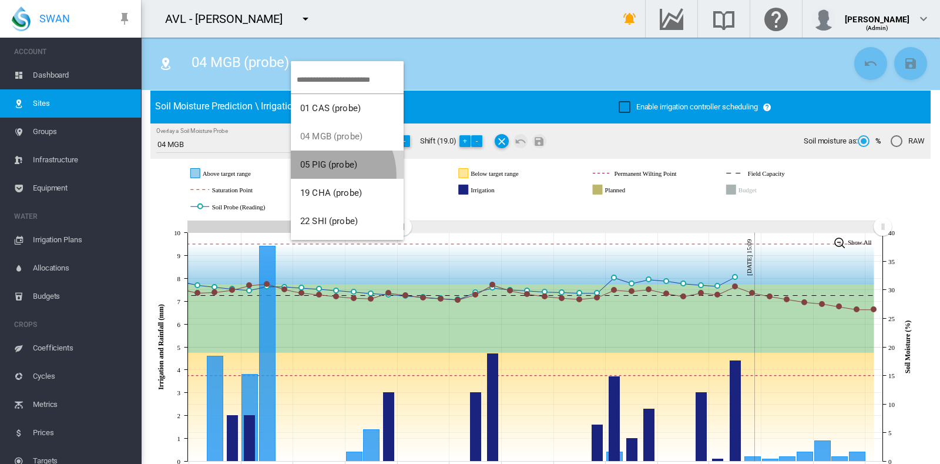
click at [322, 175] on button "05 PIG (probe)" at bounding box center [347, 164] width 113 height 28
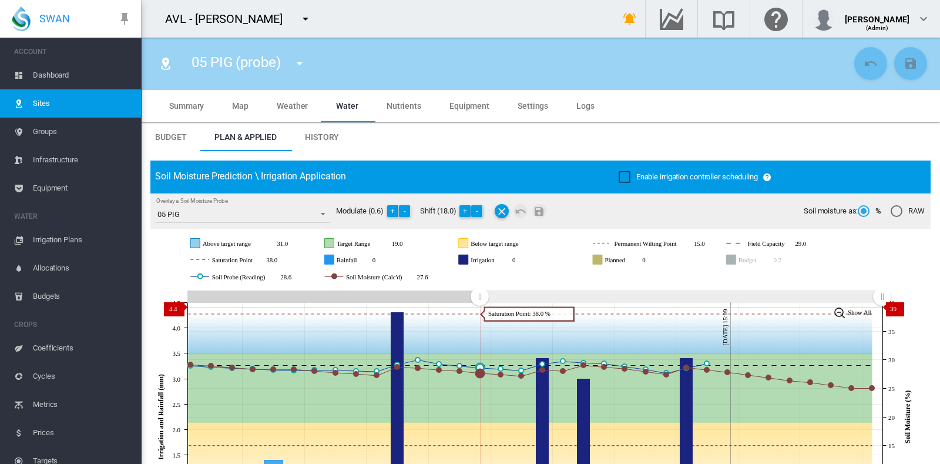
drag, startPoint x: 711, startPoint y: 293, endPoint x: 480, endPoint y: 307, distance: 232.0
click at [480, 307] on icon "JavaScript chart by amCharts [DATE] [DATE] Sep [DATE] Sep [DATE] Sep [DATE] Oct…" at bounding box center [534, 416] width 769 height 259
click at [306, 21] on md-icon "icon-menu-down" at bounding box center [306, 19] width 14 height 14
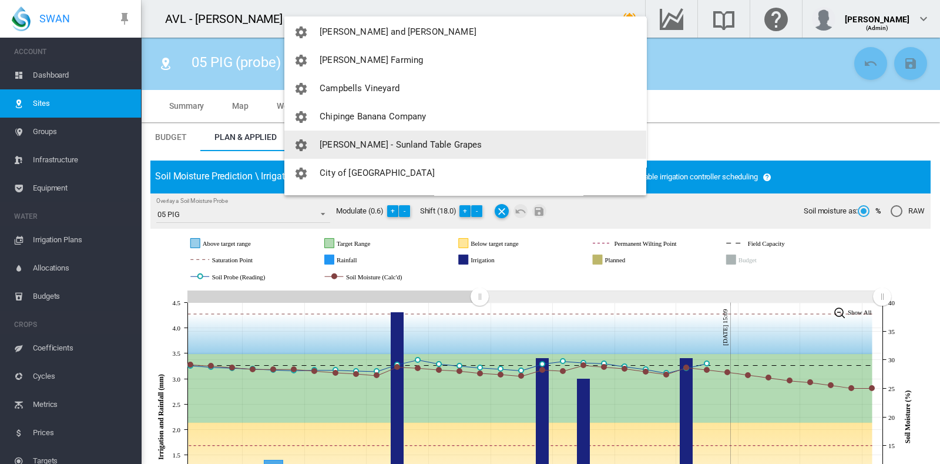
scroll to position [597, 0]
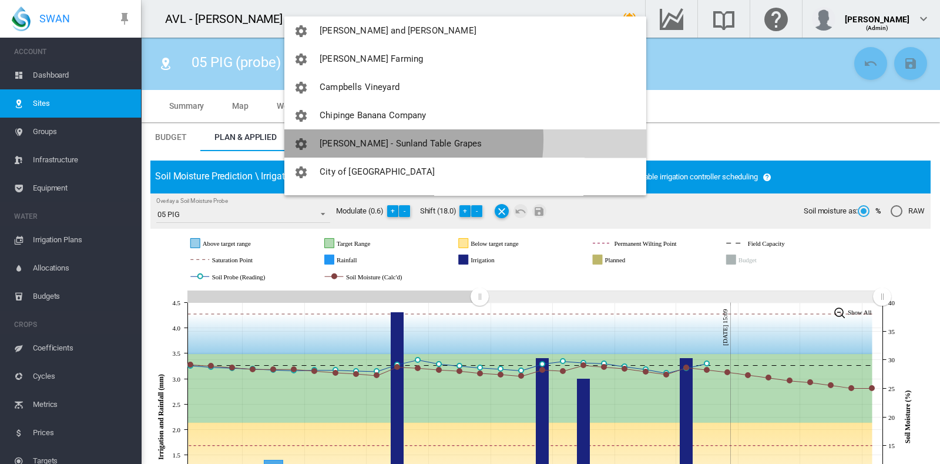
click at [391, 139] on span "[PERSON_NAME] - Sunland Table Grapes" at bounding box center [401, 143] width 162 height 11
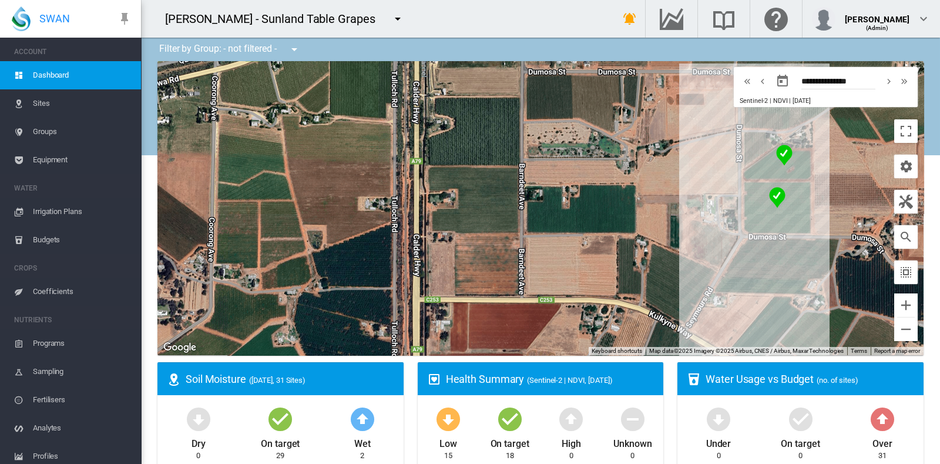
click at [41, 106] on span "Sites" at bounding box center [82, 103] width 99 height 28
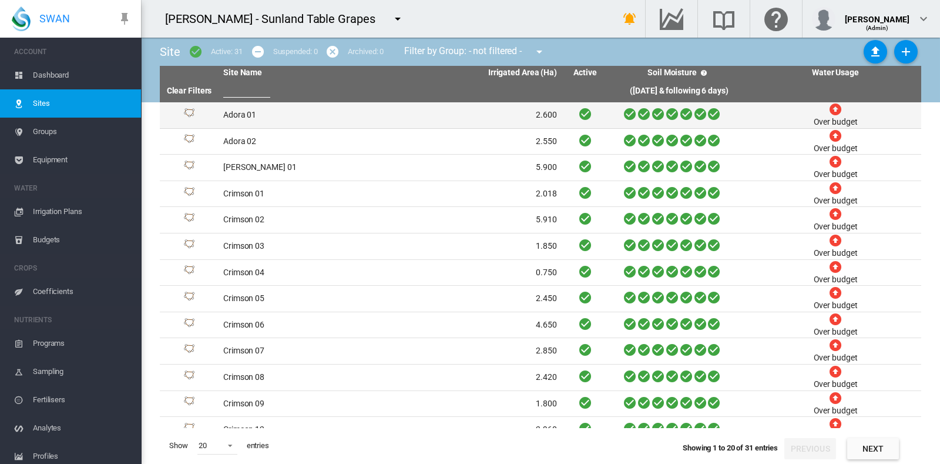
click at [251, 116] on td "Adora 01" at bounding box center [305, 115] width 172 height 26
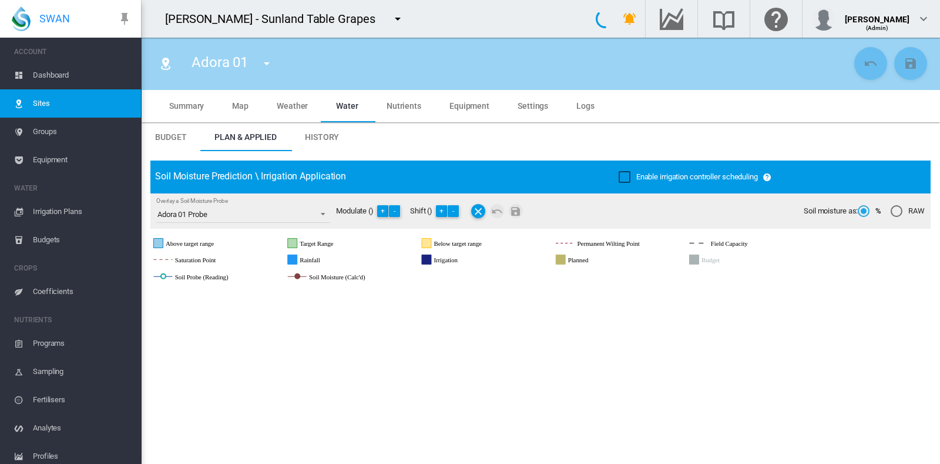
click at [251, 116] on md-tab-item "Map" at bounding box center [240, 105] width 45 height 33
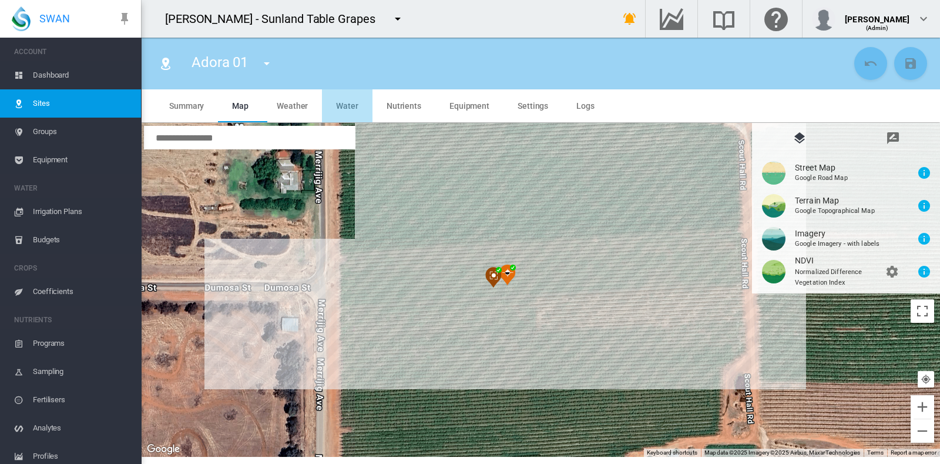
click at [348, 111] on md-tab-item "Water" at bounding box center [347, 105] width 51 height 33
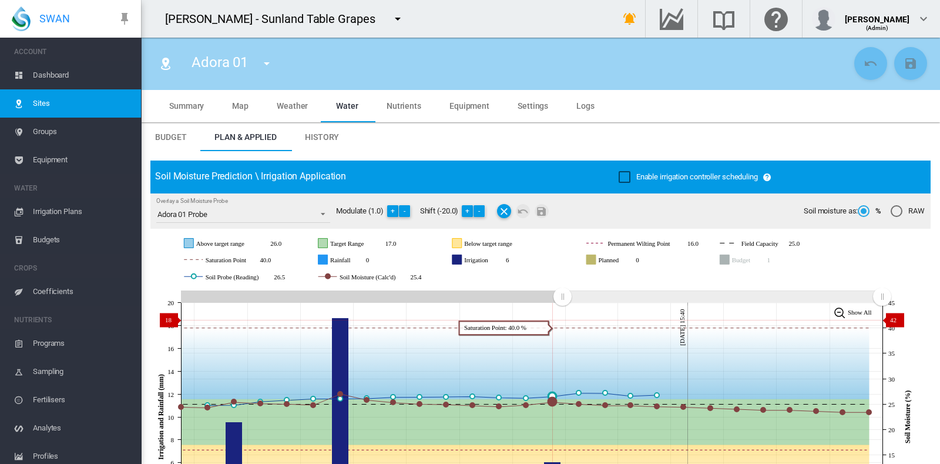
drag, startPoint x: 639, startPoint y: 303, endPoint x: 562, endPoint y: 320, distance: 78.7
click at [562, 320] on icon "JavaScript chart by amCharts [DATE] [DATE] Sep [DATE] Sep [DATE] Sep [DATE] Oct…" at bounding box center [534, 416] width 769 height 259
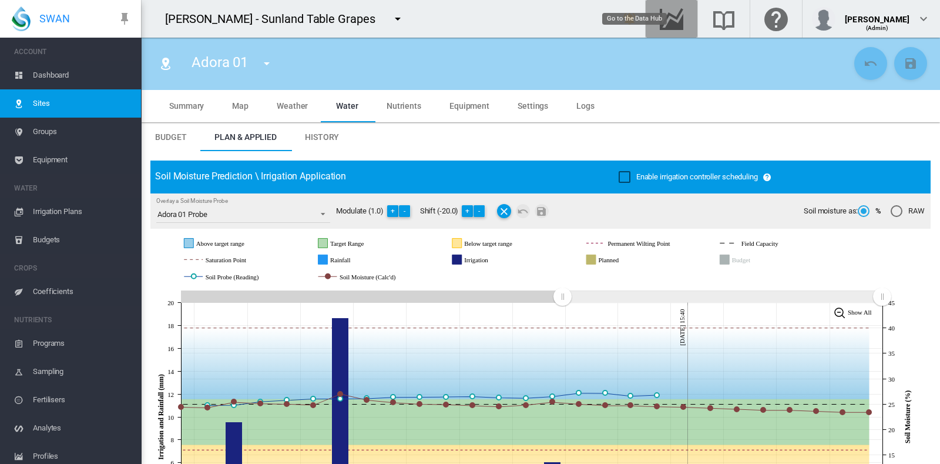
click at [686, 22] on md-icon "Go to the Data Hub" at bounding box center [672, 19] width 28 height 14
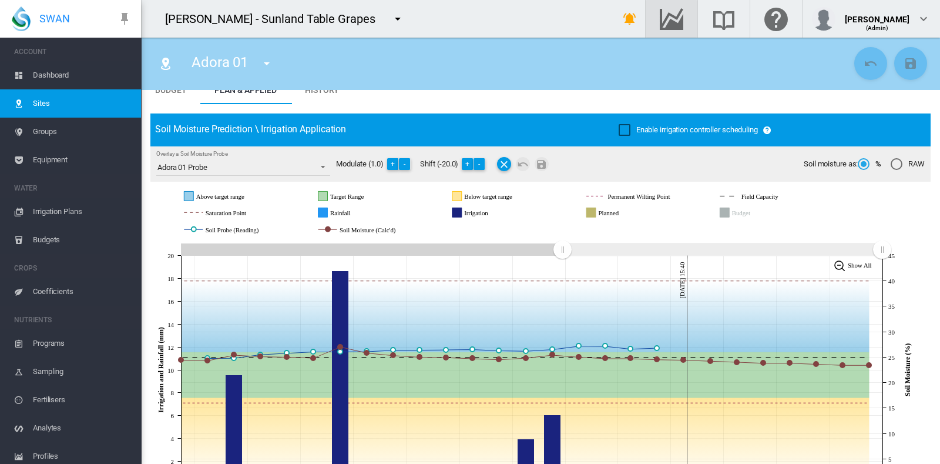
scroll to position [46, 0]
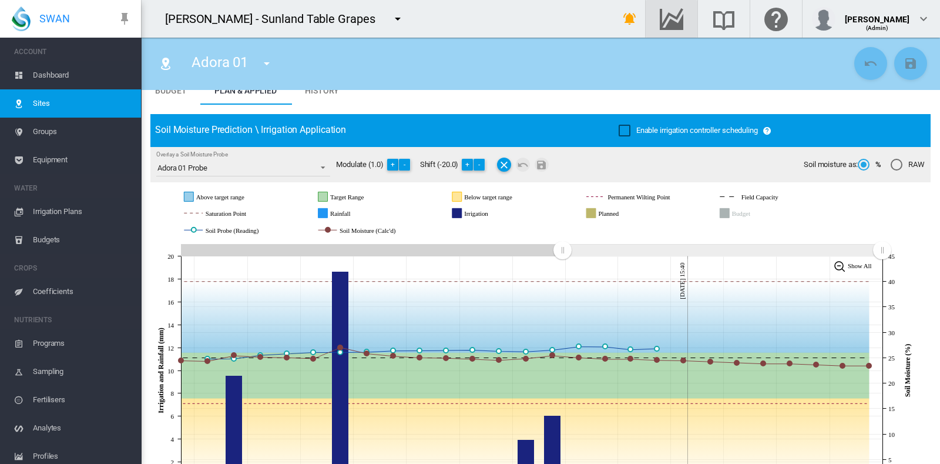
click at [40, 130] on span "Groups" at bounding box center [82, 132] width 99 height 28
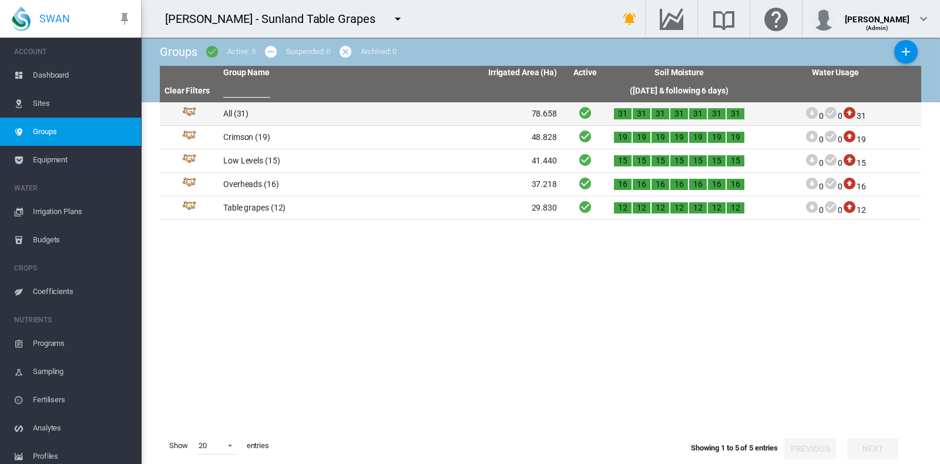
click at [238, 112] on td "All (31)" at bounding box center [305, 113] width 172 height 23
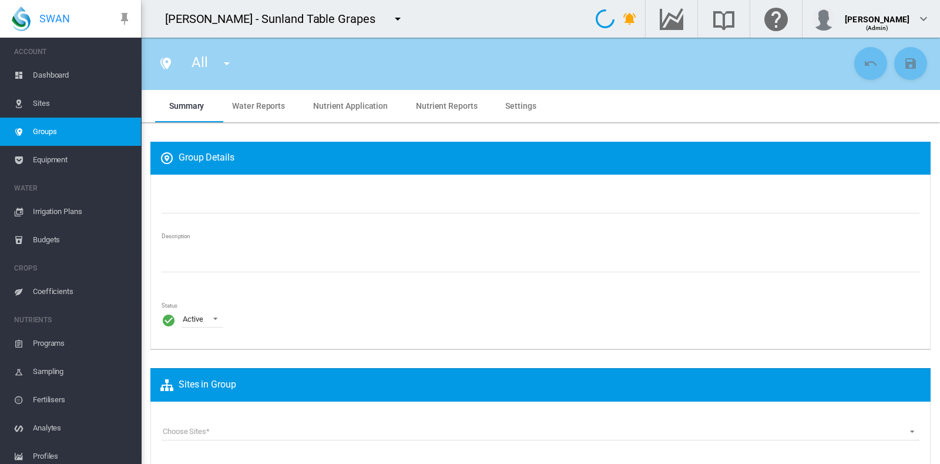
type input "***"
type textarea "**********"
type input "*"
type input "**"
type input "*"
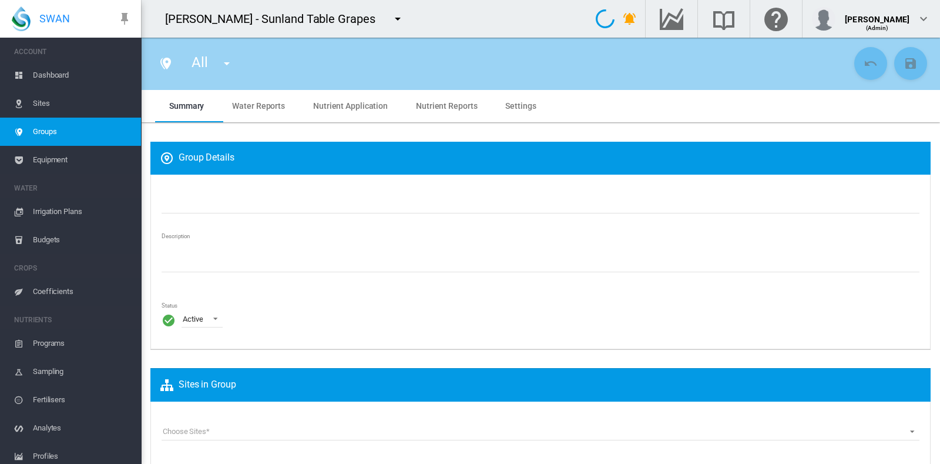
type input "***"
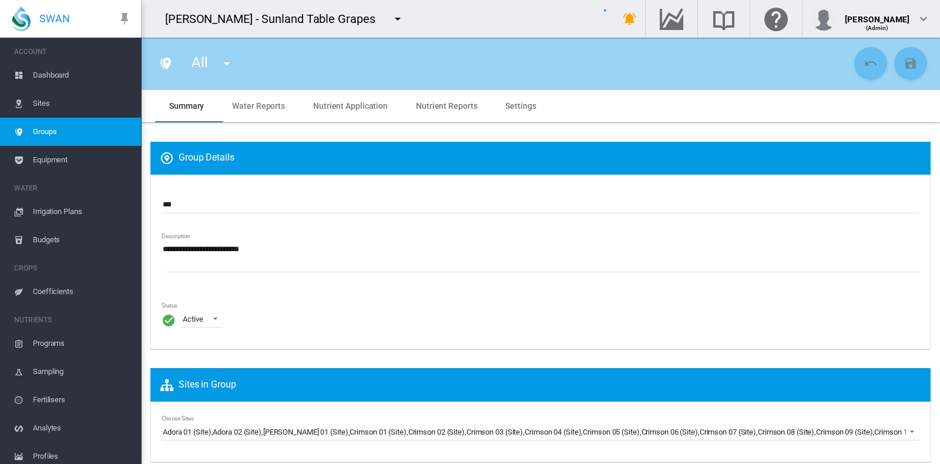
click at [263, 105] on span "Water Reports" at bounding box center [258, 105] width 53 height 9
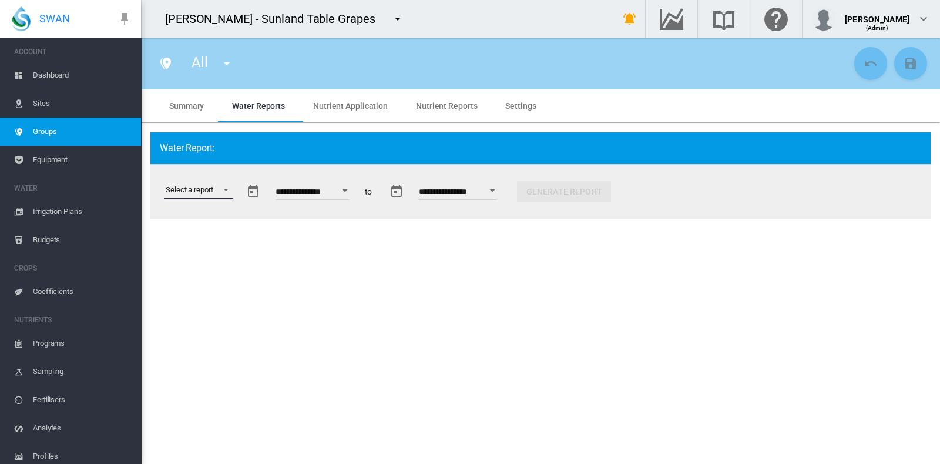
click at [233, 191] on md-select "Select a report Data Extract Irrigation Planned and Applied Soil Moisture Statu…" at bounding box center [199, 190] width 69 height 18
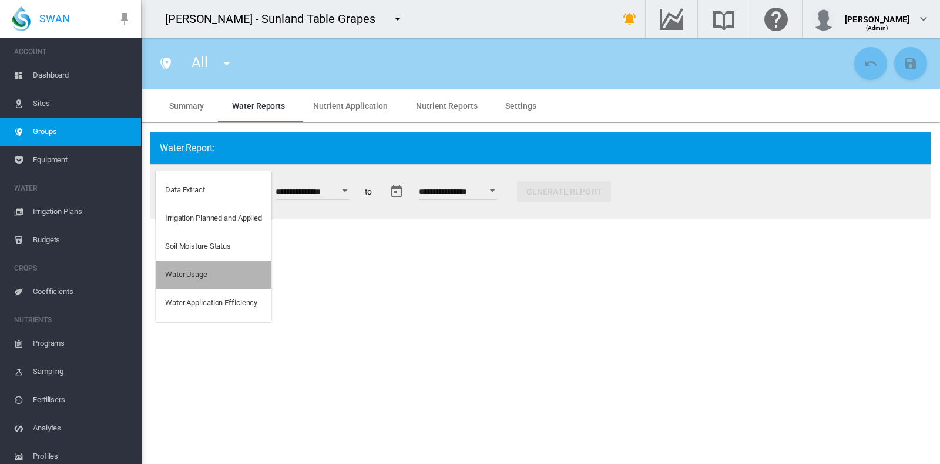
click at [200, 277] on div "Water Usage" at bounding box center [186, 274] width 42 height 11
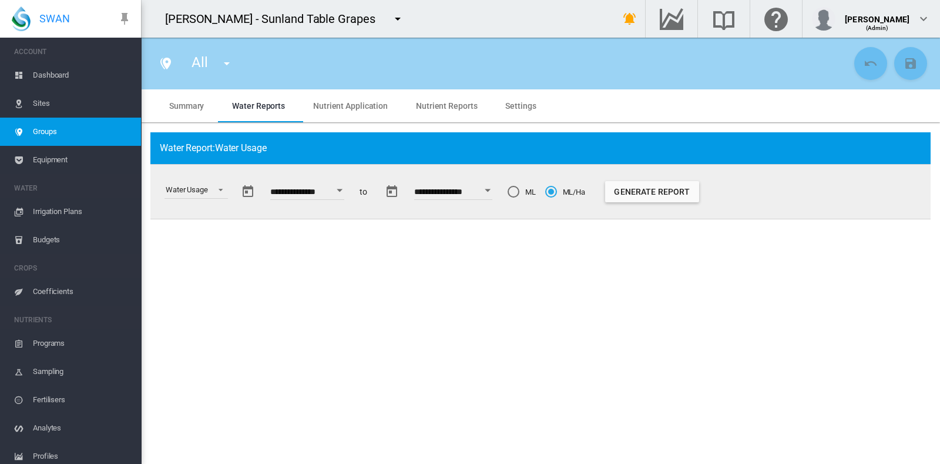
click at [350, 188] on button "Open calendar" at bounding box center [339, 190] width 21 height 21
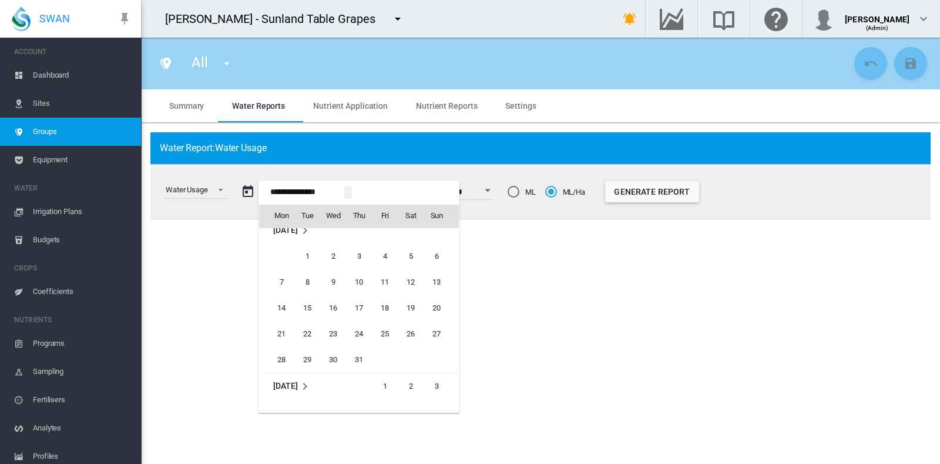
scroll to position [28980, 0]
click at [307, 255] on span "1" at bounding box center [308, 259] width 24 height 24
type input "**********"
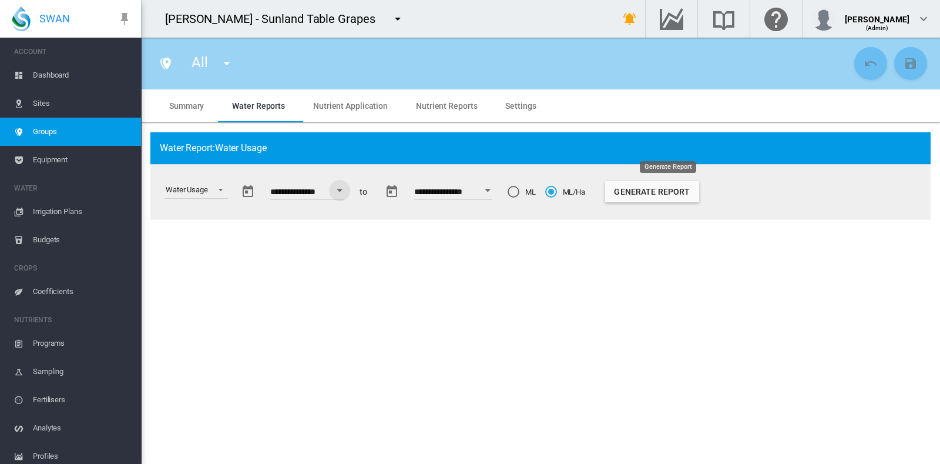
click at [653, 189] on button "Generate Report" at bounding box center [652, 191] width 94 height 21
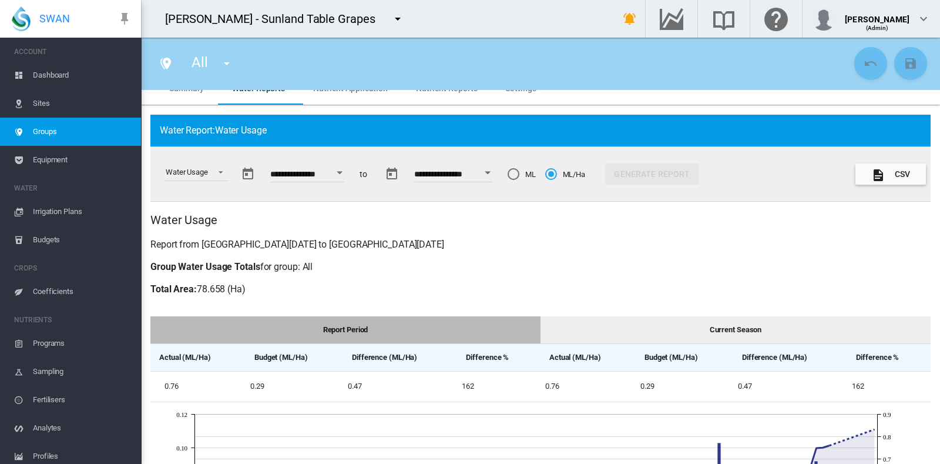
scroll to position [10, 0]
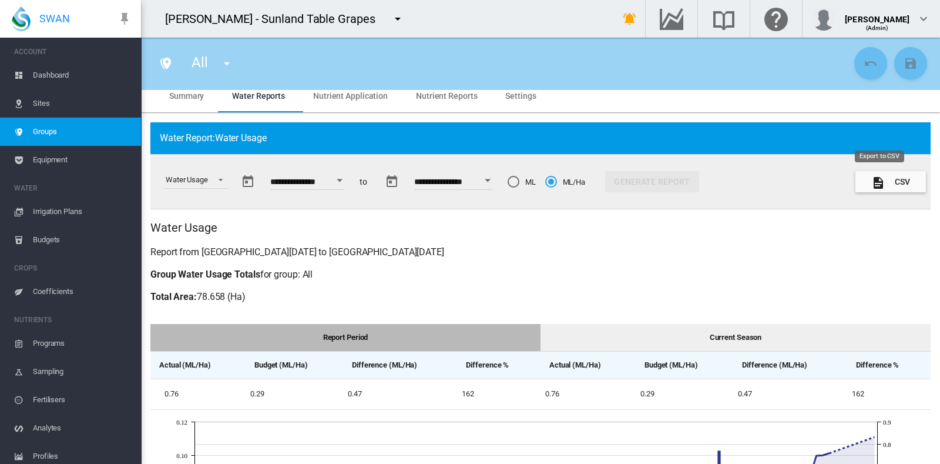
click at [888, 177] on button "CSV" at bounding box center [891, 181] width 71 height 21
